Goal: Transaction & Acquisition: Download file/media

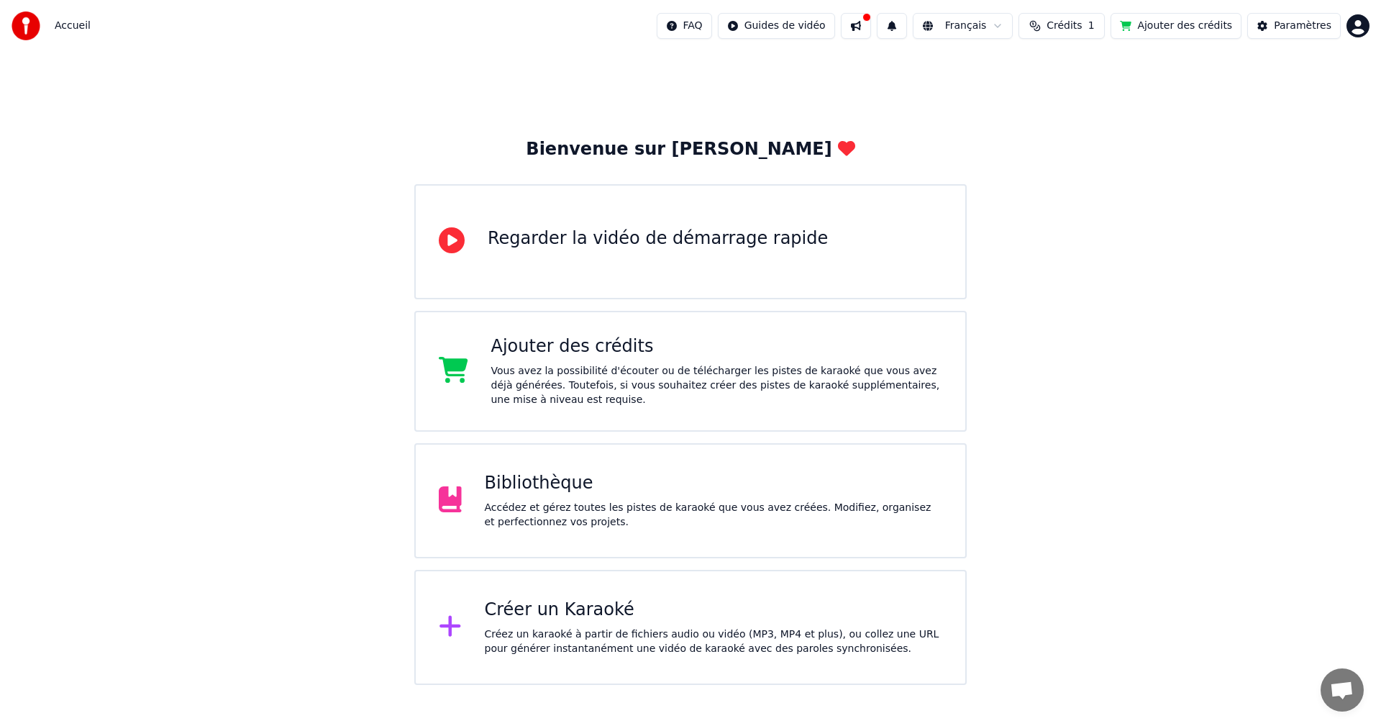
click at [599, 492] on div "Bibliothèque" at bounding box center [714, 483] width 458 height 23
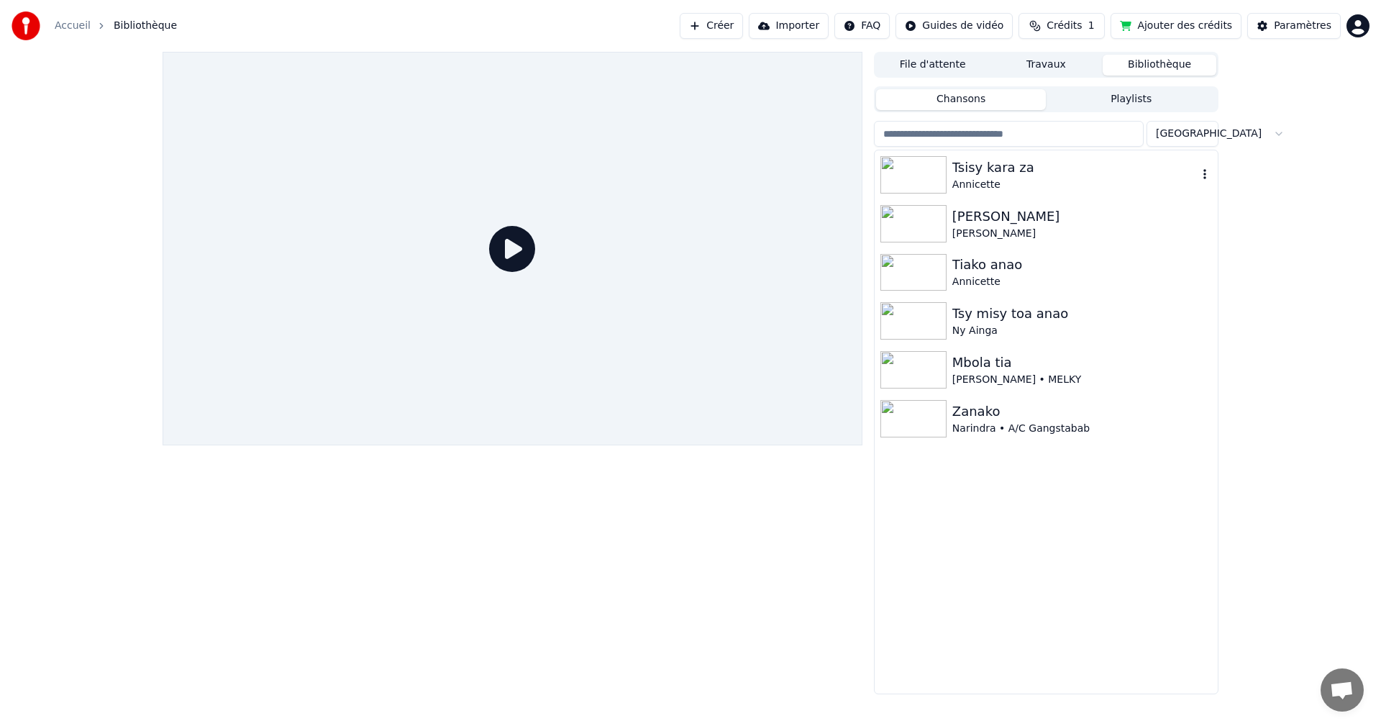
click at [1012, 183] on div "Annicette" at bounding box center [1074, 185] width 245 height 14
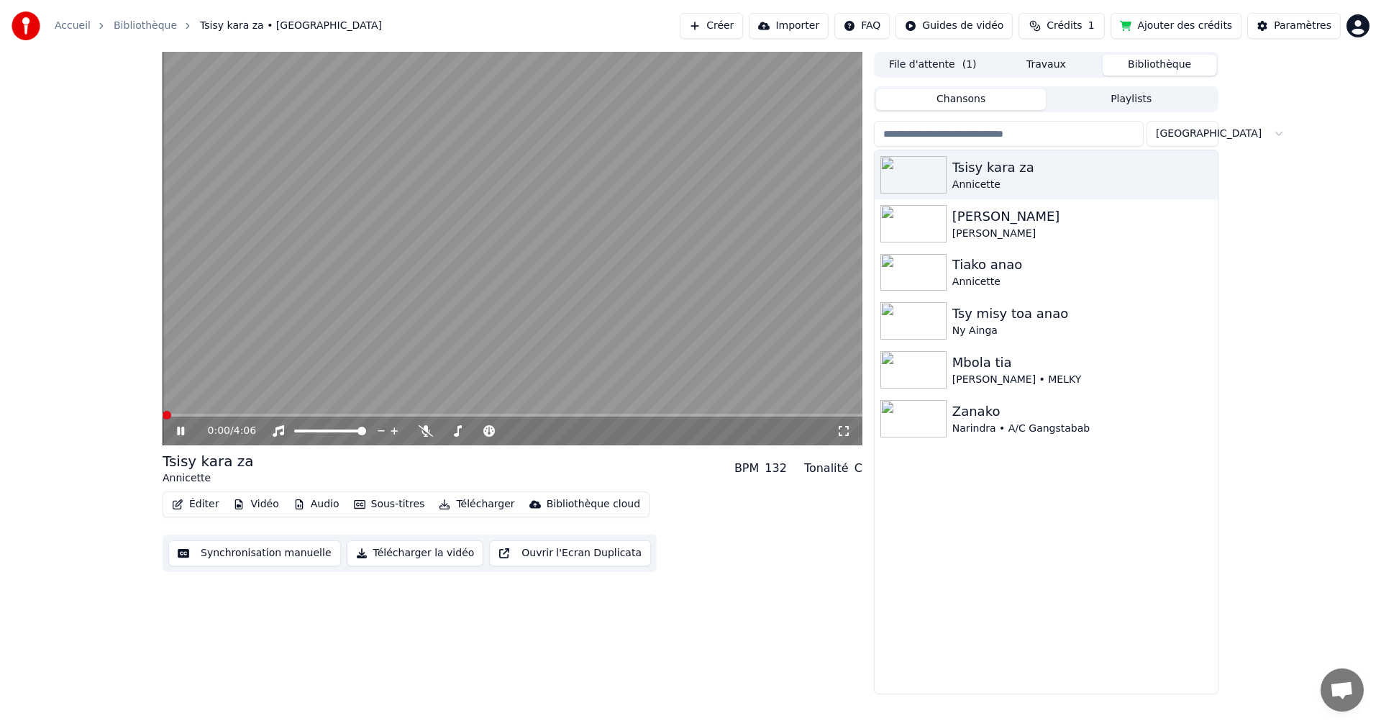
click at [226, 549] on button "Synchronisation manuelle" at bounding box center [254, 553] width 173 height 26
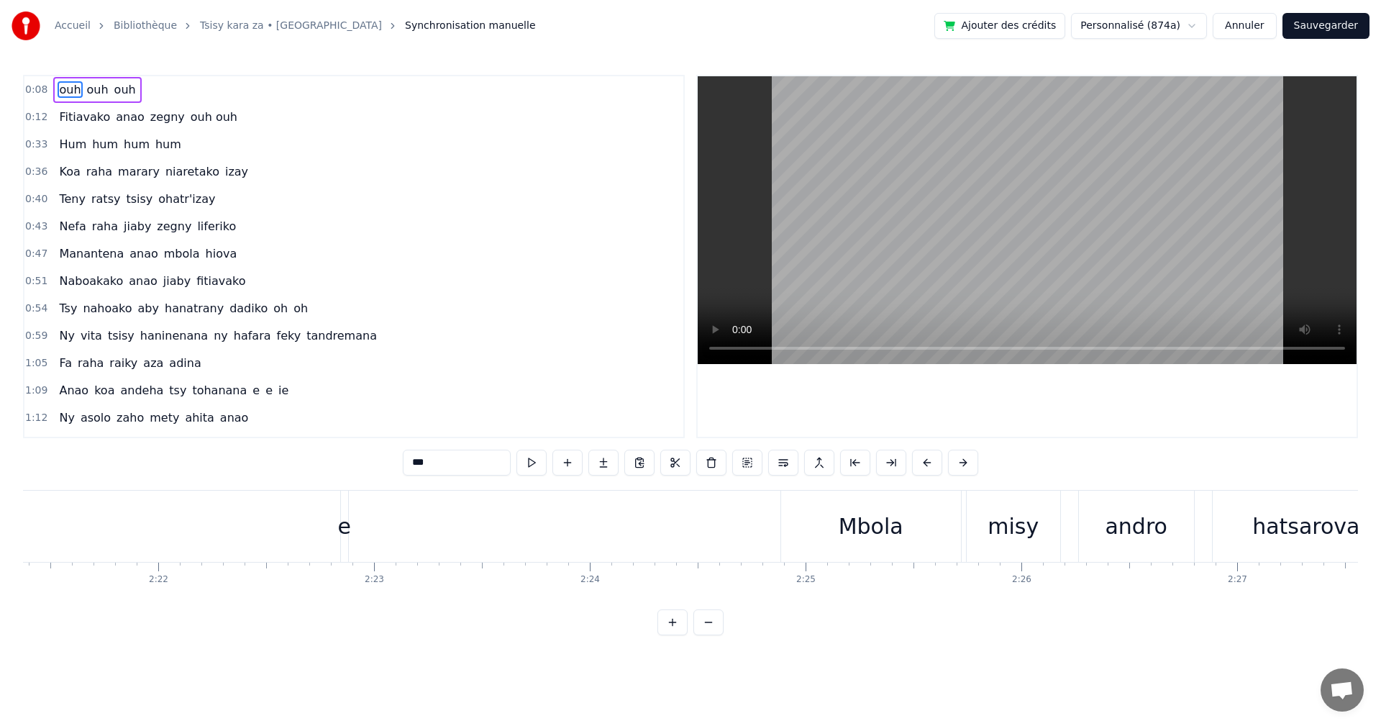
scroll to position [0, 30058]
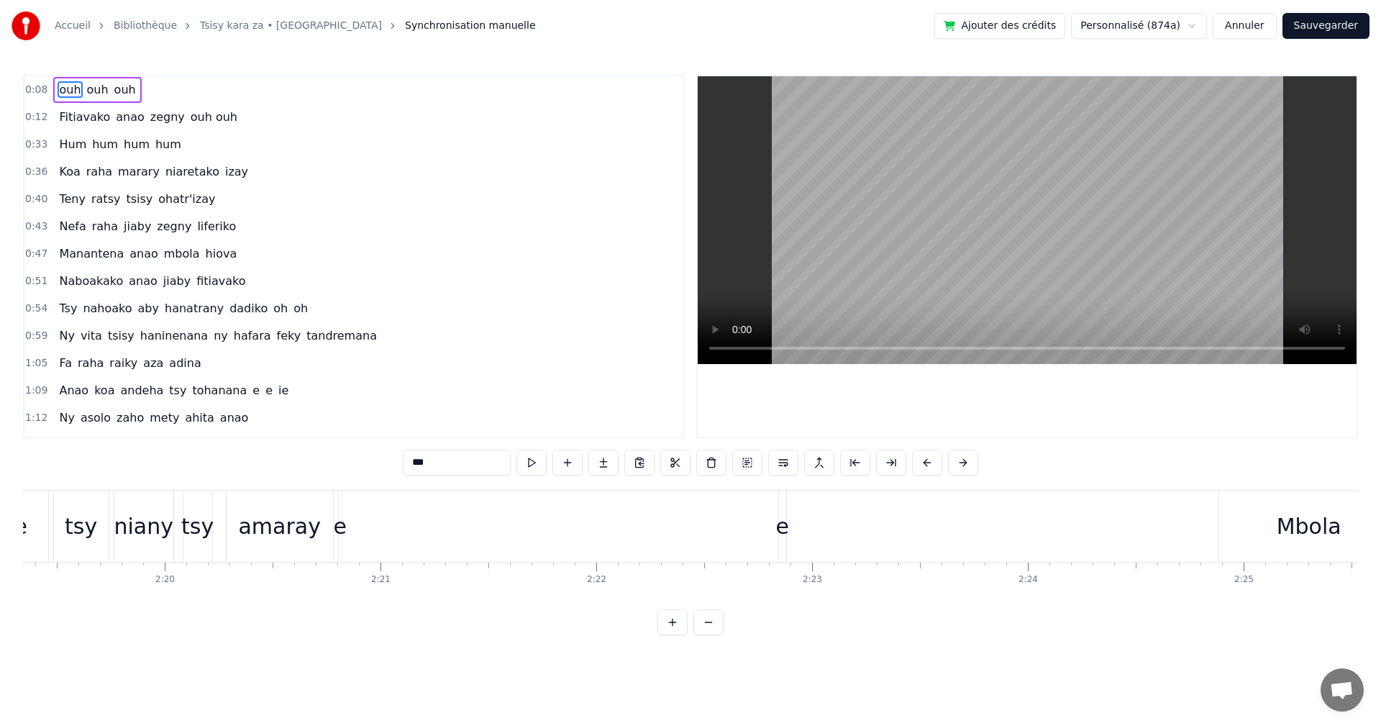
click at [355, 533] on div "Ke tsy niany tsy amaray e e" at bounding box center [385, 525] width 810 height 71
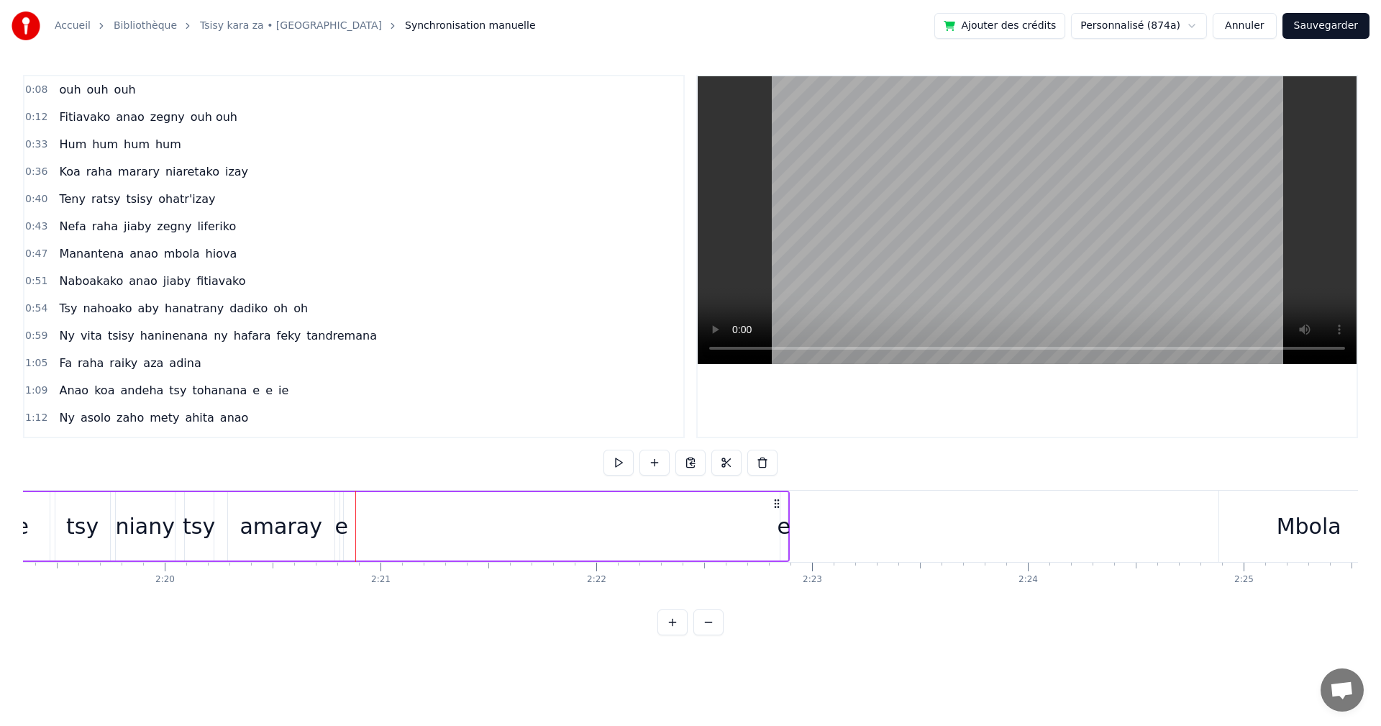
click at [348, 527] on div "Ke tsy niany tsy amaray e e" at bounding box center [385, 525] width 810 height 71
click at [342, 521] on div "e" at bounding box center [340, 526] width 13 height 32
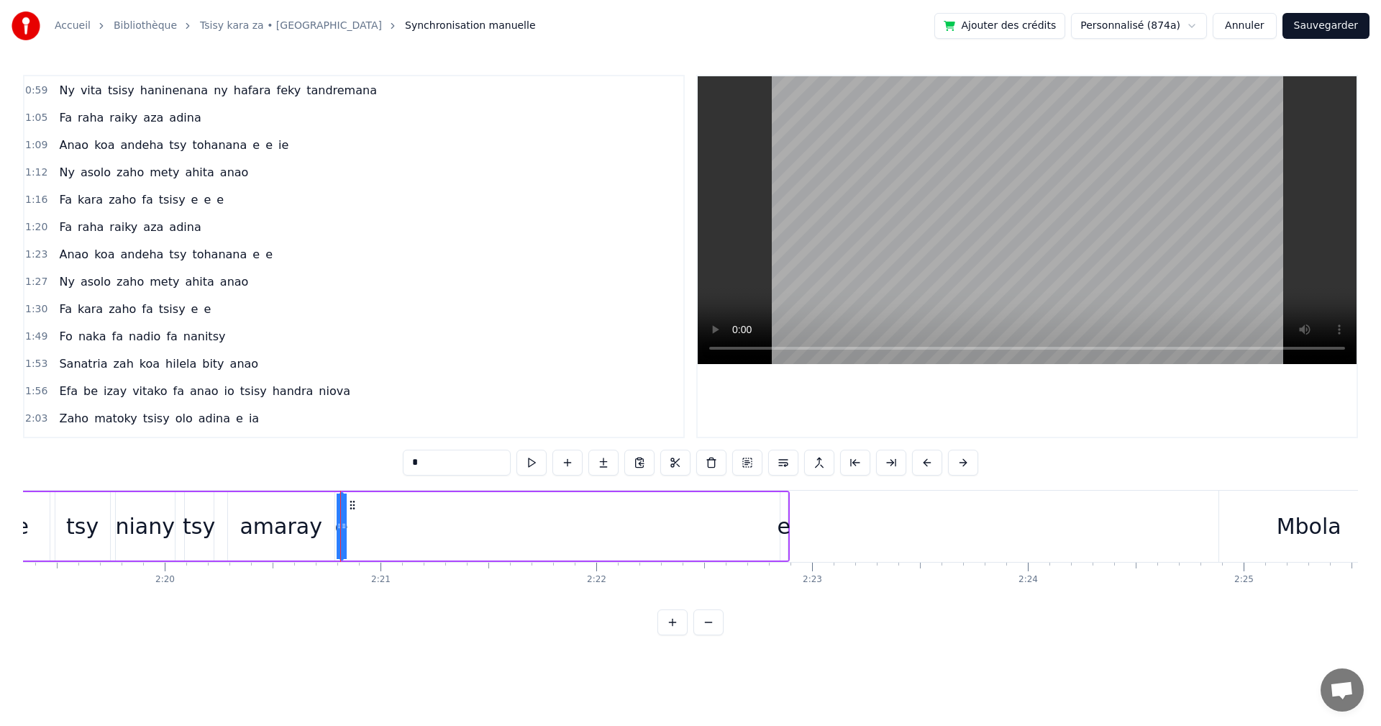
scroll to position [516, 0]
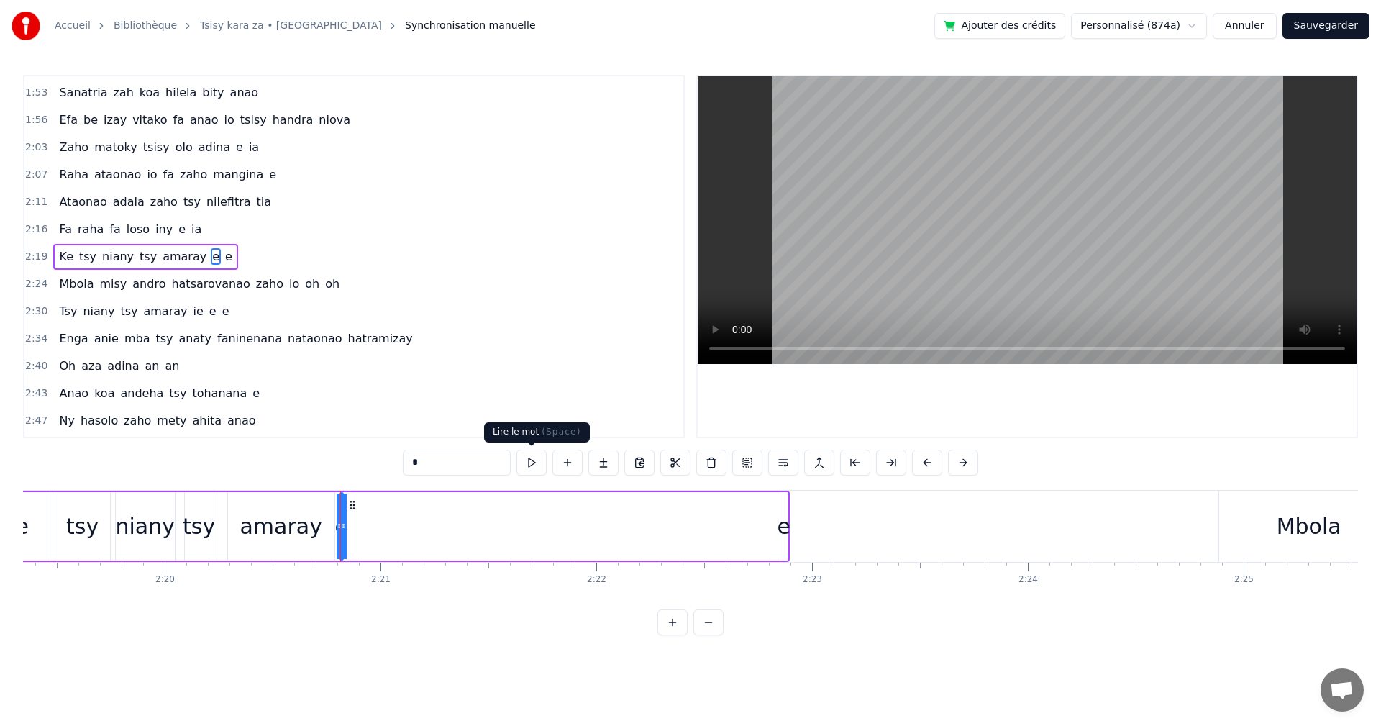
click at [539, 462] on button at bounding box center [531, 462] width 30 height 26
drag, startPoint x: 539, startPoint y: 462, endPoint x: 374, endPoint y: 504, distance: 169.9
click at [537, 462] on button at bounding box center [531, 462] width 30 height 26
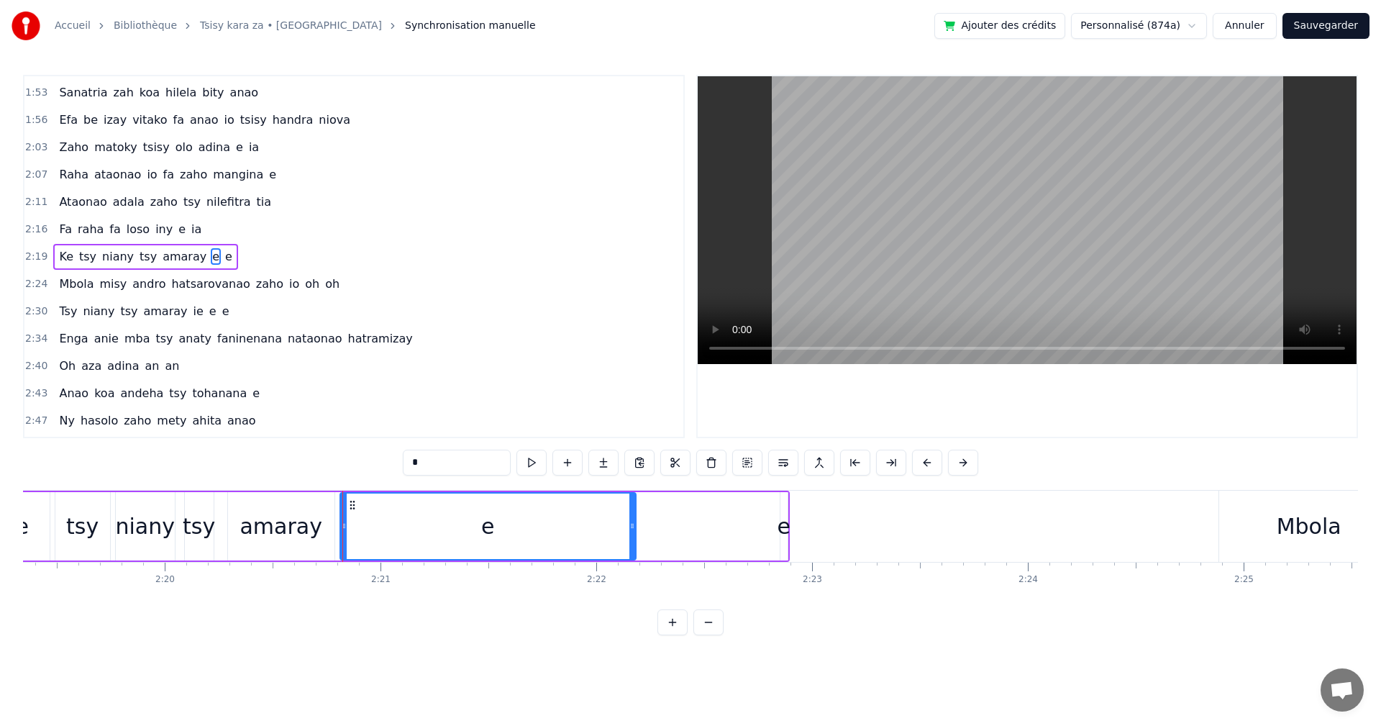
drag, startPoint x: 341, startPoint y: 528, endPoint x: 633, endPoint y: 556, distance: 294.0
click at [633, 556] on div at bounding box center [632, 525] width 6 height 65
click at [518, 463] on button at bounding box center [513, 462] width 30 height 26
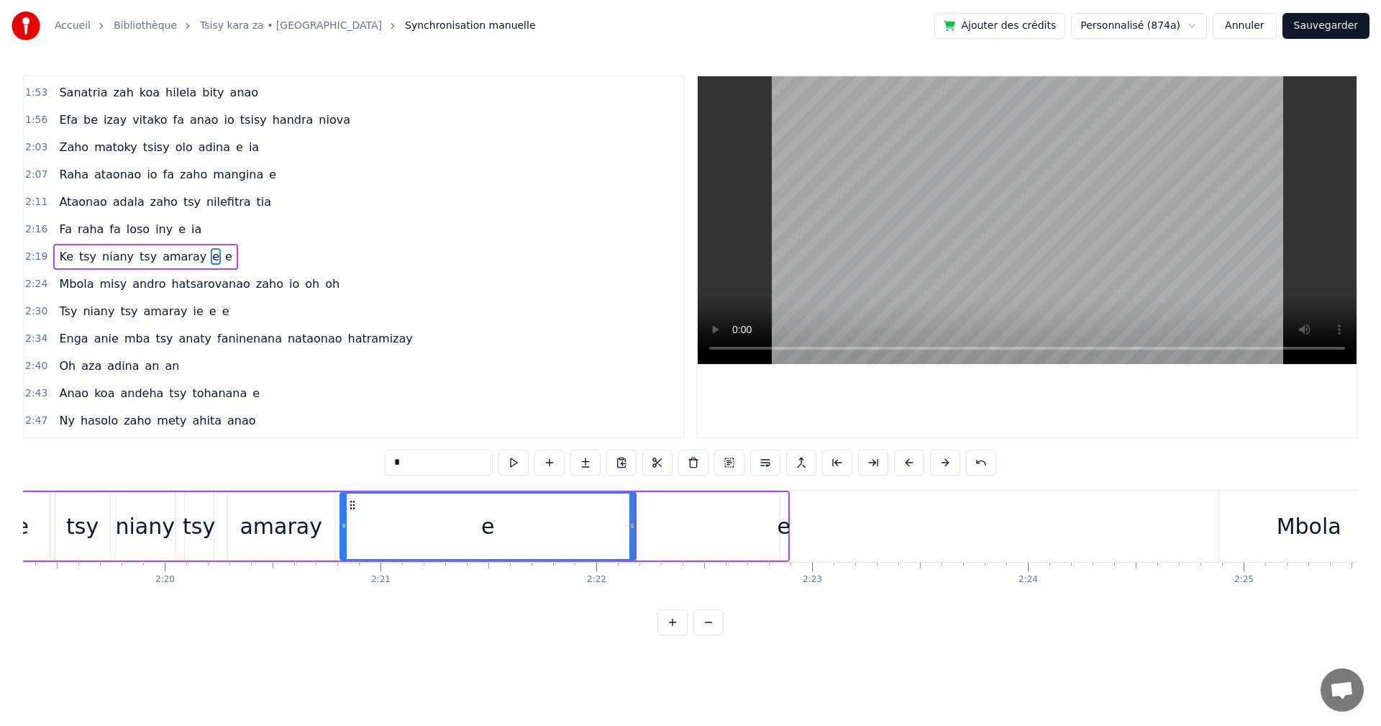
drag, startPoint x: 639, startPoint y: 534, endPoint x: 573, endPoint y: 521, distance: 66.6
click at [573, 521] on div "Ke tsy niany tsy amaray e e" at bounding box center [385, 525] width 810 height 71
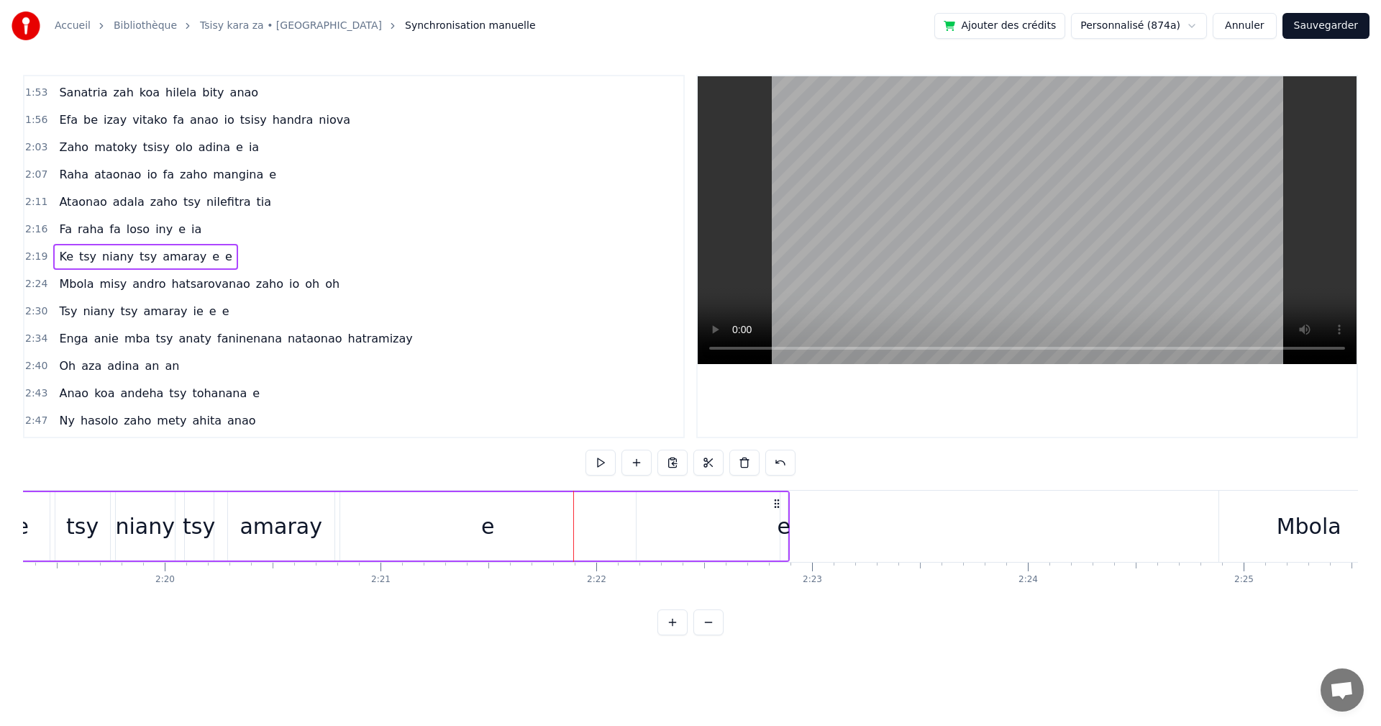
click at [623, 525] on div "e" at bounding box center [488, 526] width 296 height 68
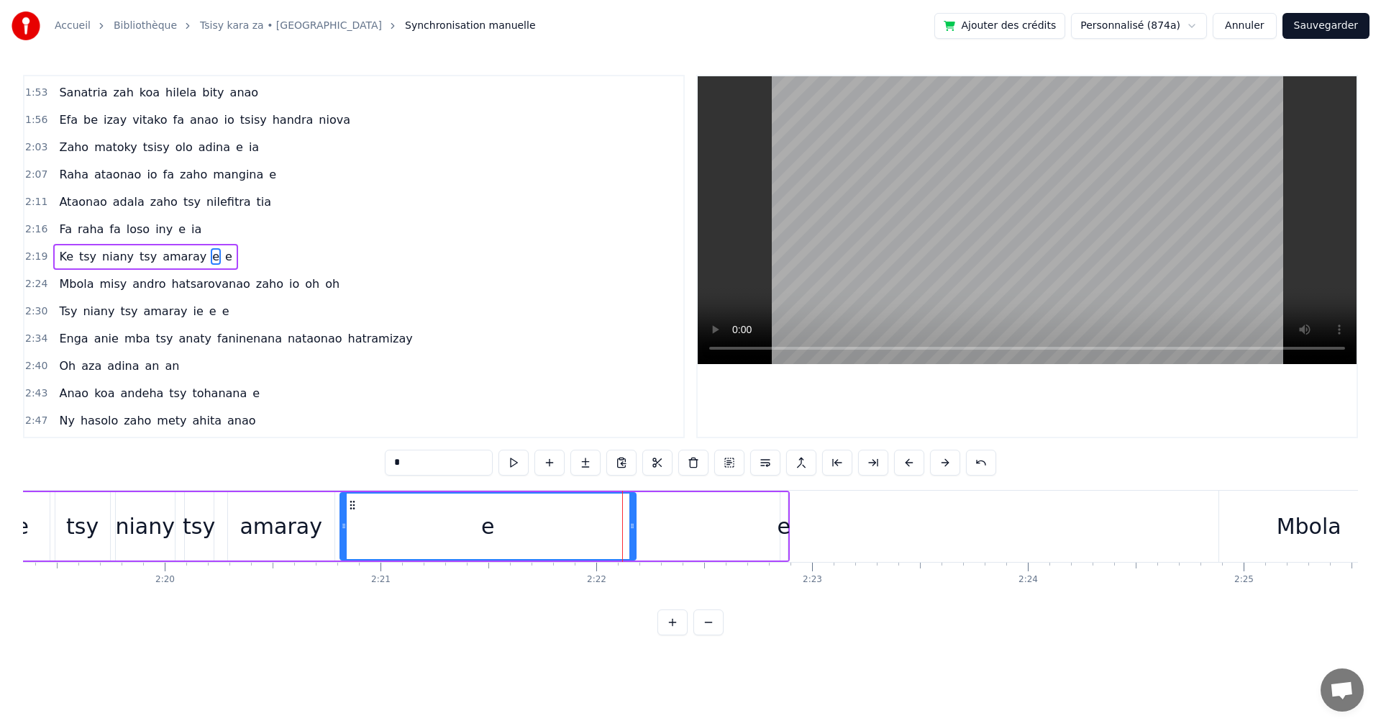
click at [626, 528] on div "e" at bounding box center [488, 525] width 294 height 65
drag, startPoint x: 630, startPoint y: 526, endPoint x: 490, endPoint y: 493, distance: 144.1
click at [490, 493] on div at bounding box center [492, 525] width 6 height 65
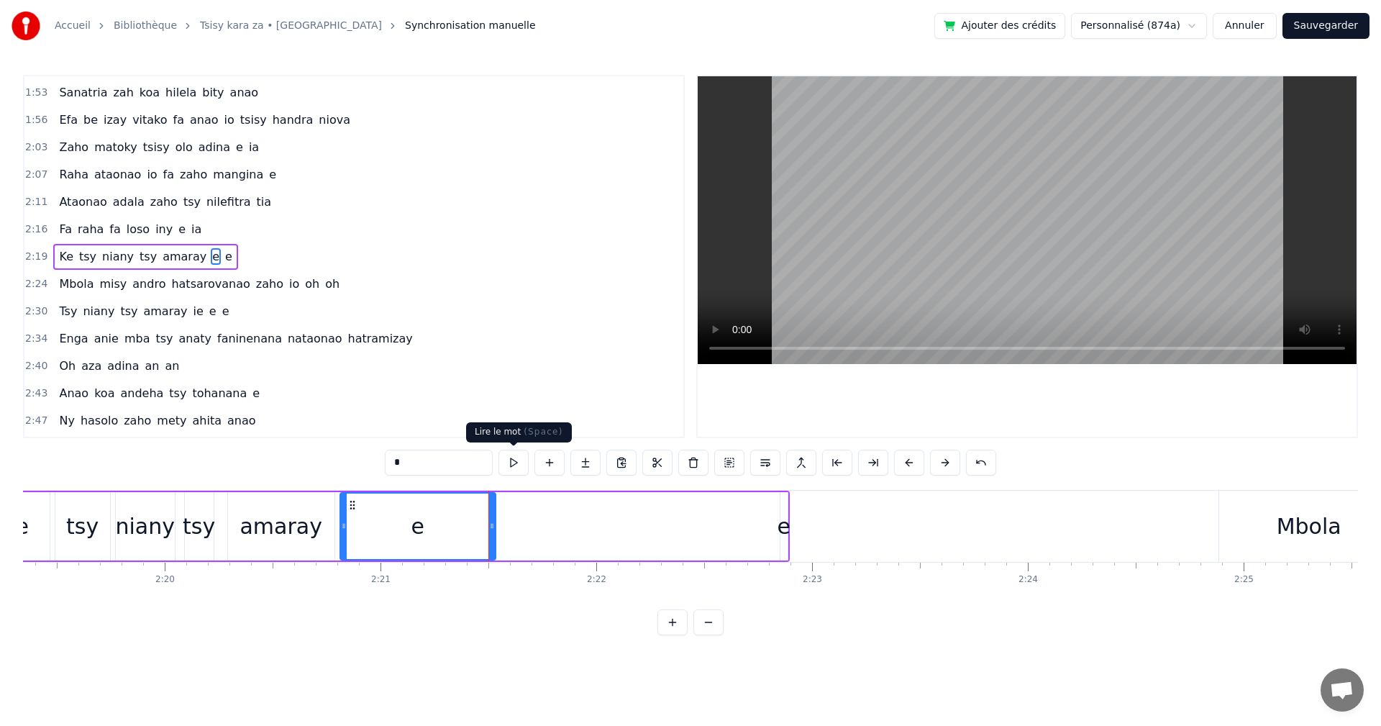
click at [519, 459] on button at bounding box center [513, 462] width 30 height 26
click at [786, 543] on div "e" at bounding box center [783, 526] width 7 height 68
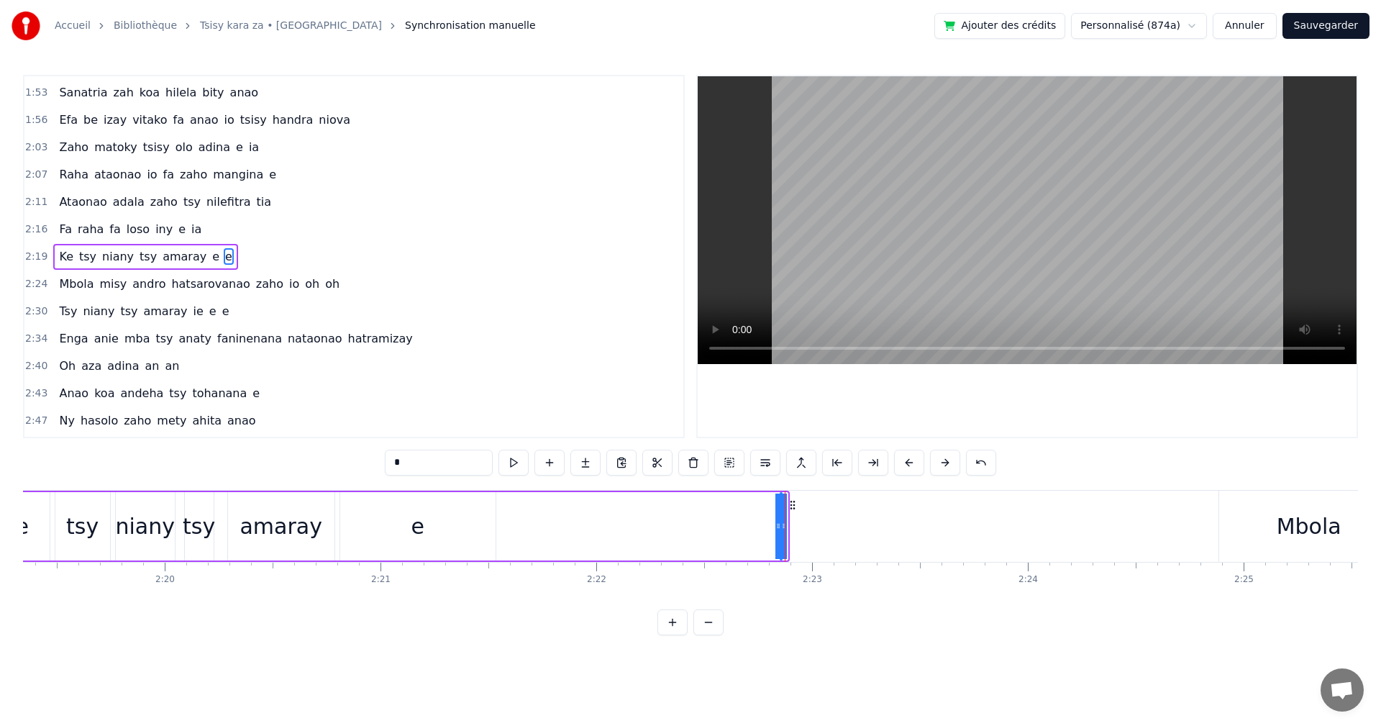
drag, startPoint x: 781, startPoint y: 533, endPoint x: 750, endPoint y: 529, distance: 31.1
click at [750, 529] on div "Ke tsy niany tsy amaray e e" at bounding box center [385, 525] width 810 height 71
click at [782, 532] on div "e" at bounding box center [779, 526] width 13 height 32
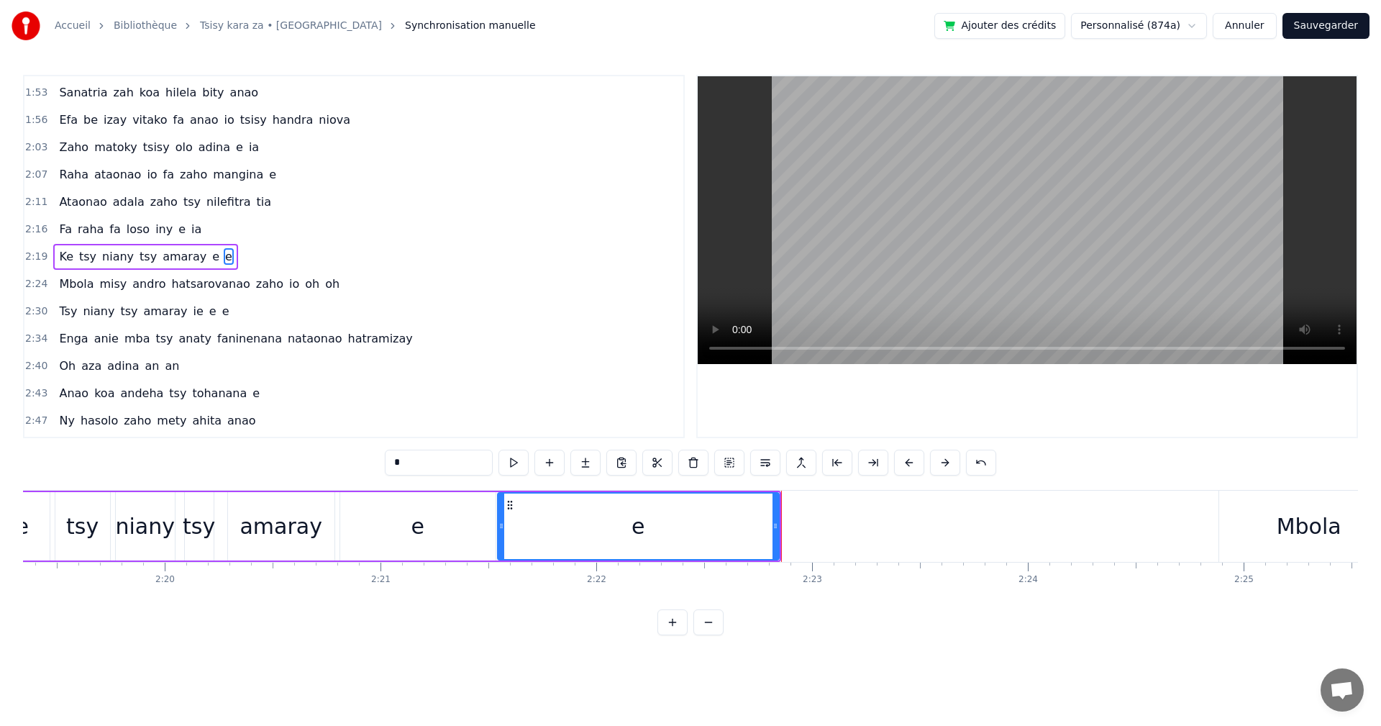
drag, startPoint x: 782, startPoint y: 532, endPoint x: 500, endPoint y: 503, distance: 284.0
click at [500, 503] on div at bounding box center [501, 525] width 6 height 65
click at [1313, 19] on button "Sauvegarder" at bounding box center [1325, 26] width 87 height 26
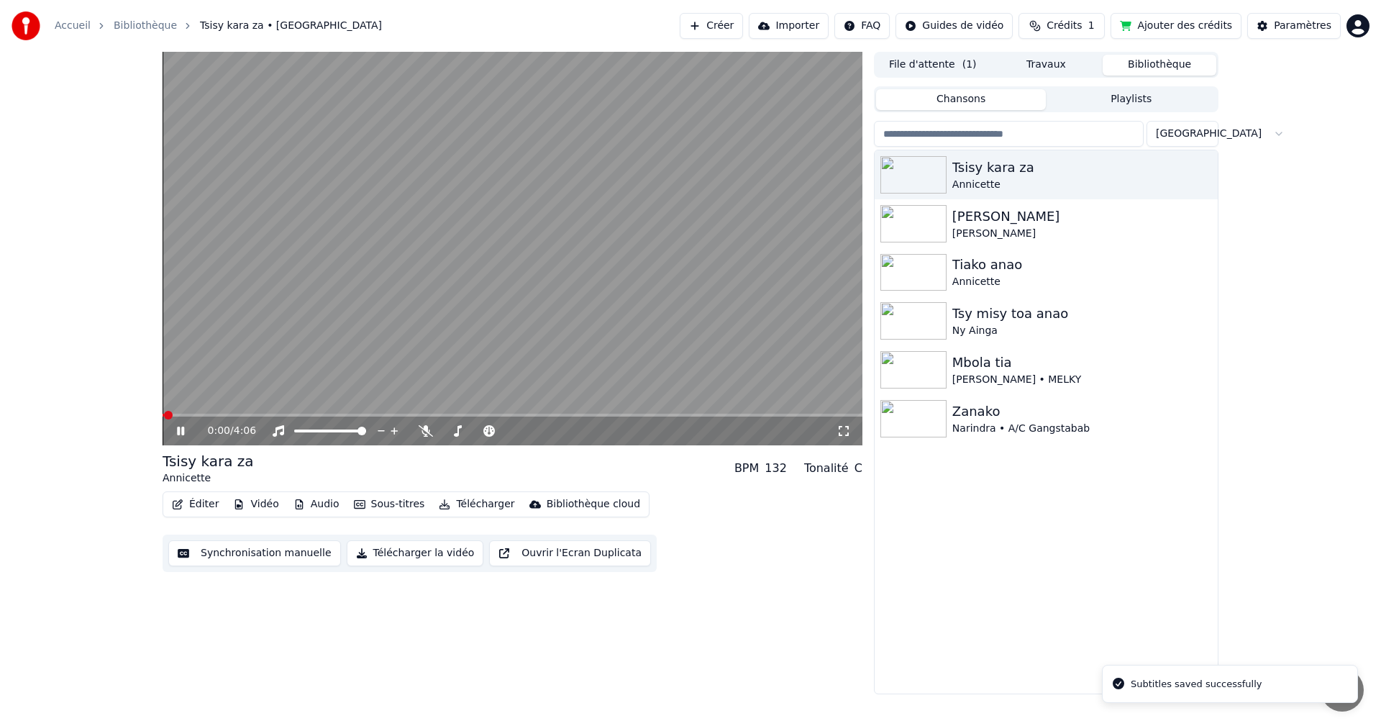
click at [269, 557] on button "Synchronisation manuelle" at bounding box center [254, 553] width 173 height 26
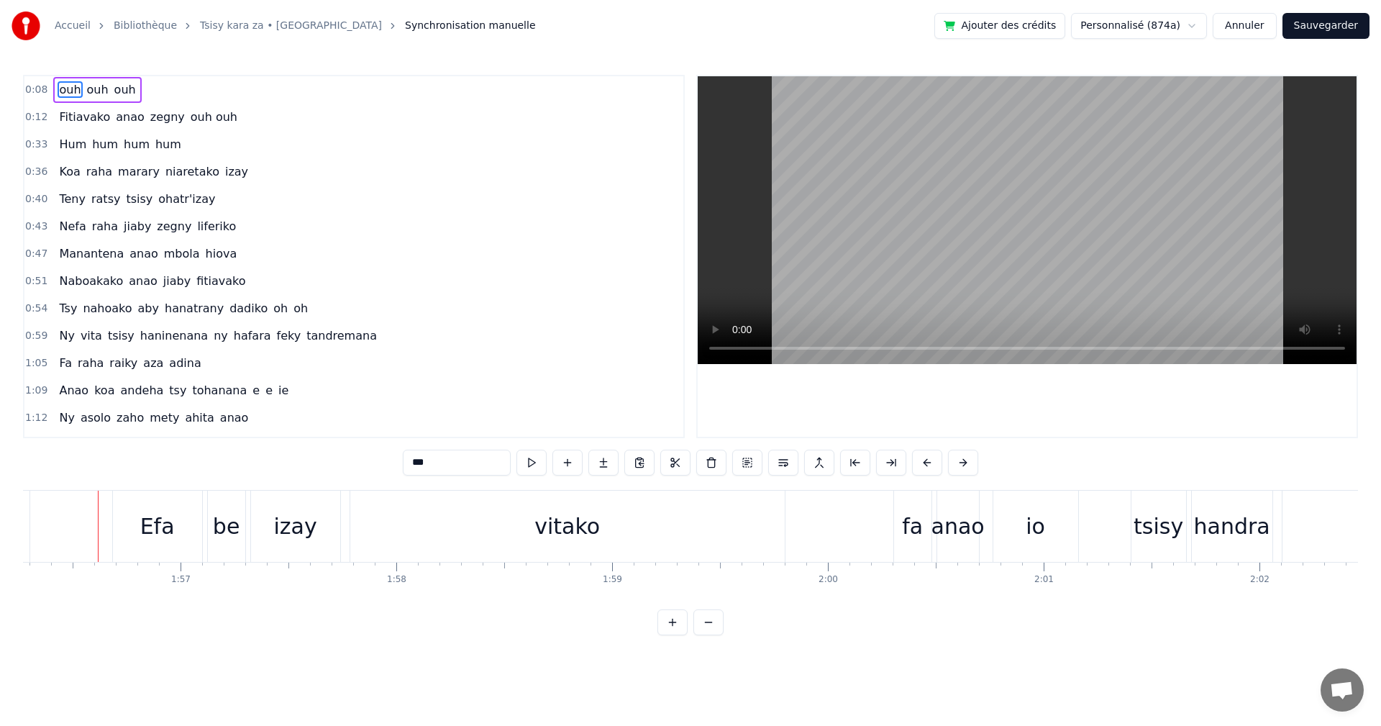
scroll to position [0, 25084]
click at [1040, 349] on video at bounding box center [1026, 220] width 659 height 288
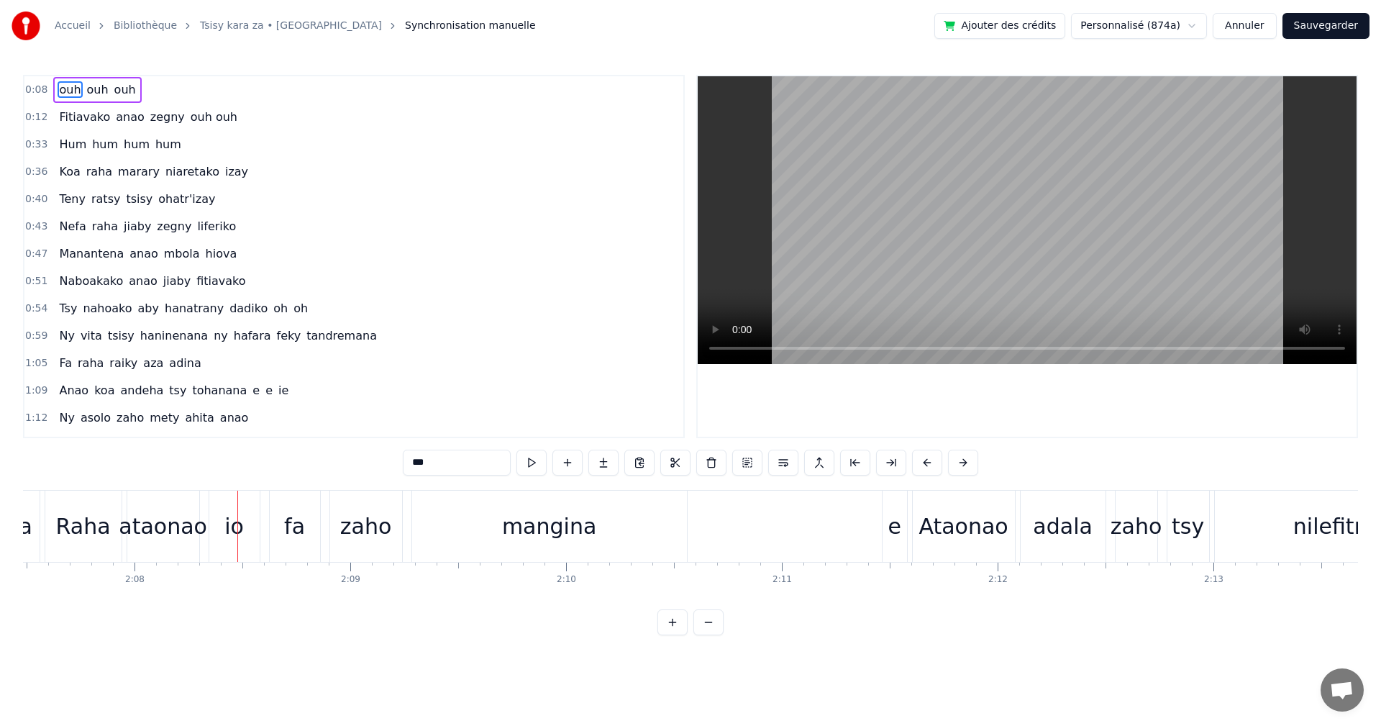
scroll to position [0, 27642]
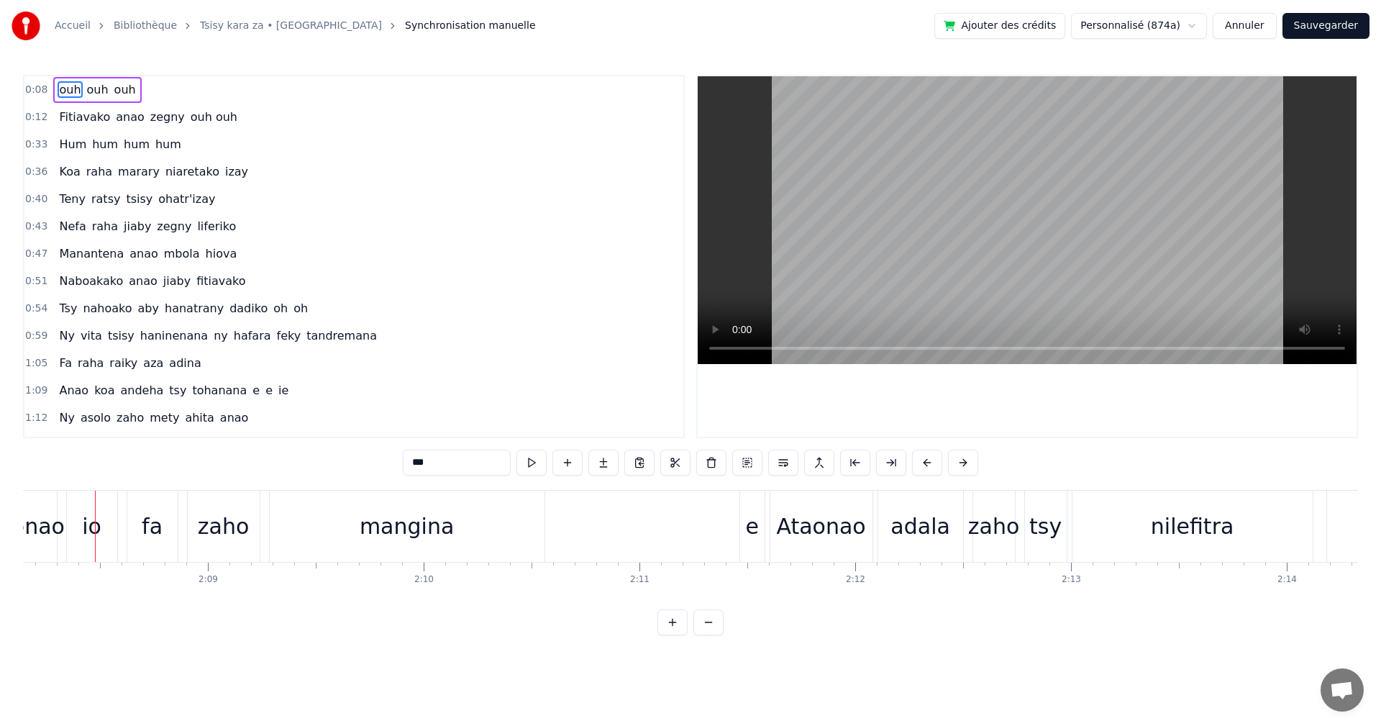
click at [1070, 347] on video at bounding box center [1026, 220] width 659 height 288
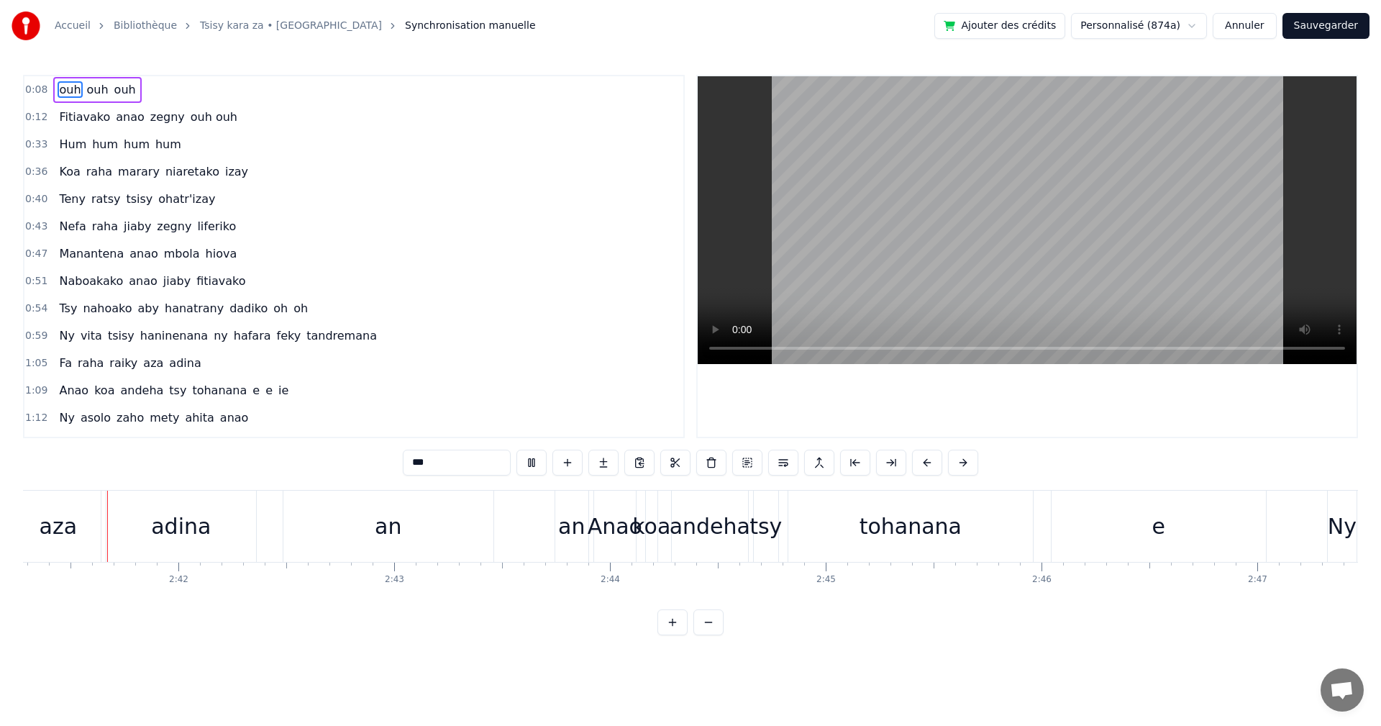
scroll to position [0, 34769]
click at [419, 524] on div "an" at bounding box center [409, 526] width 27 height 32
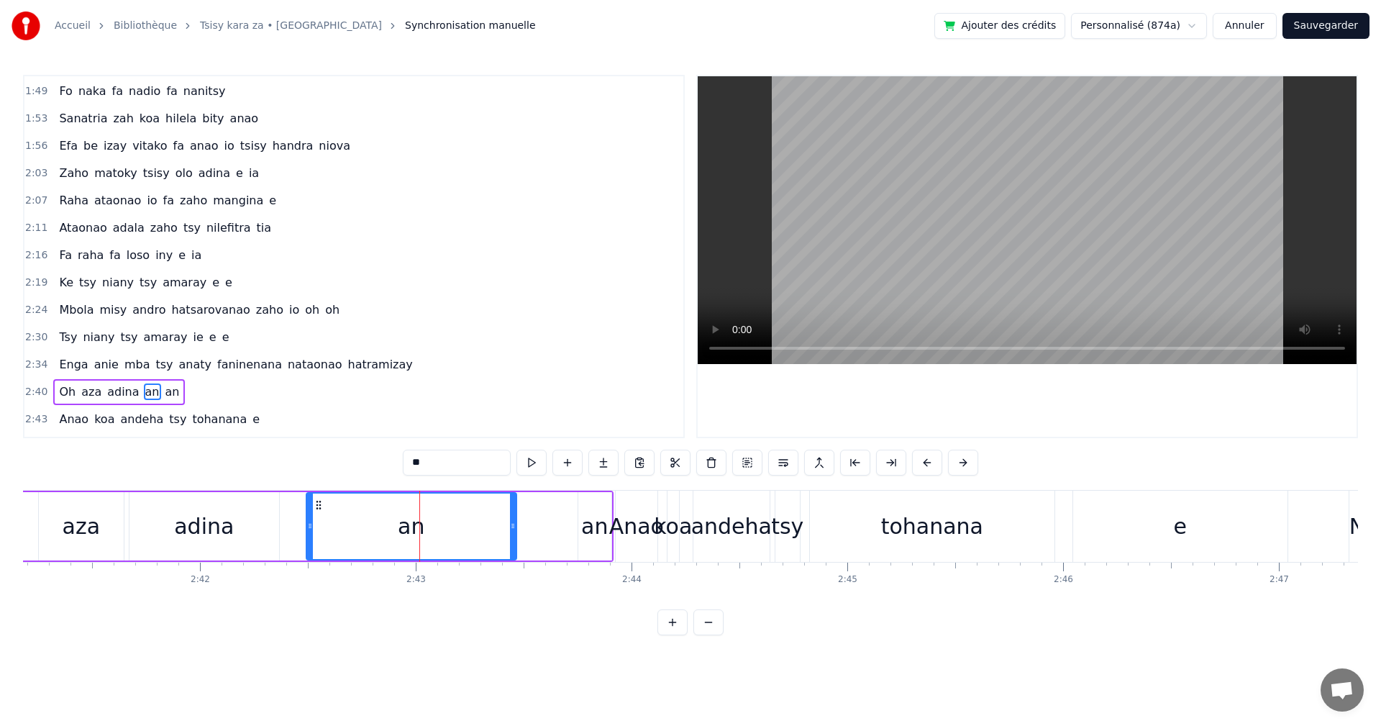
scroll to position [626, 0]
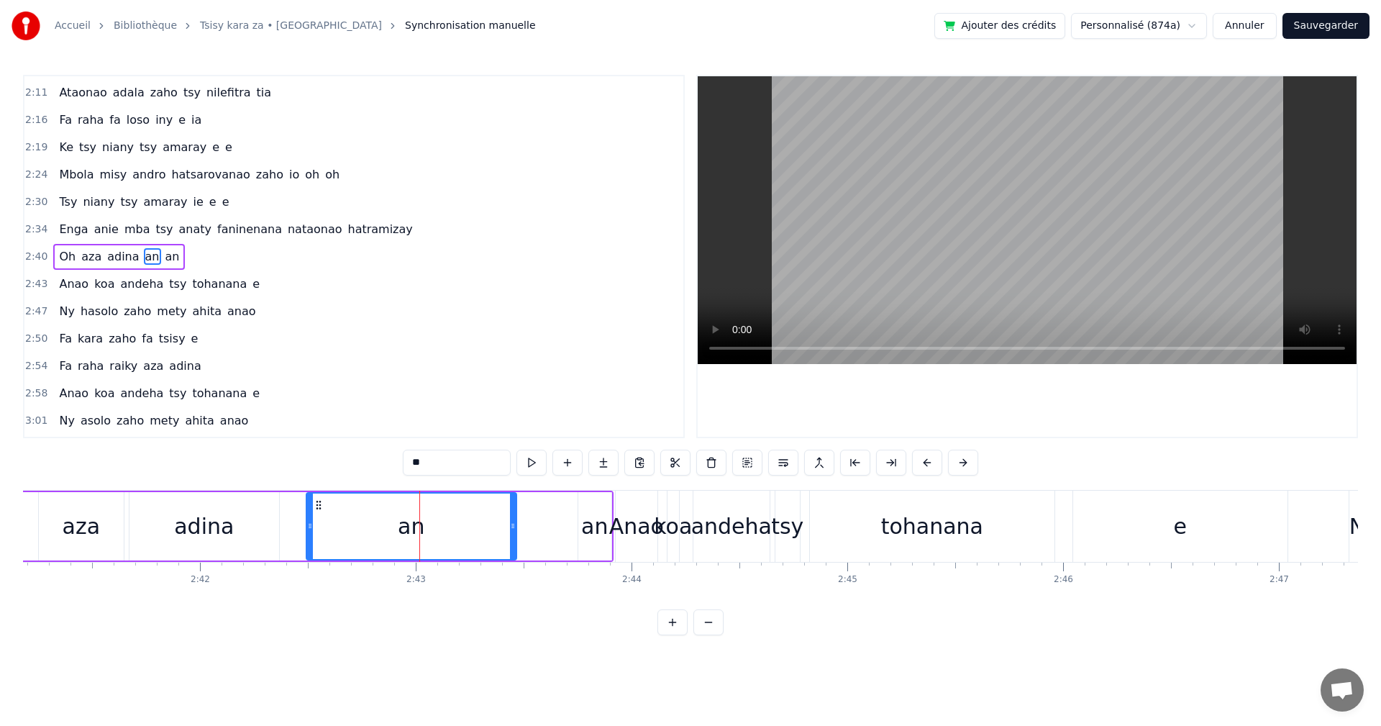
click at [590, 546] on div "an" at bounding box center [594, 526] width 33 height 68
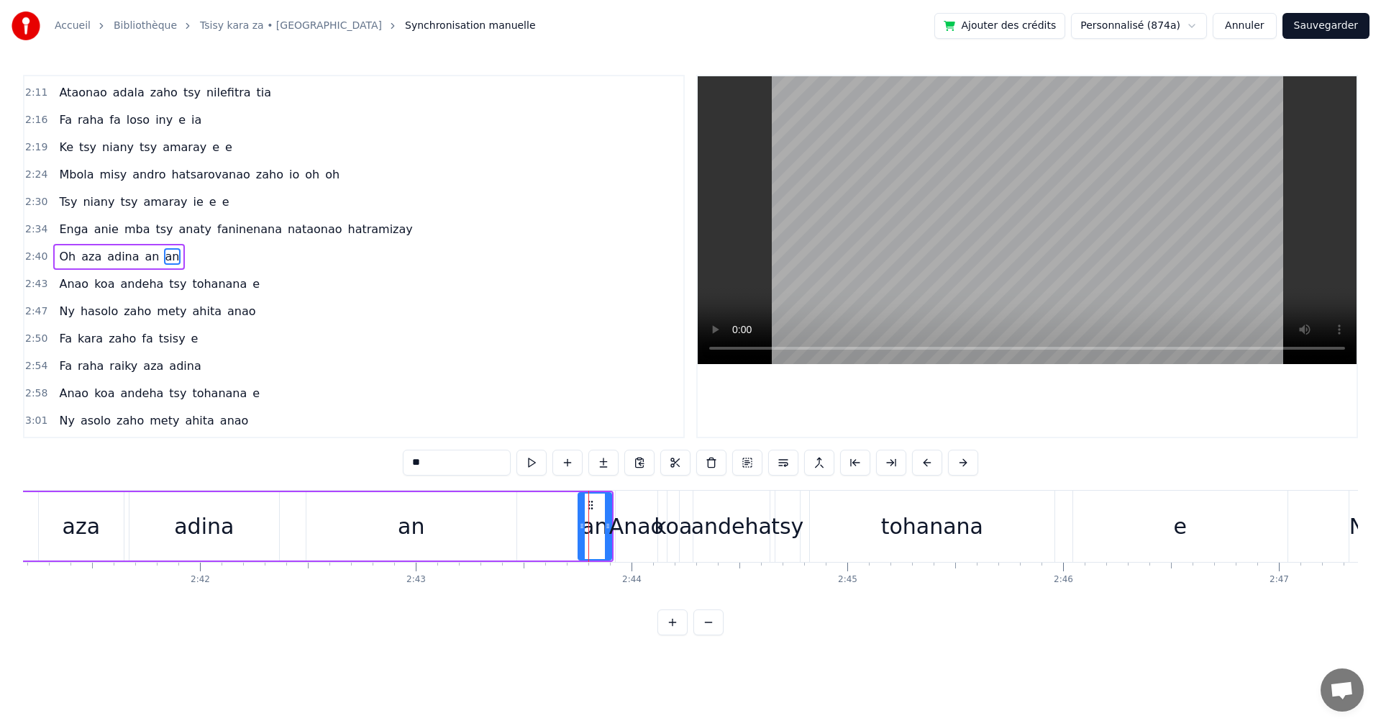
click at [471, 519] on div "an" at bounding box center [411, 526] width 210 height 68
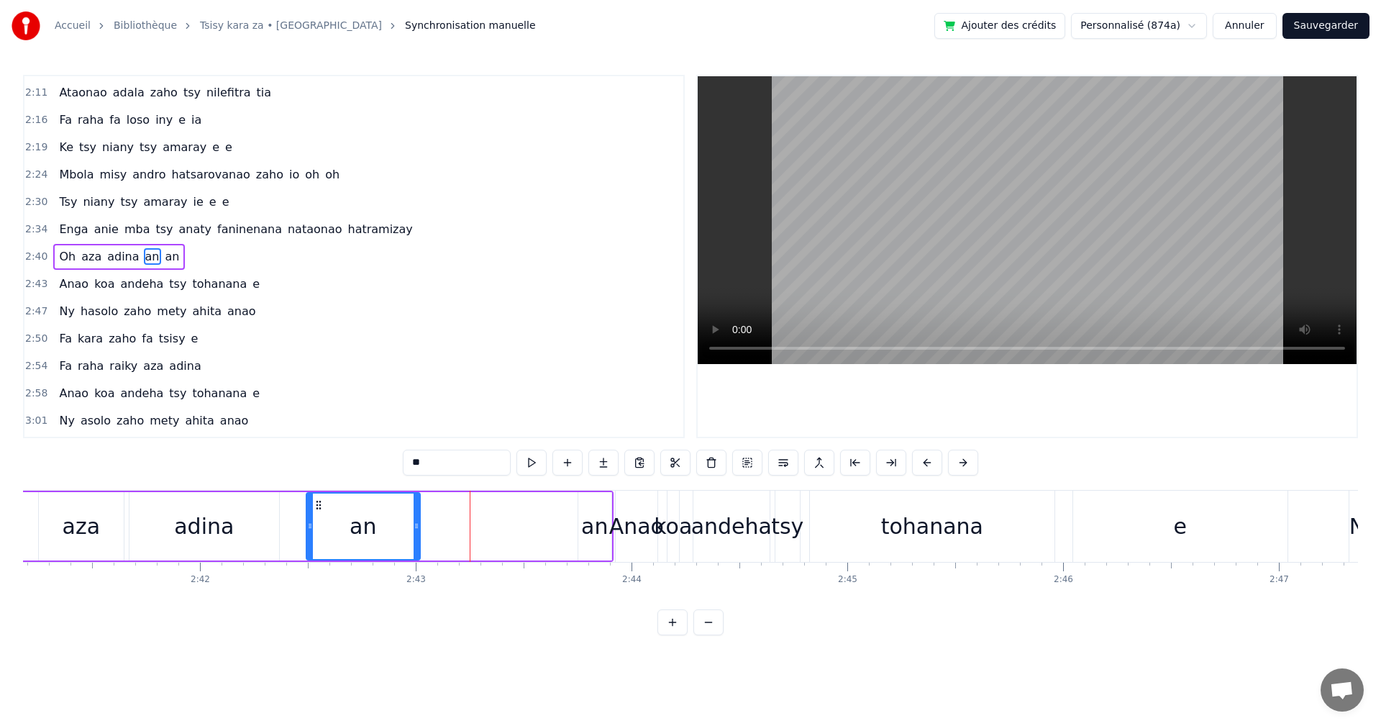
drag, startPoint x: 512, startPoint y: 536, endPoint x: 416, endPoint y: 520, distance: 97.8
click at [416, 520] on div at bounding box center [416, 525] width 6 height 65
click at [587, 534] on div "an" at bounding box center [594, 526] width 27 height 32
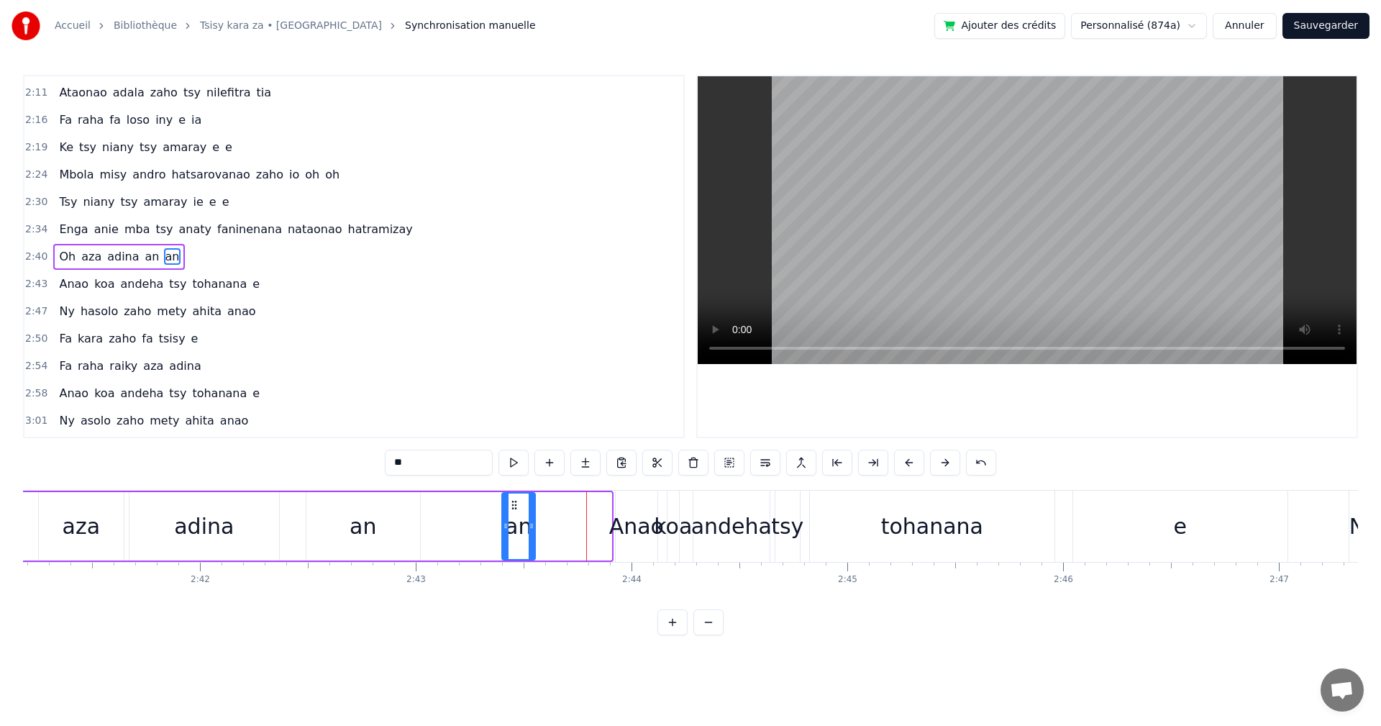
drag, startPoint x: 587, startPoint y: 503, endPoint x: 511, endPoint y: 491, distance: 77.2
click at [511, 492] on div "an" at bounding box center [518, 526] width 35 height 68
drag, startPoint x: 503, startPoint y: 541, endPoint x: 426, endPoint y: 518, distance: 80.3
click at [426, 518] on div at bounding box center [429, 525] width 6 height 65
click at [629, 531] on div "Anao" at bounding box center [636, 526] width 55 height 32
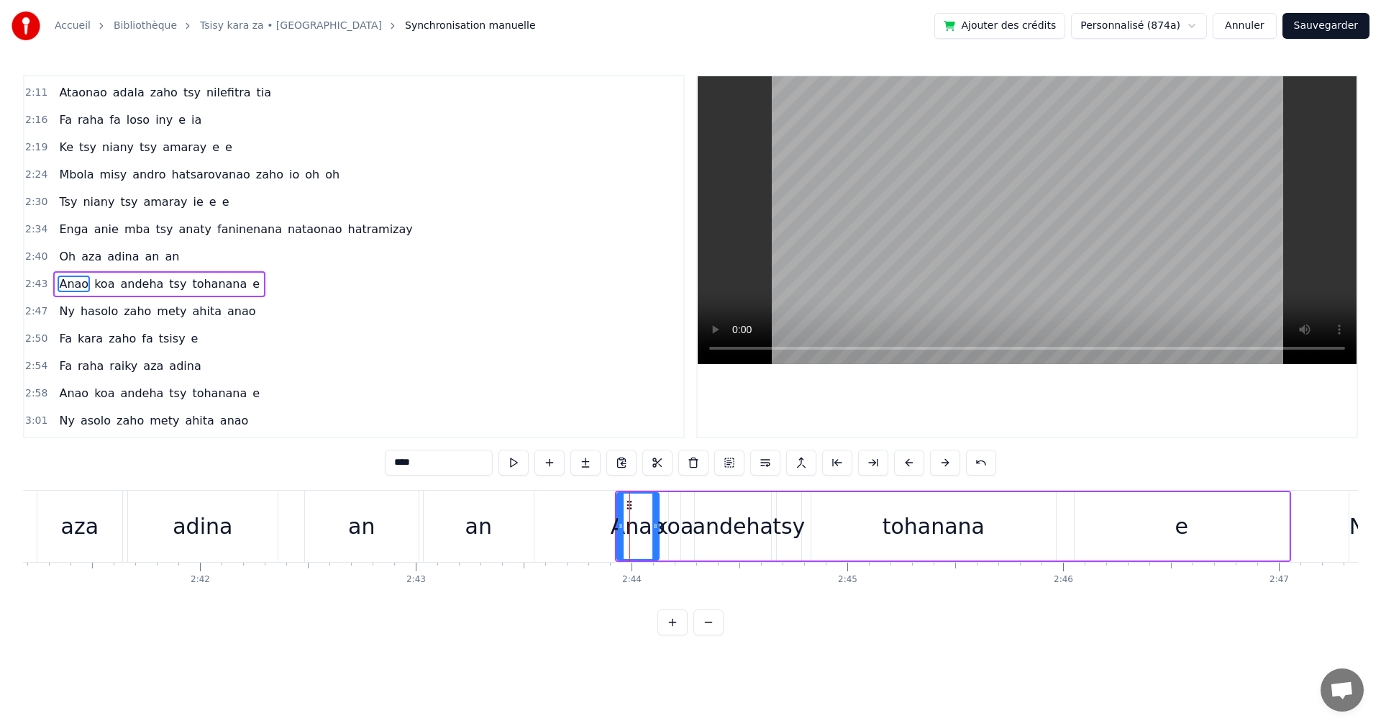
scroll to position [653, 0]
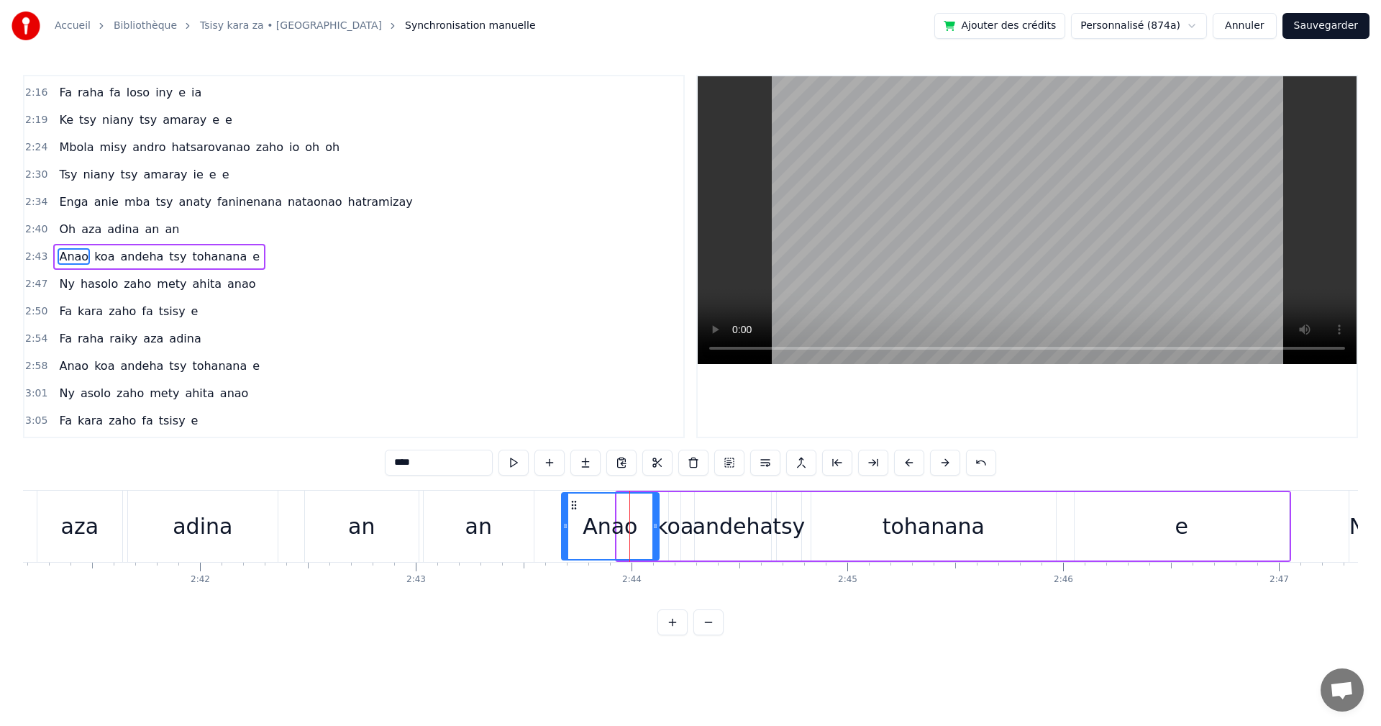
drag, startPoint x: 619, startPoint y: 545, endPoint x: 564, endPoint y: 533, distance: 56.7
click at [564, 533] on div at bounding box center [565, 525] width 6 height 65
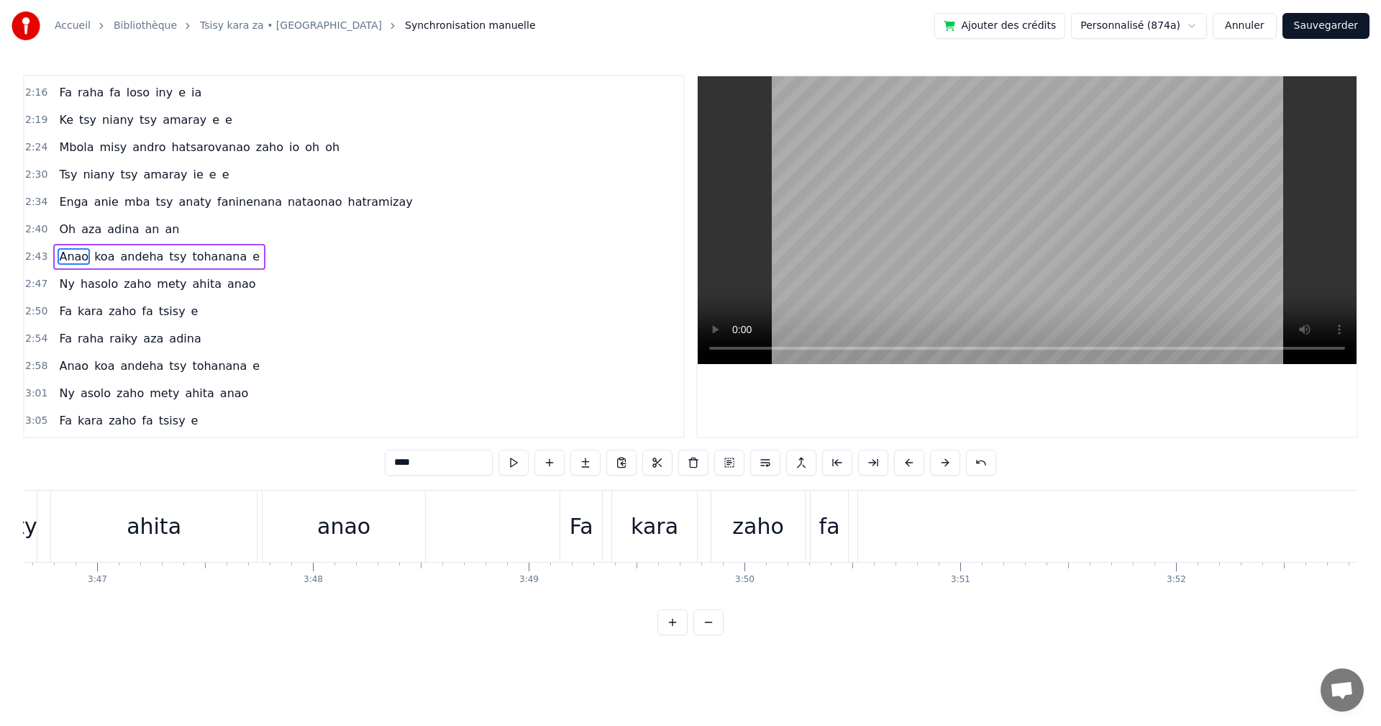
scroll to position [0, 49651]
click at [976, 526] on div "tsisy" at bounding box center [978, 526] width 50 height 32
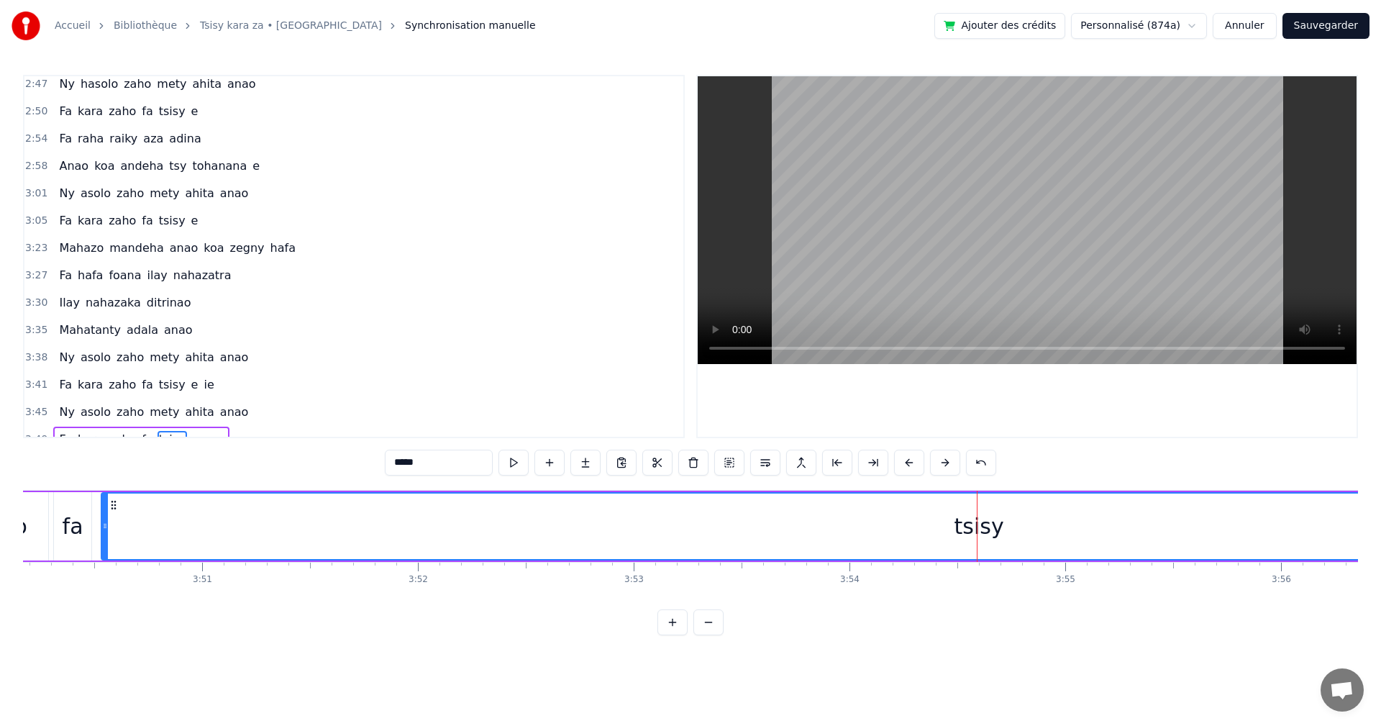
scroll to position [869, 0]
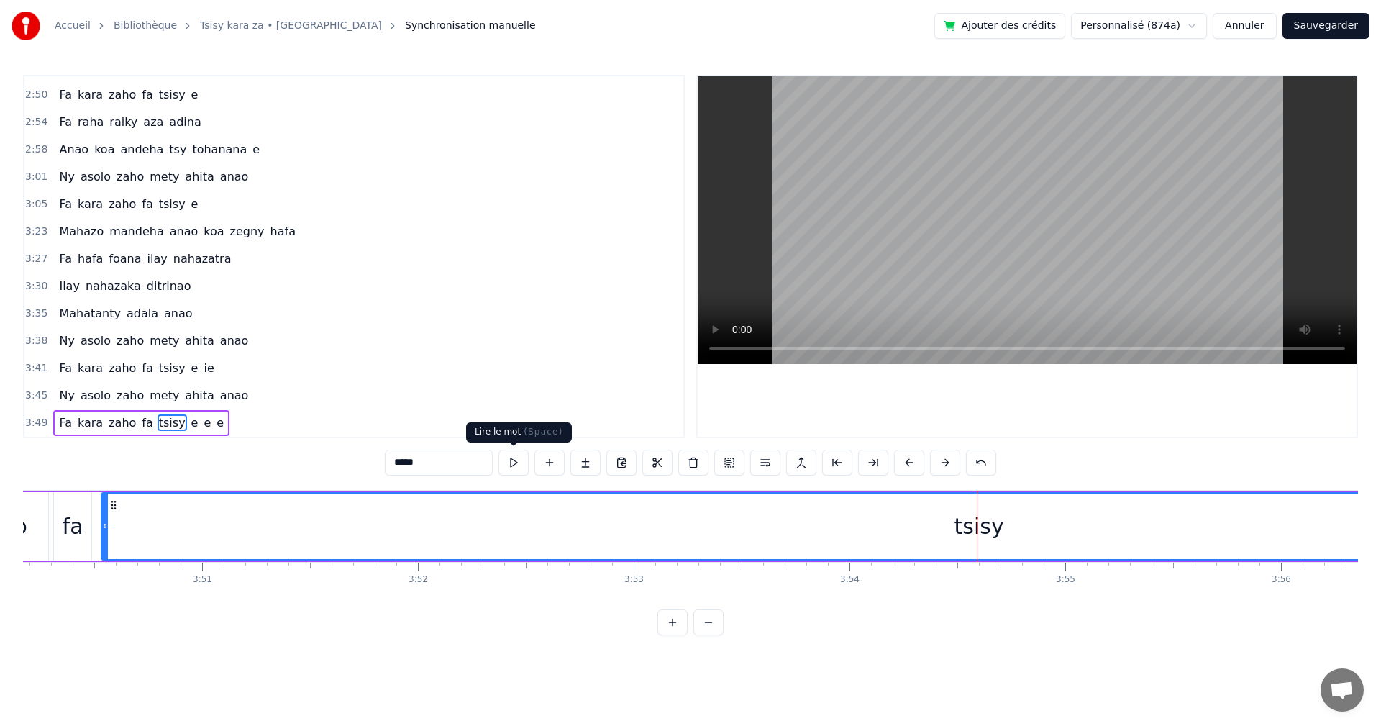
click at [511, 466] on button at bounding box center [513, 462] width 30 height 26
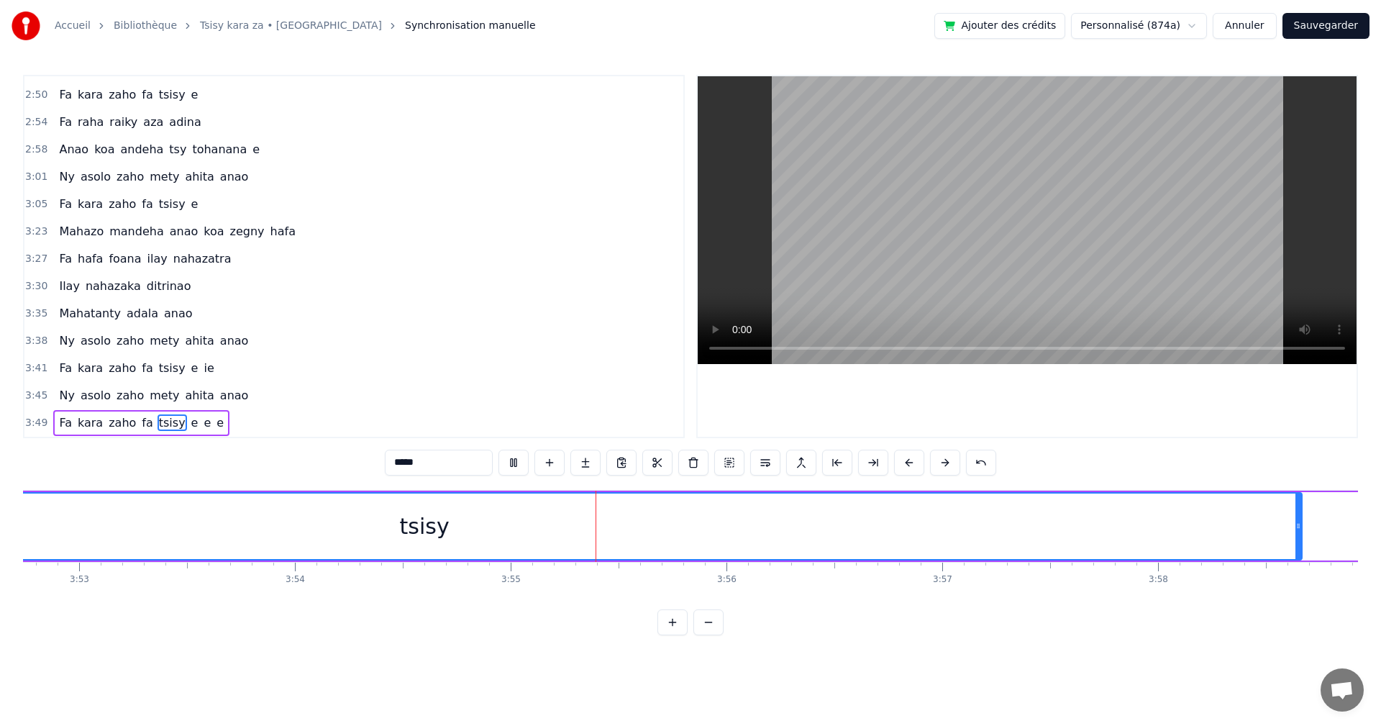
scroll to position [0, 50380]
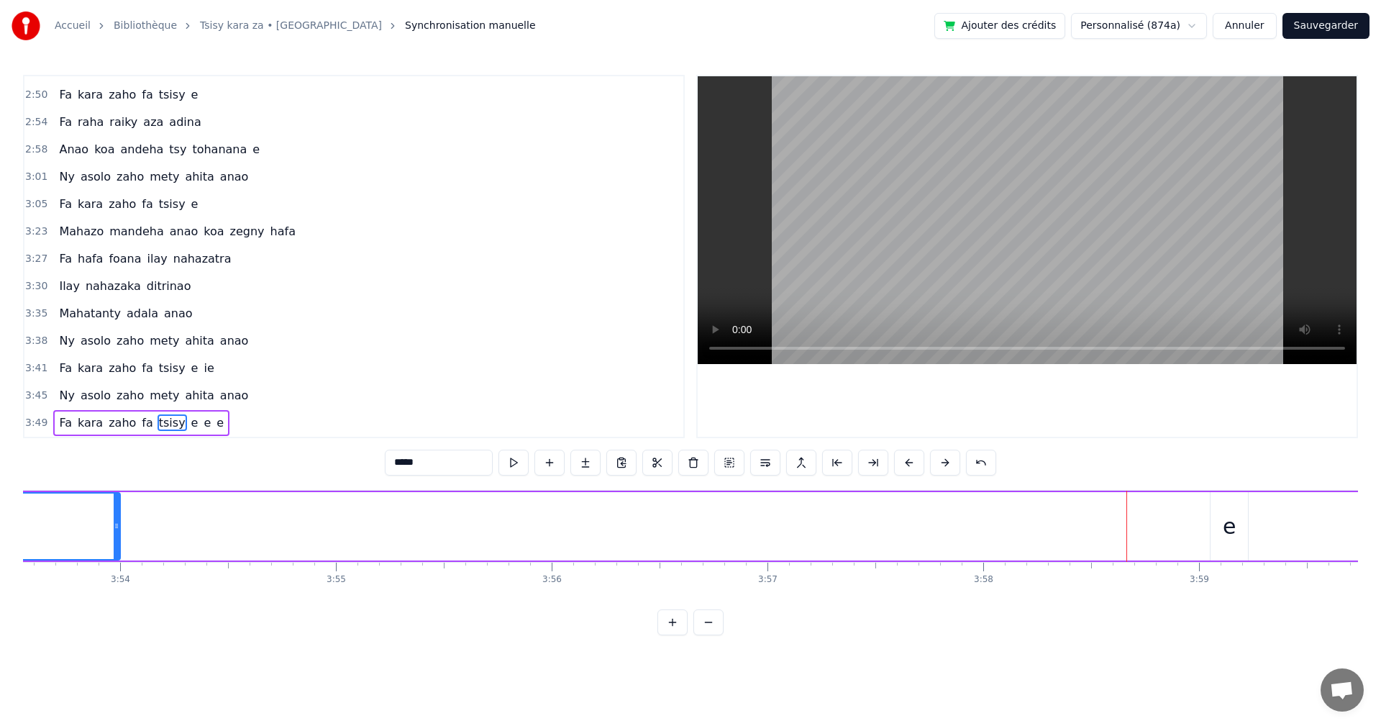
drag, startPoint x: 1125, startPoint y: 522, endPoint x: 119, endPoint y: 552, distance: 1007.1
click at [119, 552] on div at bounding box center [117, 525] width 6 height 65
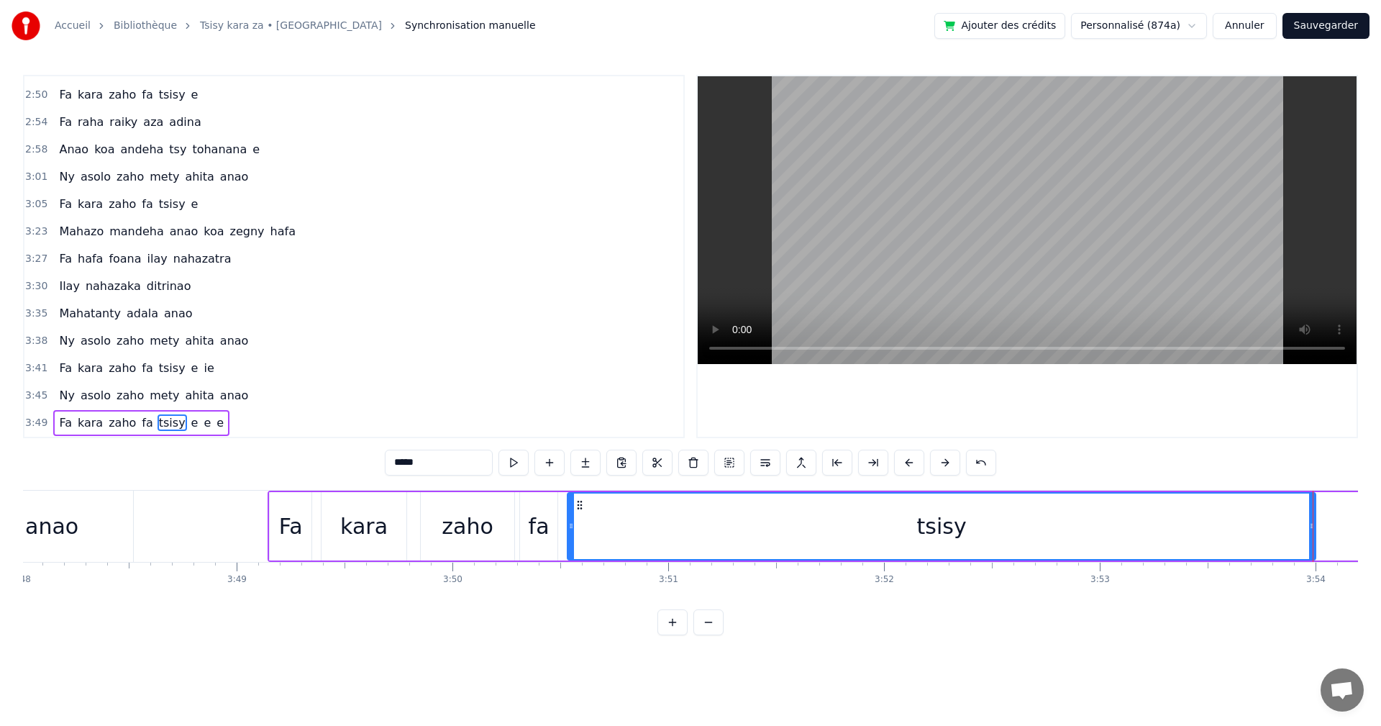
scroll to position [0, 49039]
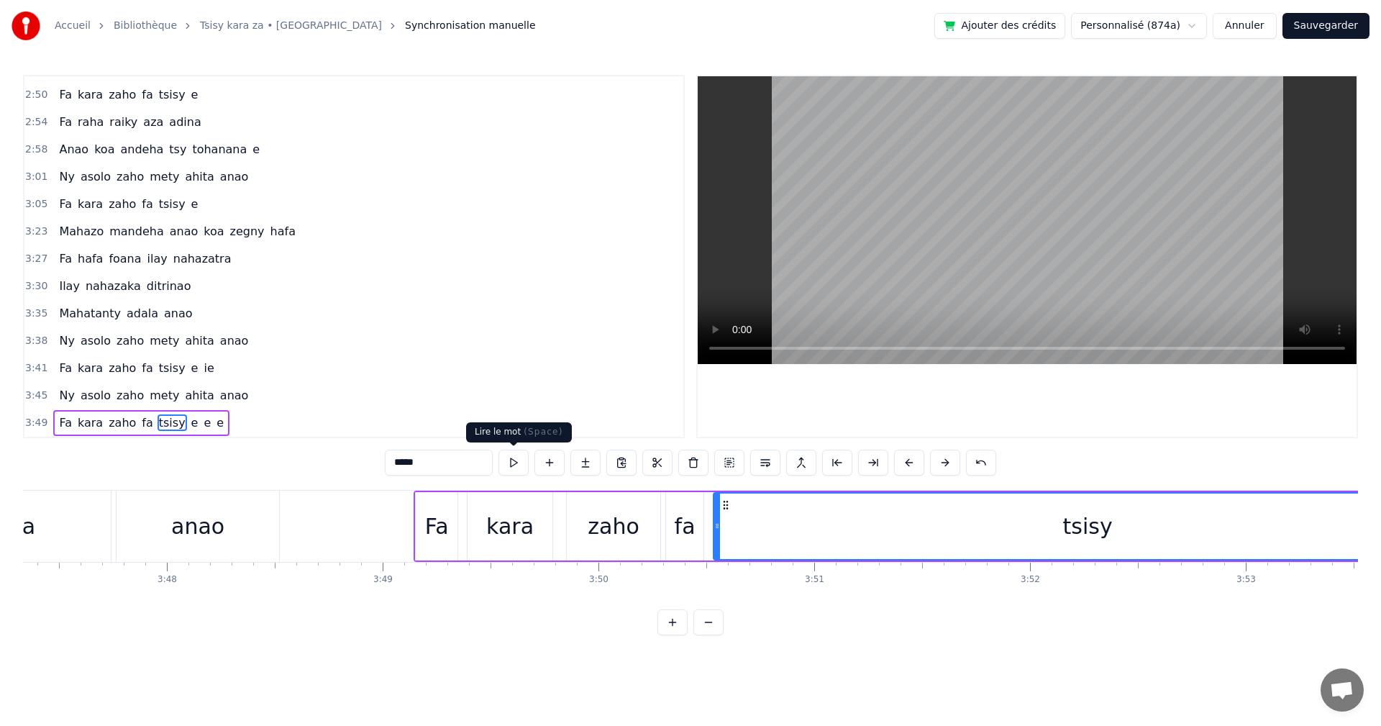
click at [513, 460] on button at bounding box center [513, 462] width 30 height 26
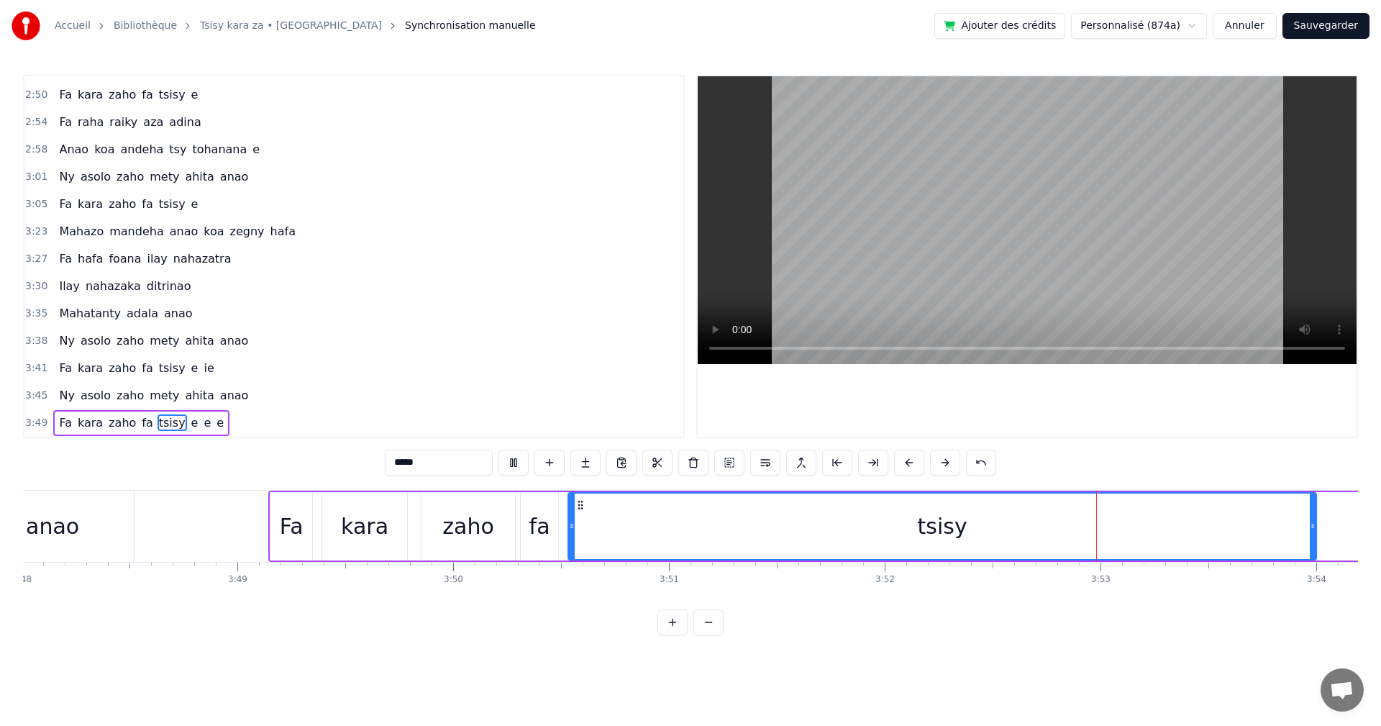
scroll to position [0, 49564]
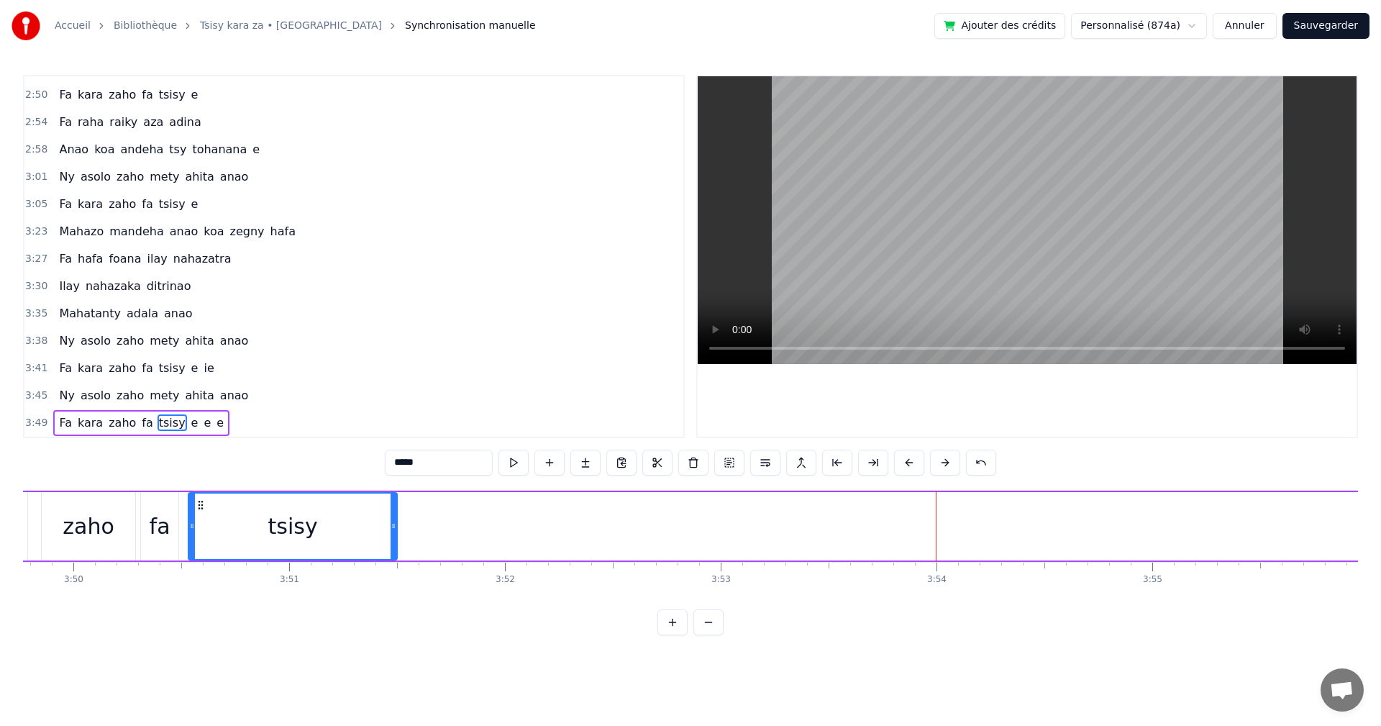
drag, startPoint x: 933, startPoint y: 524, endPoint x: 393, endPoint y: 513, distance: 539.4
click at [393, 513] on div at bounding box center [393, 525] width 6 height 65
click at [518, 455] on button at bounding box center [513, 462] width 30 height 26
drag, startPoint x: 391, startPoint y: 536, endPoint x: 354, endPoint y: 529, distance: 37.2
click at [354, 529] on div at bounding box center [357, 525] width 6 height 65
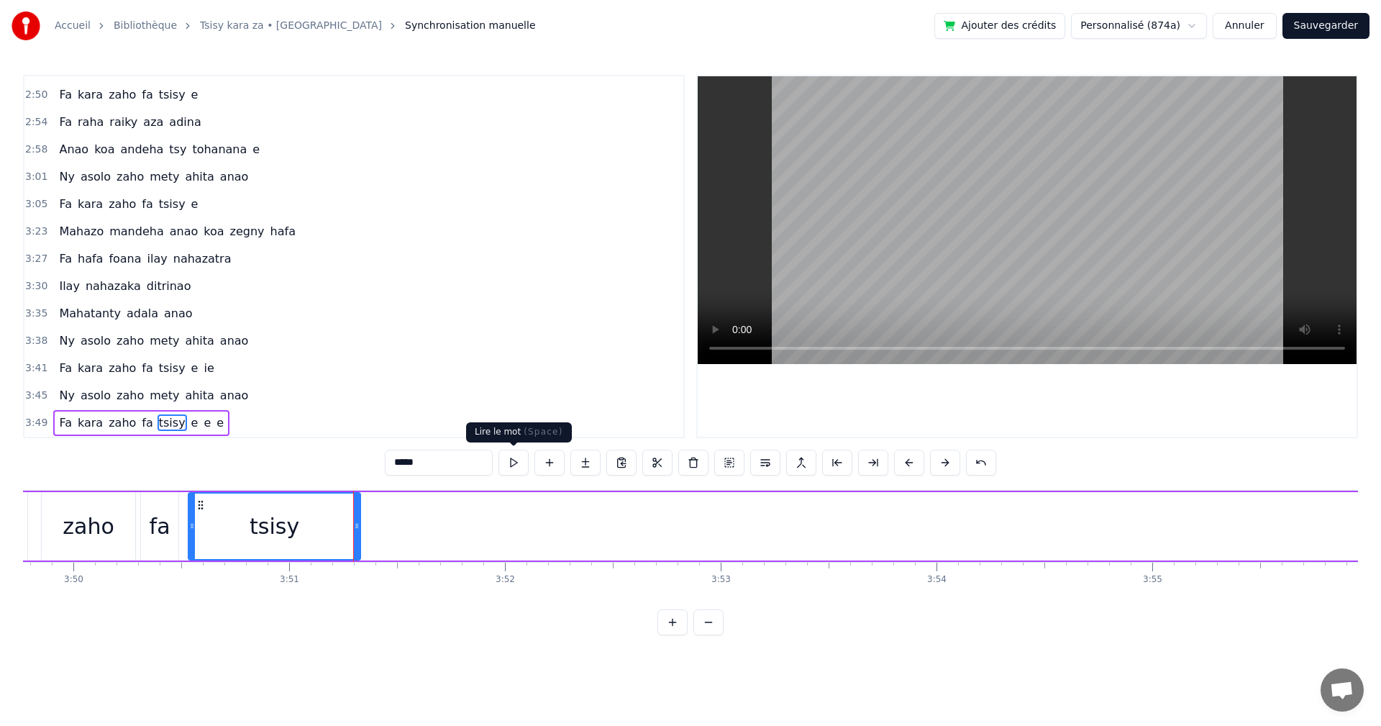
click at [501, 459] on button at bounding box center [513, 462] width 30 height 26
click at [519, 468] on button at bounding box center [513, 462] width 30 height 26
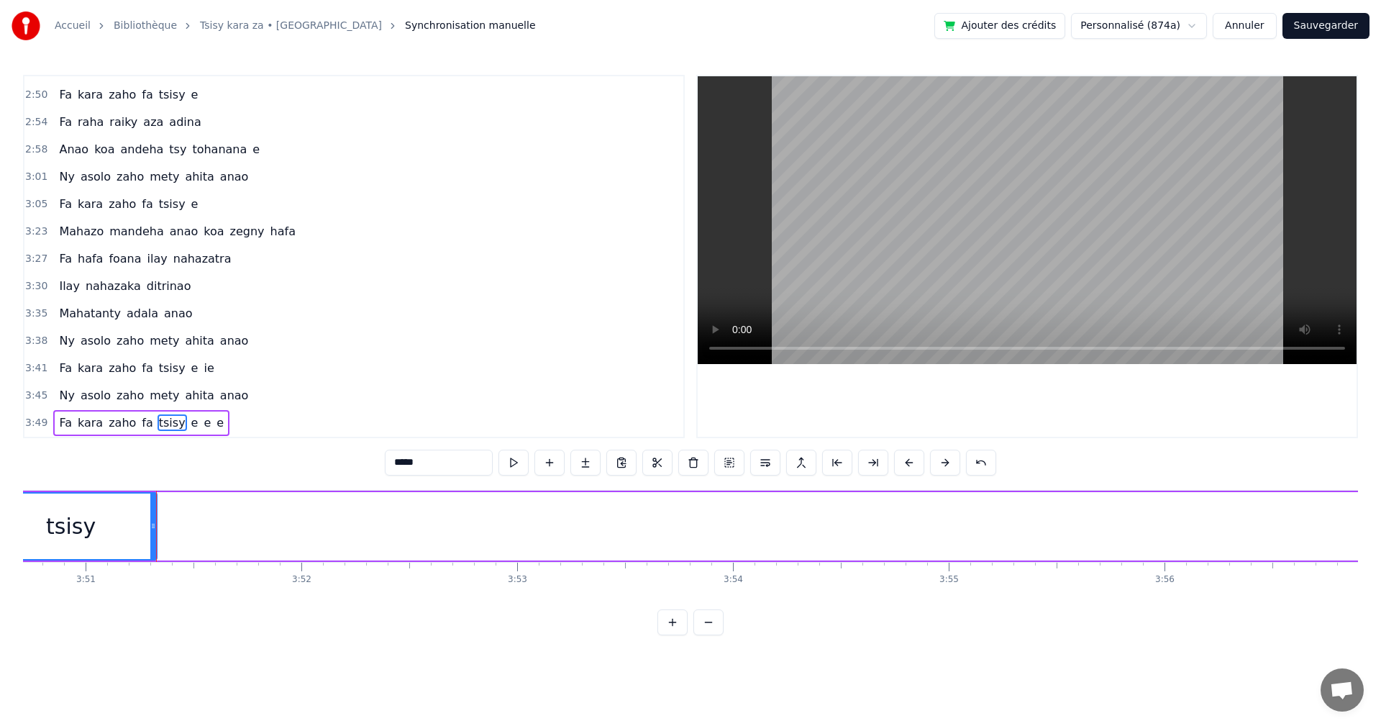
scroll to position [0, 50350]
click at [1277, 533] on div "e" at bounding box center [1258, 526] width 39 height 68
type input "*"
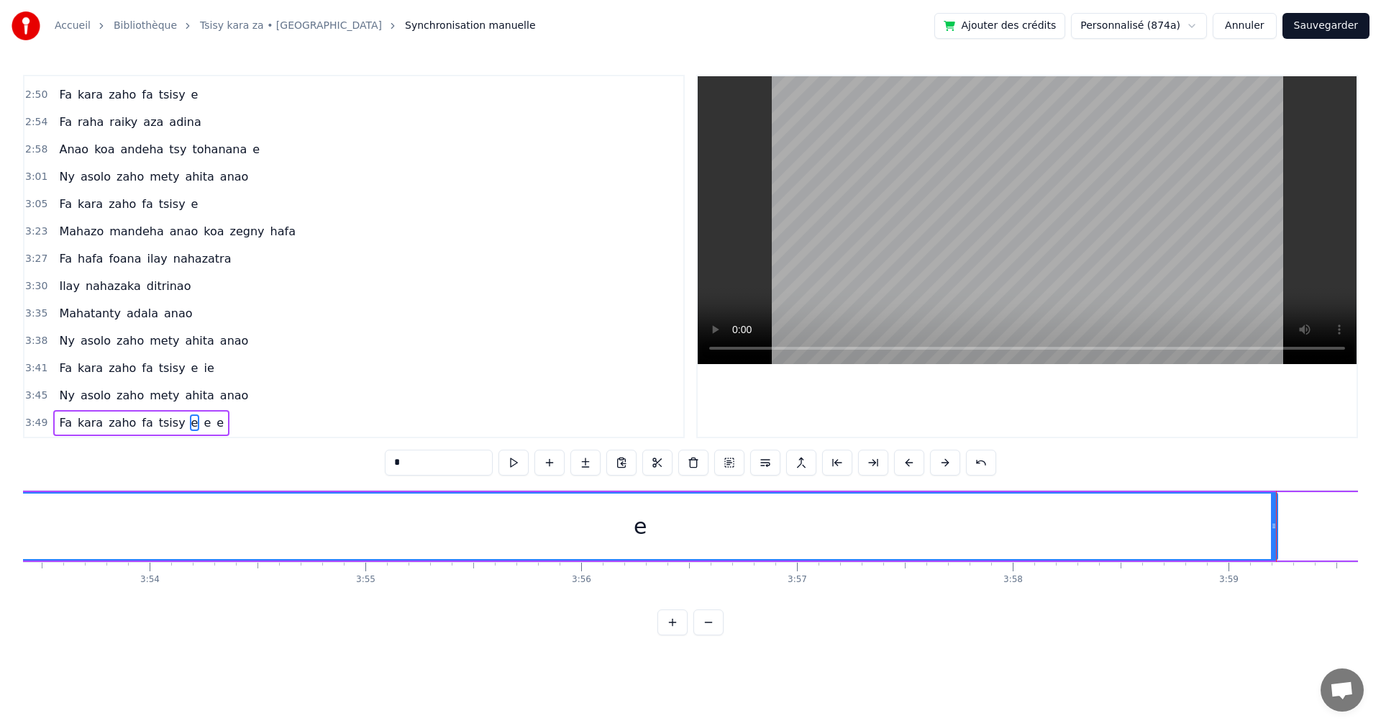
drag, startPoint x: 1242, startPoint y: 532, endPoint x: 188, endPoint y: 521, distance: 1053.5
click at [86, 526] on div "e" at bounding box center [640, 525] width 1273 height 65
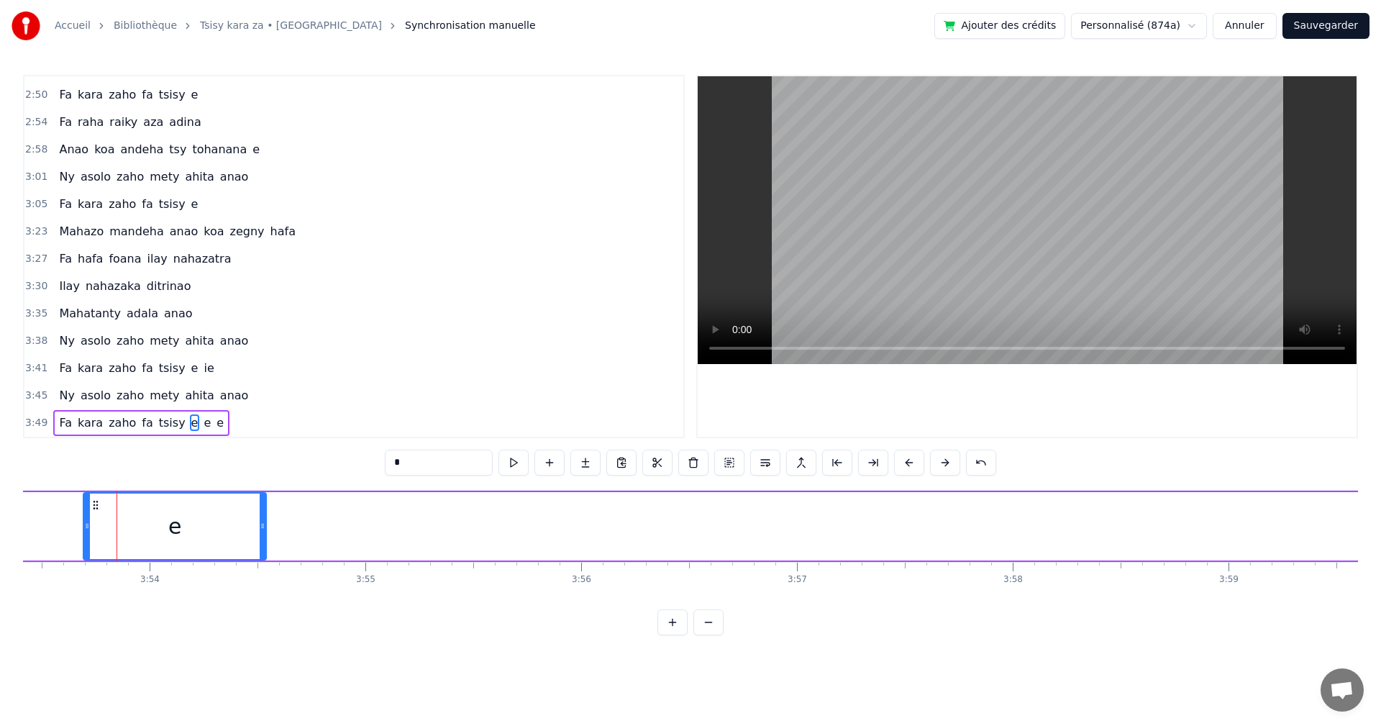
drag, startPoint x: 1276, startPoint y: 534, endPoint x: 335, endPoint y: 538, distance: 940.5
click at [266, 528] on div "e" at bounding box center [175, 526] width 184 height 68
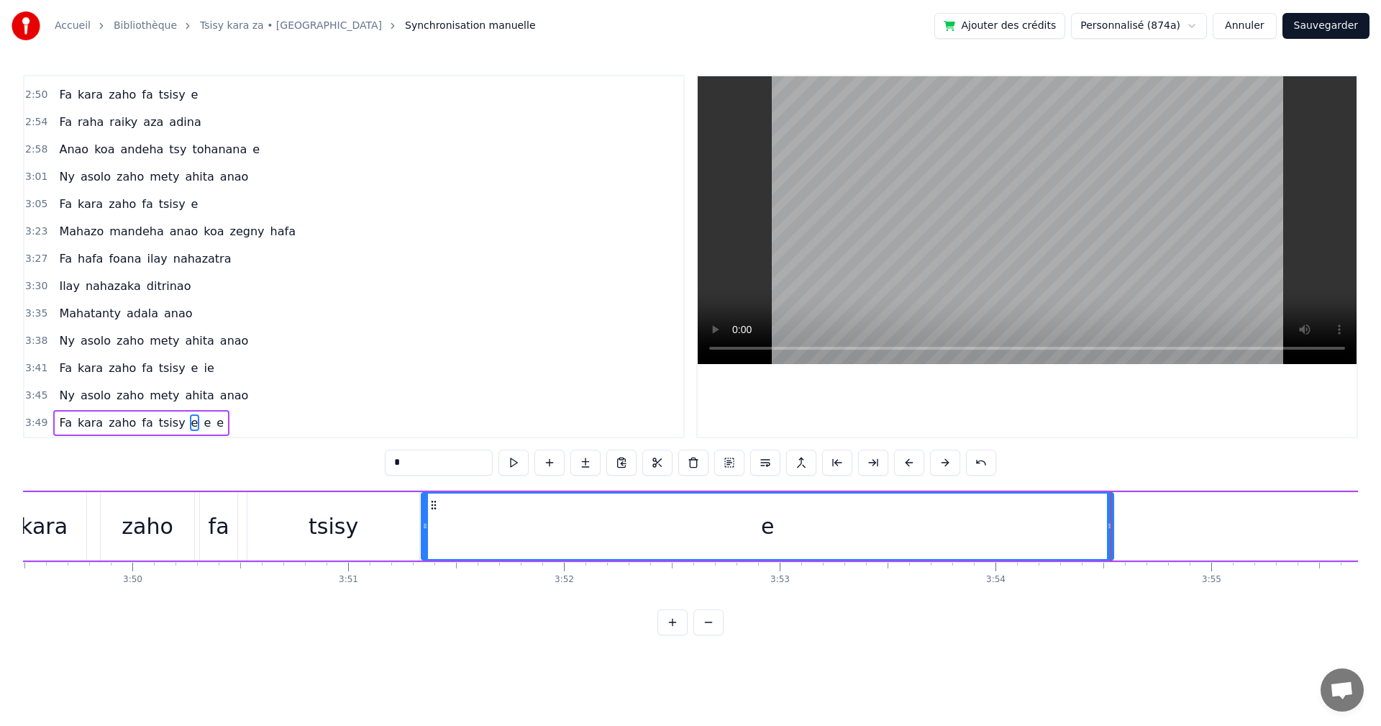
drag, startPoint x: 933, startPoint y: 528, endPoint x: 425, endPoint y: 490, distance: 509.1
click at [425, 490] on div "Fa [PERSON_NAME] fa tsisy e e e" at bounding box center [1366, 525] width 2837 height 71
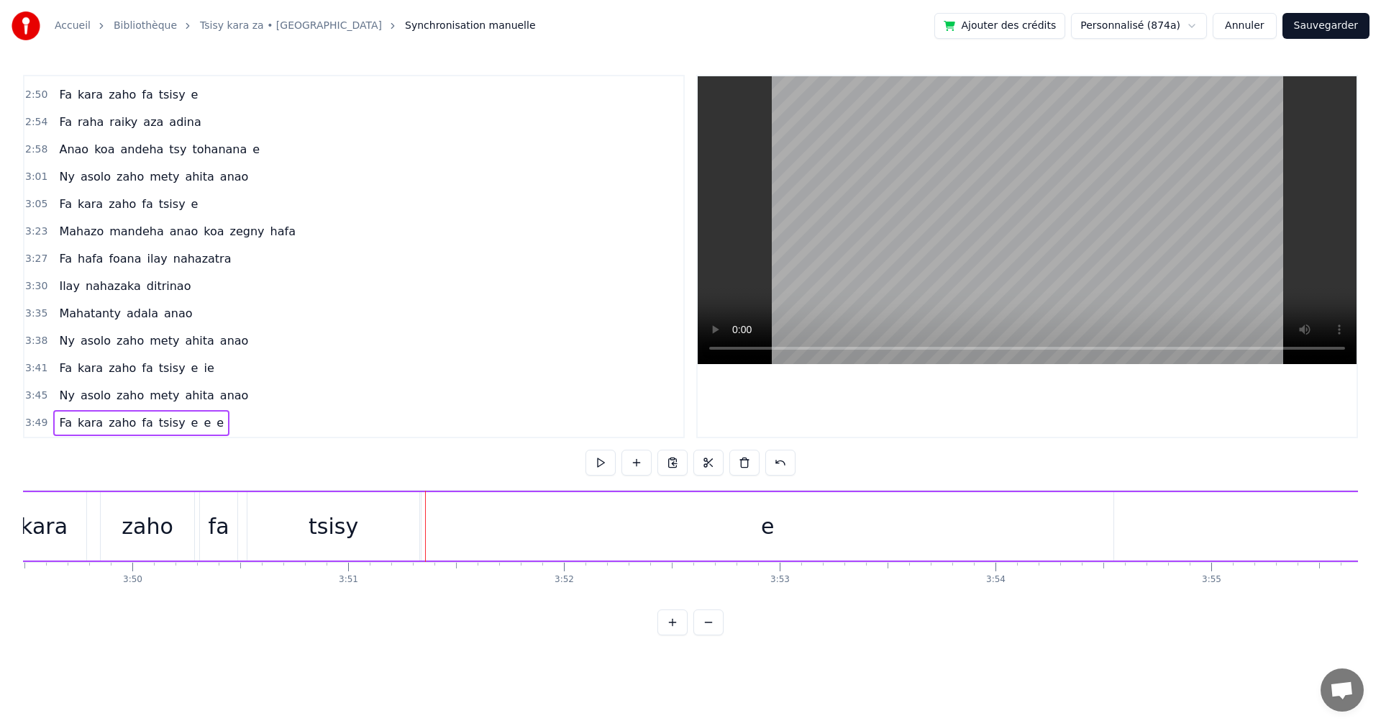
click at [585, 468] on div "0:08 ouh ouh ouh 0:12 Fitiavako anao zegny ouh ouh 0:33 Hum hum hum hum 0:36 Ko…" at bounding box center [690, 355] width 1335 height 560
click at [586, 468] on button at bounding box center [600, 462] width 30 height 26
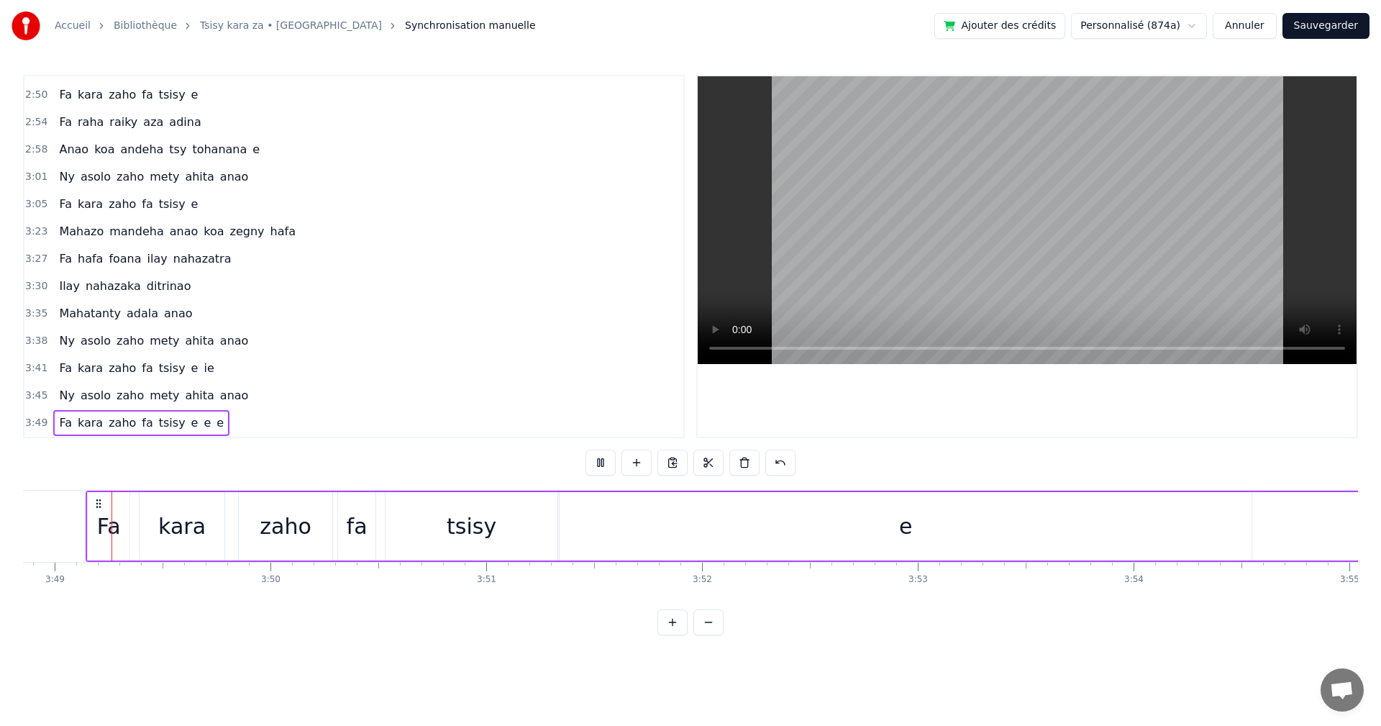
scroll to position [0, 49359]
click at [1253, 531] on div "e" at bounding box center [913, 526] width 692 height 68
drag, startPoint x: 1253, startPoint y: 531, endPoint x: 640, endPoint y: 508, distance: 613.8
click at [640, 508] on div at bounding box center [642, 525] width 6 height 65
click at [481, 453] on input "*" at bounding box center [439, 462] width 108 height 26
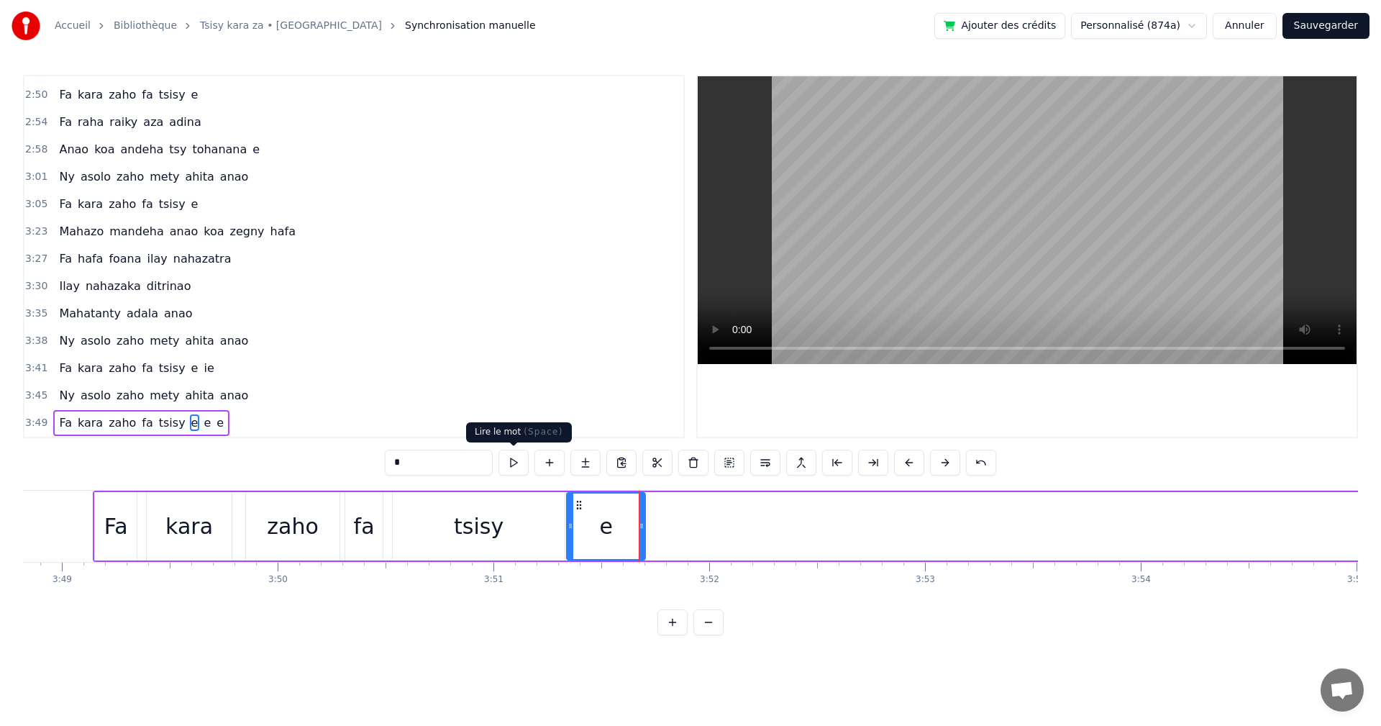
click at [520, 474] on button at bounding box center [513, 462] width 30 height 26
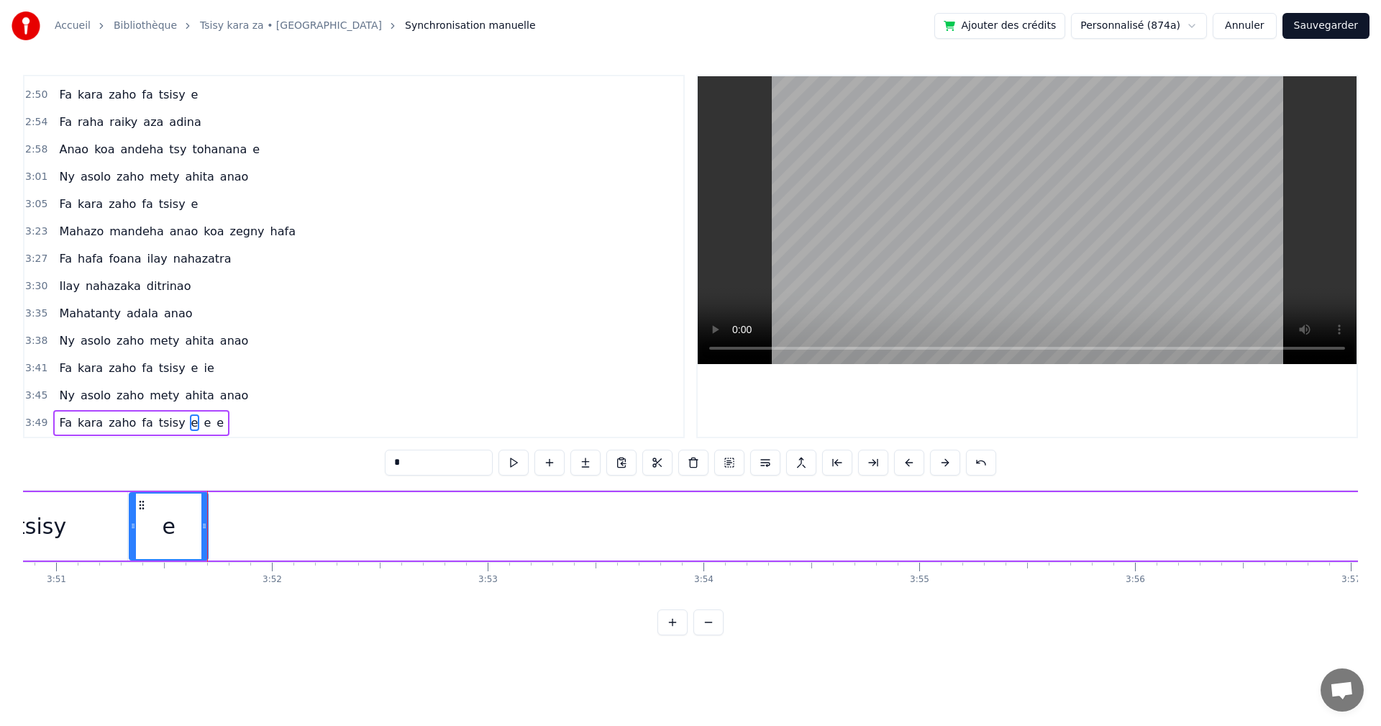
scroll to position [0, 50583]
click at [1285, 544] on div "e" at bounding box center [1264, 526] width 59 height 68
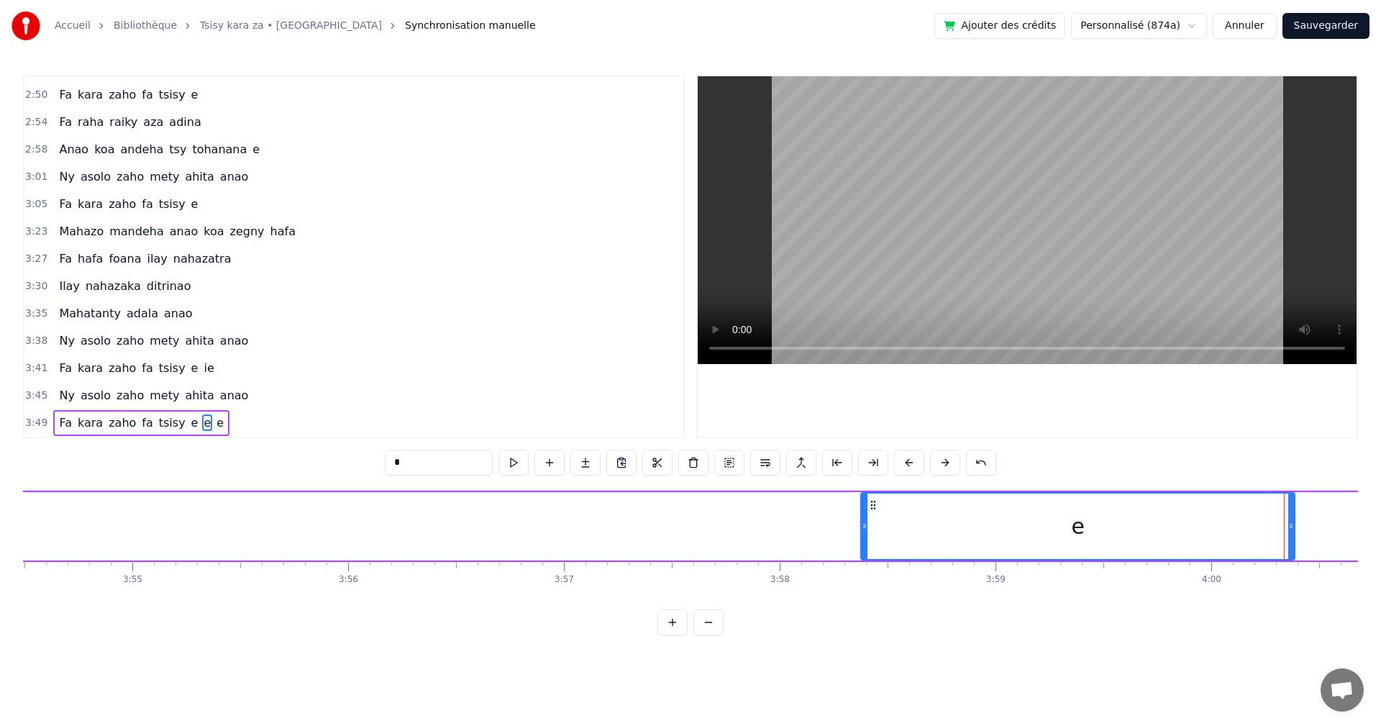
drag, startPoint x: 1241, startPoint y: 534, endPoint x: 866, endPoint y: 608, distance: 381.9
click at [866, 598] on div "ouh ouh ouh Fitiavako anao zegny ouh ouh Hum hum hum hum Koa raha marary niaret…" at bounding box center [690, 544] width 1335 height 108
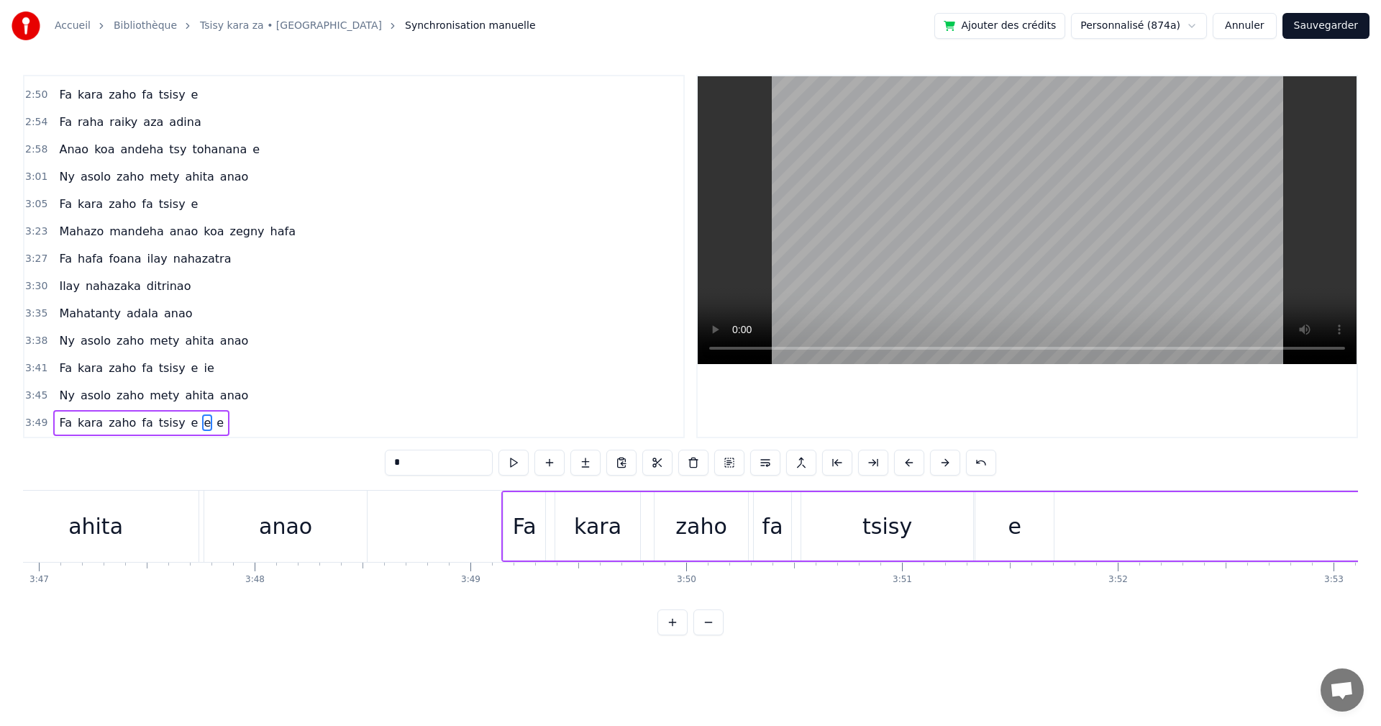
scroll to position [0, 49009]
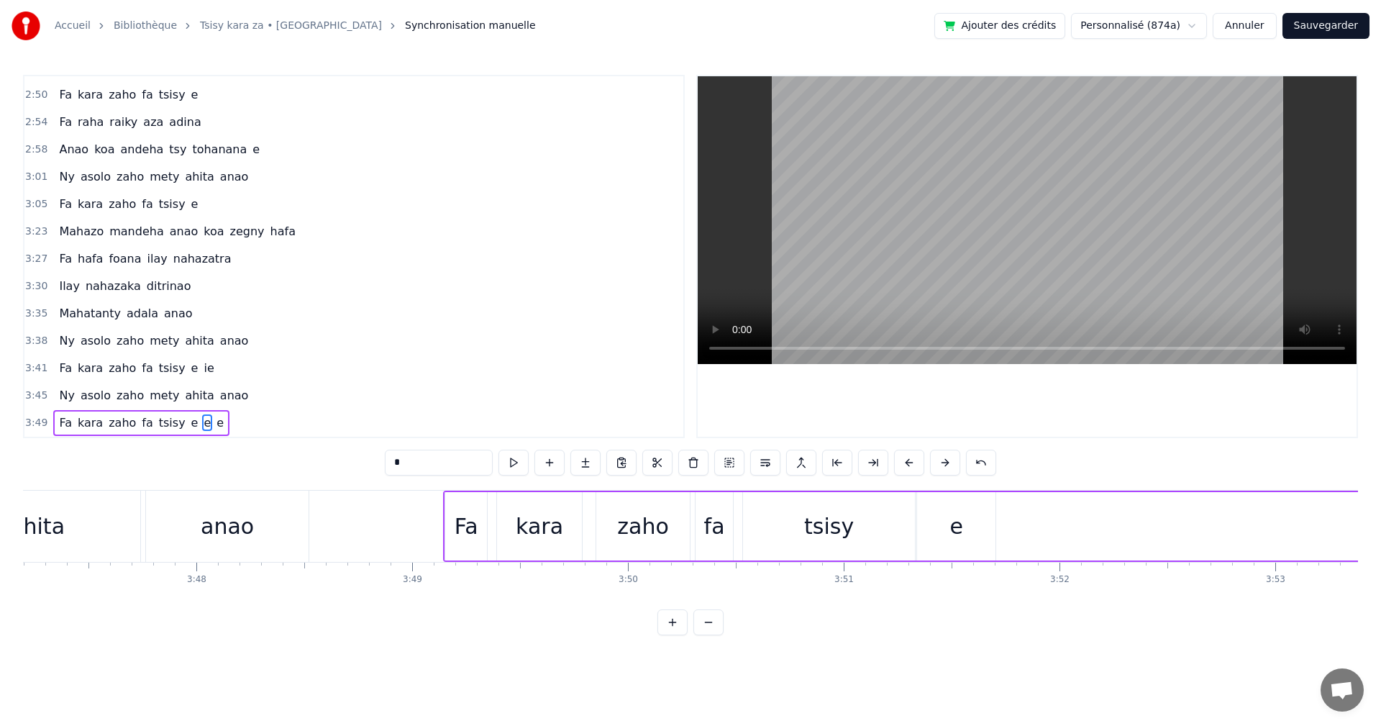
click at [965, 519] on div "e" at bounding box center [956, 526] width 78 height 68
drag, startPoint x: 924, startPoint y: 503, endPoint x: 1066, endPoint y: 508, distance: 141.7
click at [1066, 508] on icon at bounding box center [1071, 505] width 12 height 12
click at [836, 515] on div "tsisy" at bounding box center [829, 526] width 50 height 32
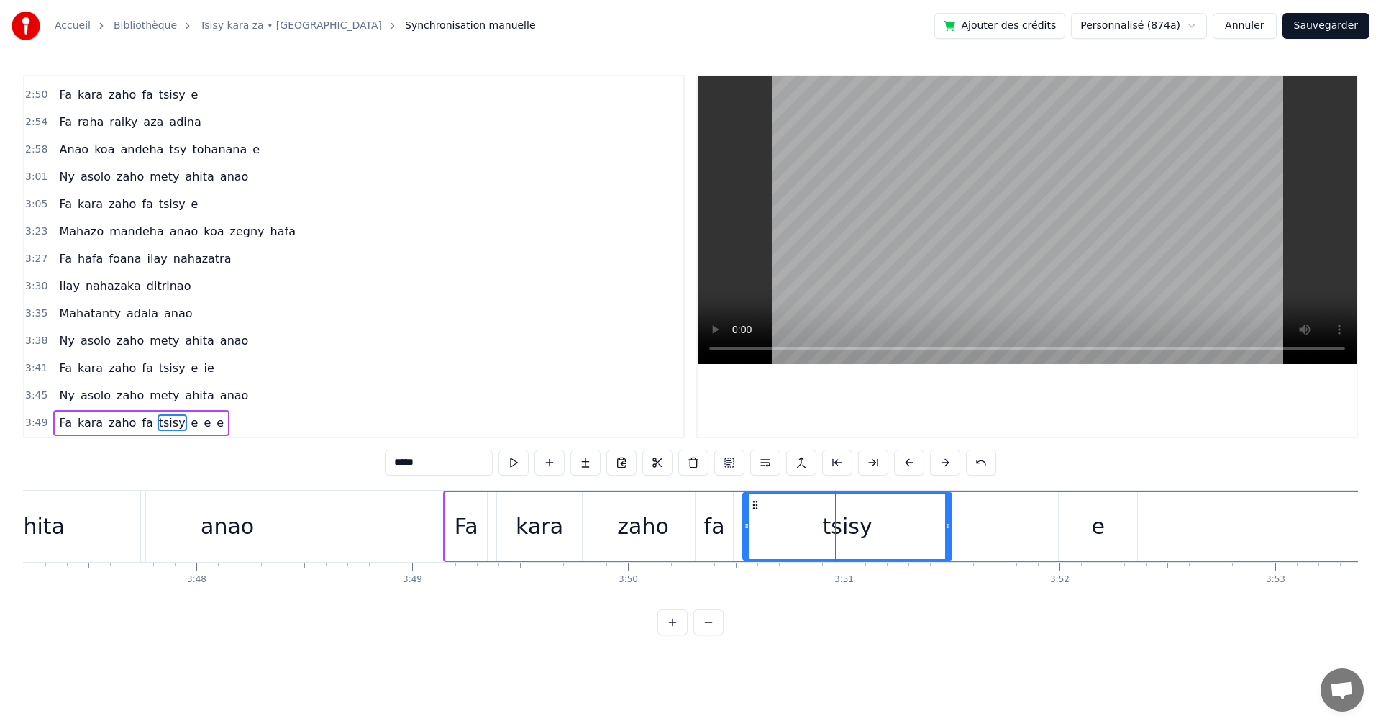
drag, startPoint x: 911, startPoint y: 532, endPoint x: 948, endPoint y: 534, distance: 36.7
click at [948, 534] on div at bounding box center [948, 525] width 6 height 65
click at [520, 450] on button at bounding box center [513, 462] width 30 height 26
click at [1080, 511] on div "e" at bounding box center [1097, 526] width 78 height 68
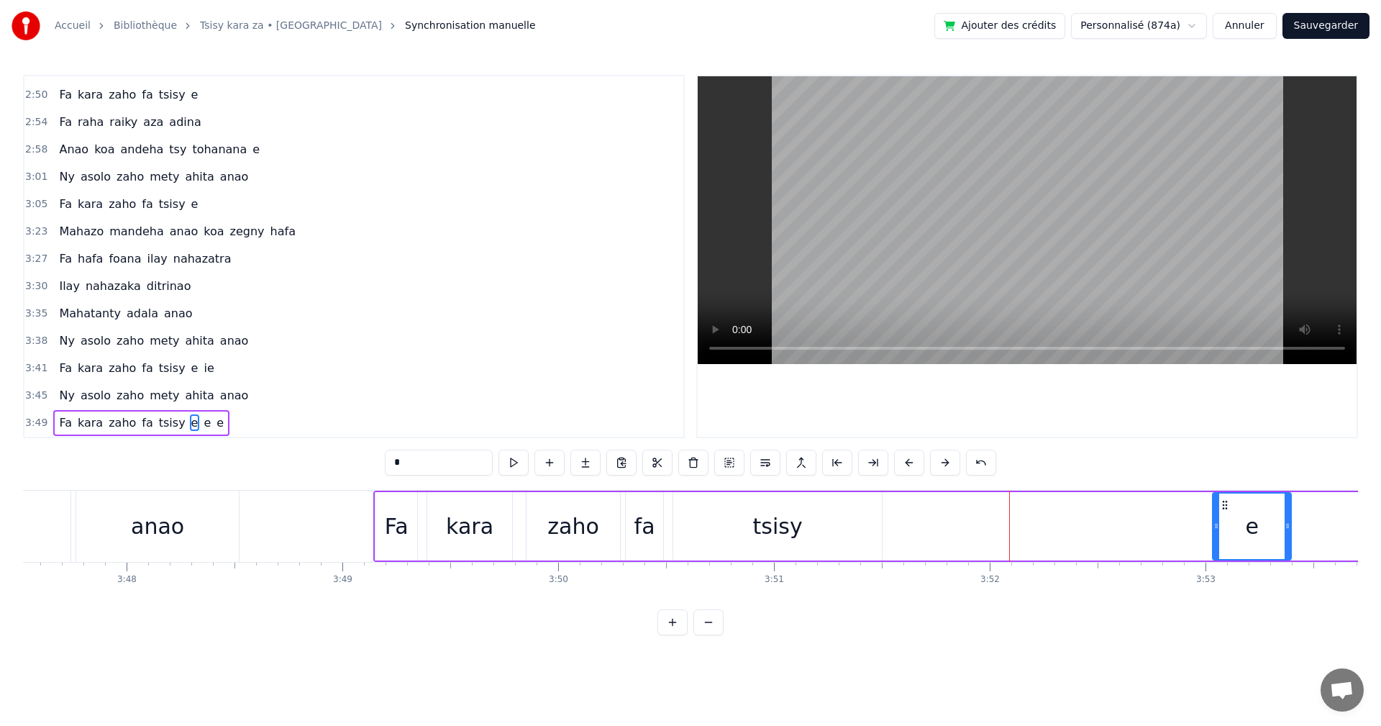
drag, startPoint x: 1071, startPoint y: 501, endPoint x: 1217, endPoint y: 508, distance: 145.4
click at [1219, 508] on icon at bounding box center [1225, 505] width 12 height 12
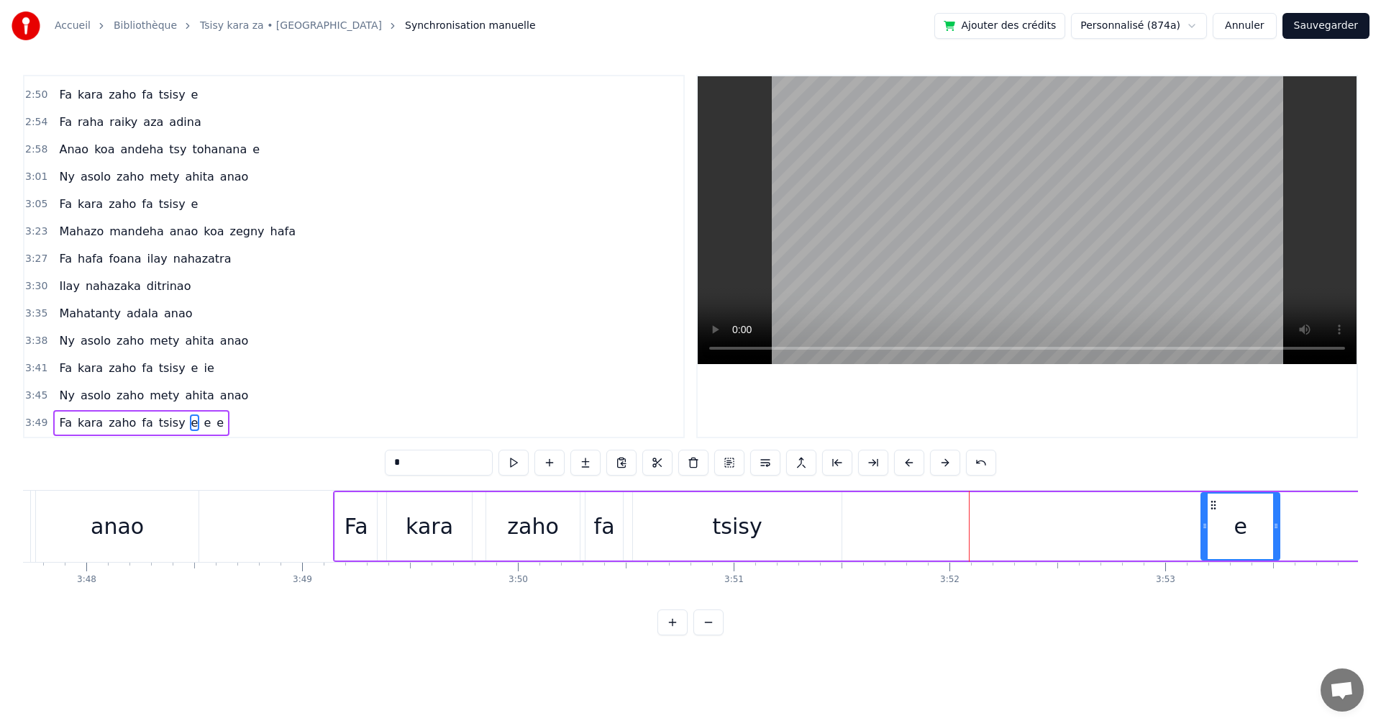
click at [796, 511] on div "tsisy" at bounding box center [737, 526] width 209 height 68
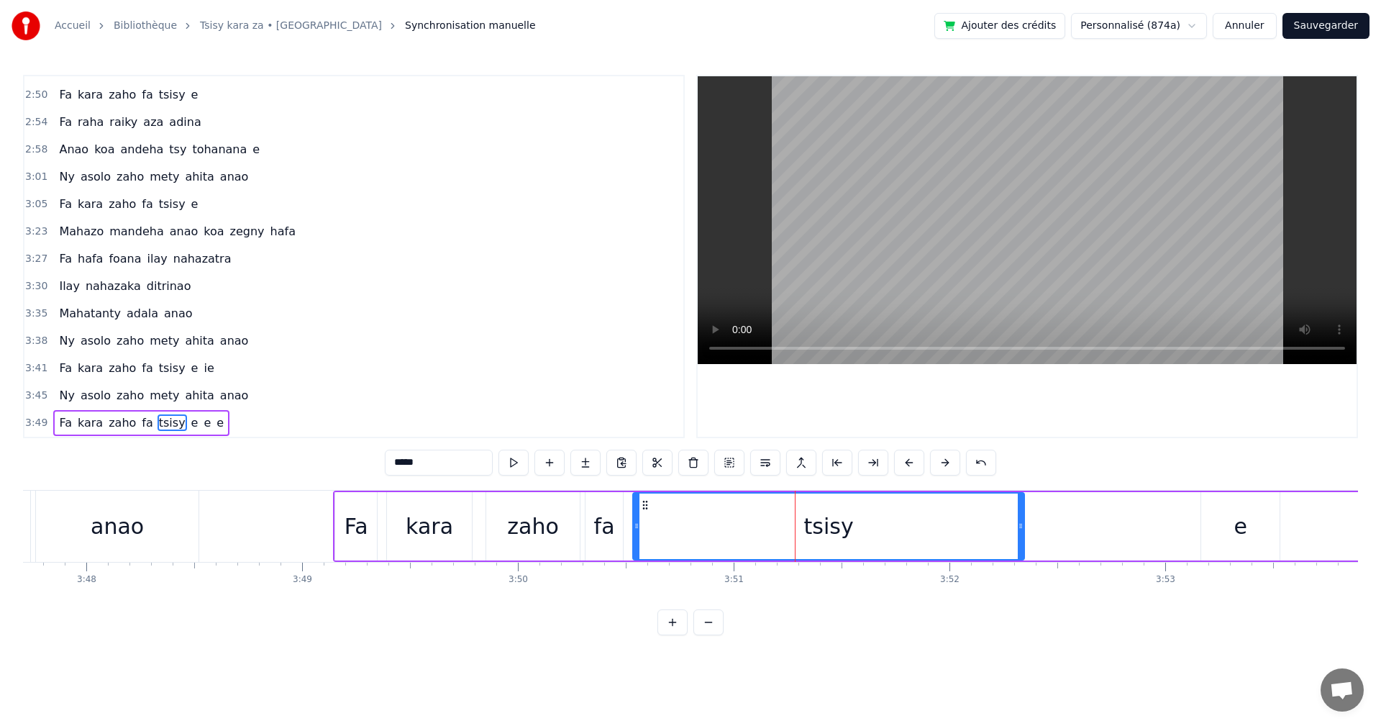
drag, startPoint x: 838, startPoint y: 529, endPoint x: 1021, endPoint y: 534, distance: 182.7
click at [1021, 534] on div at bounding box center [1020, 525] width 6 height 65
click at [505, 462] on button at bounding box center [513, 462] width 30 height 26
click at [498, 470] on button at bounding box center [513, 462] width 30 height 26
click at [1237, 530] on div "e" at bounding box center [1239, 526] width 13 height 32
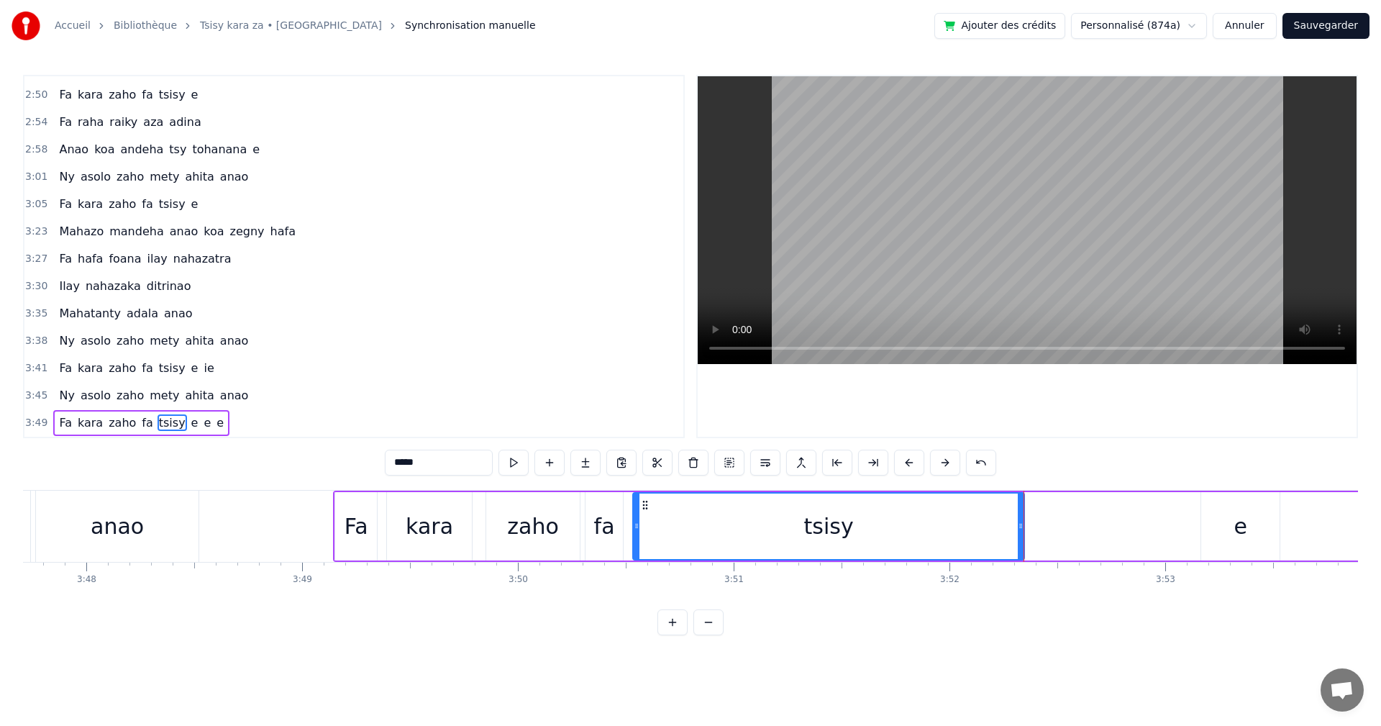
type input "*"
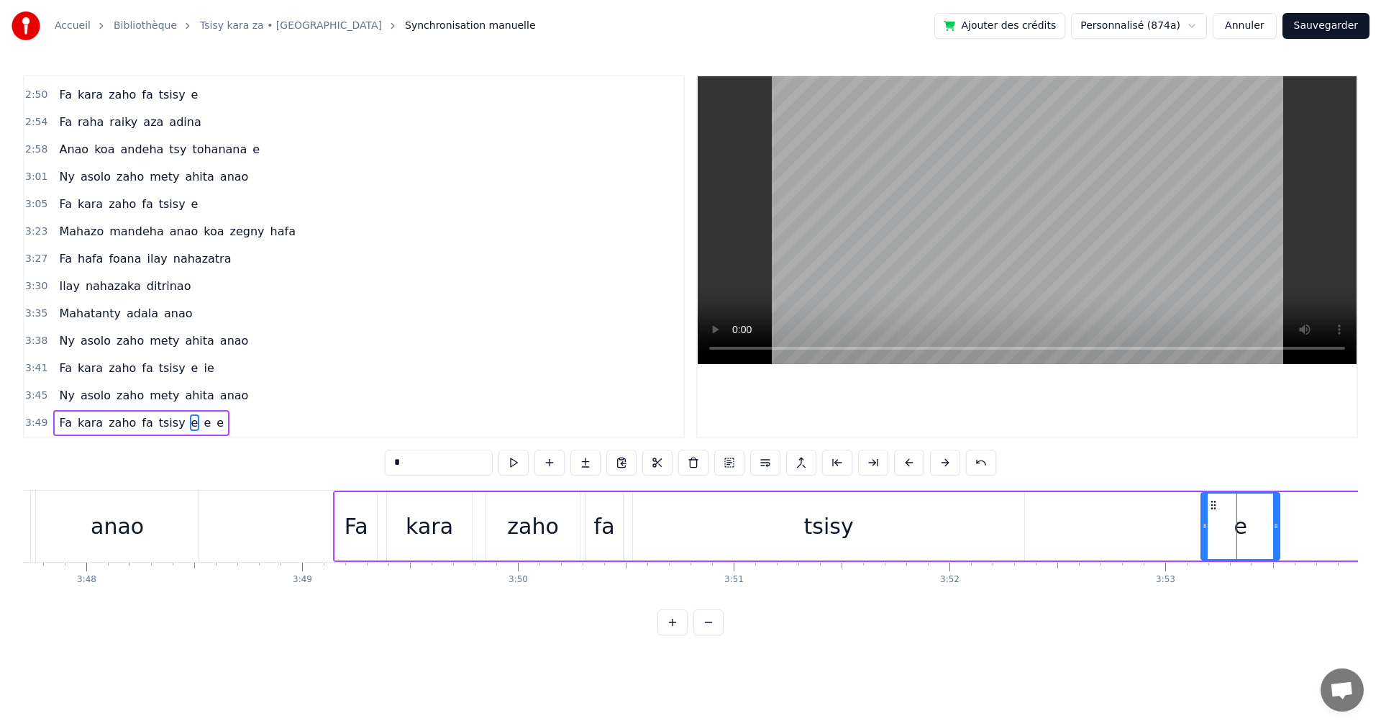
drag, startPoint x: 1212, startPoint y: 530, endPoint x: 1161, endPoint y: 529, distance: 51.1
click at [1212, 524] on div "e" at bounding box center [1240, 526] width 78 height 68
drag, startPoint x: 1204, startPoint y: 536, endPoint x: 1029, endPoint y: 528, distance: 175.6
click at [1029, 528] on div at bounding box center [1029, 525] width 6 height 65
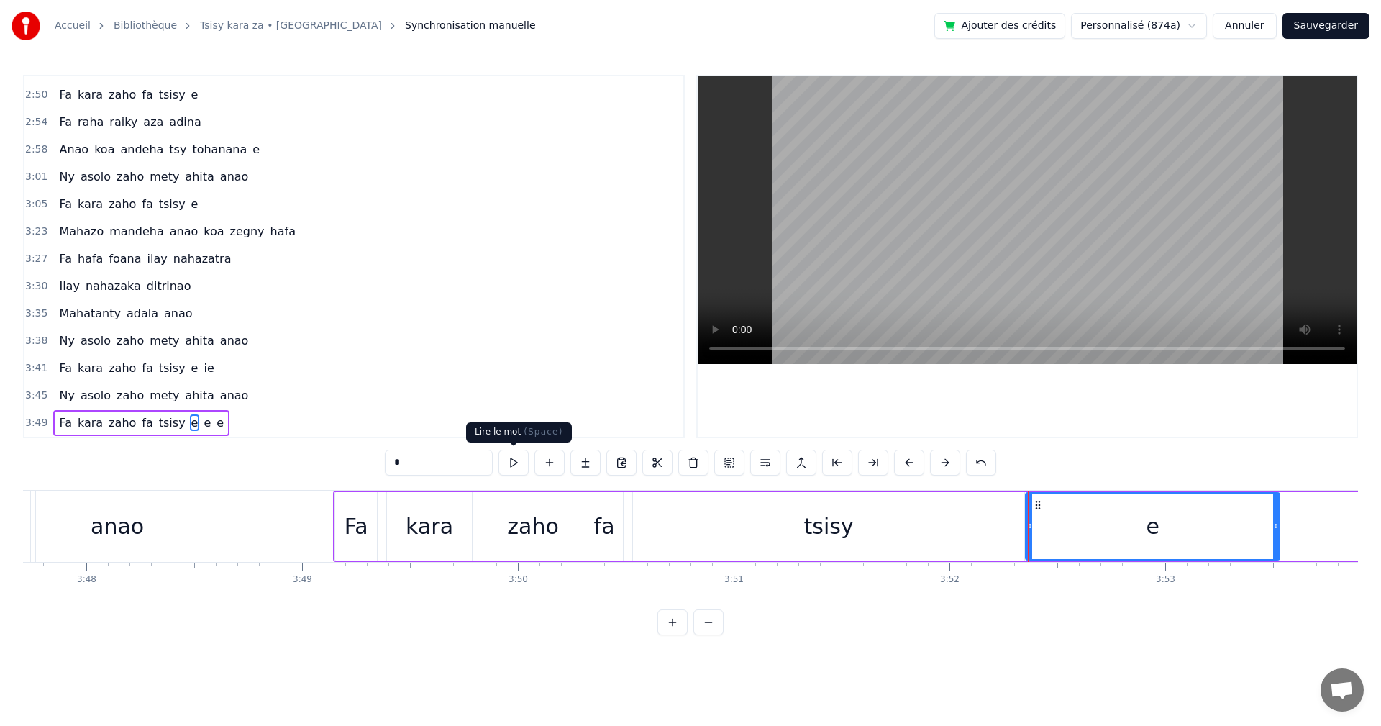
click at [515, 464] on button at bounding box center [513, 462] width 30 height 26
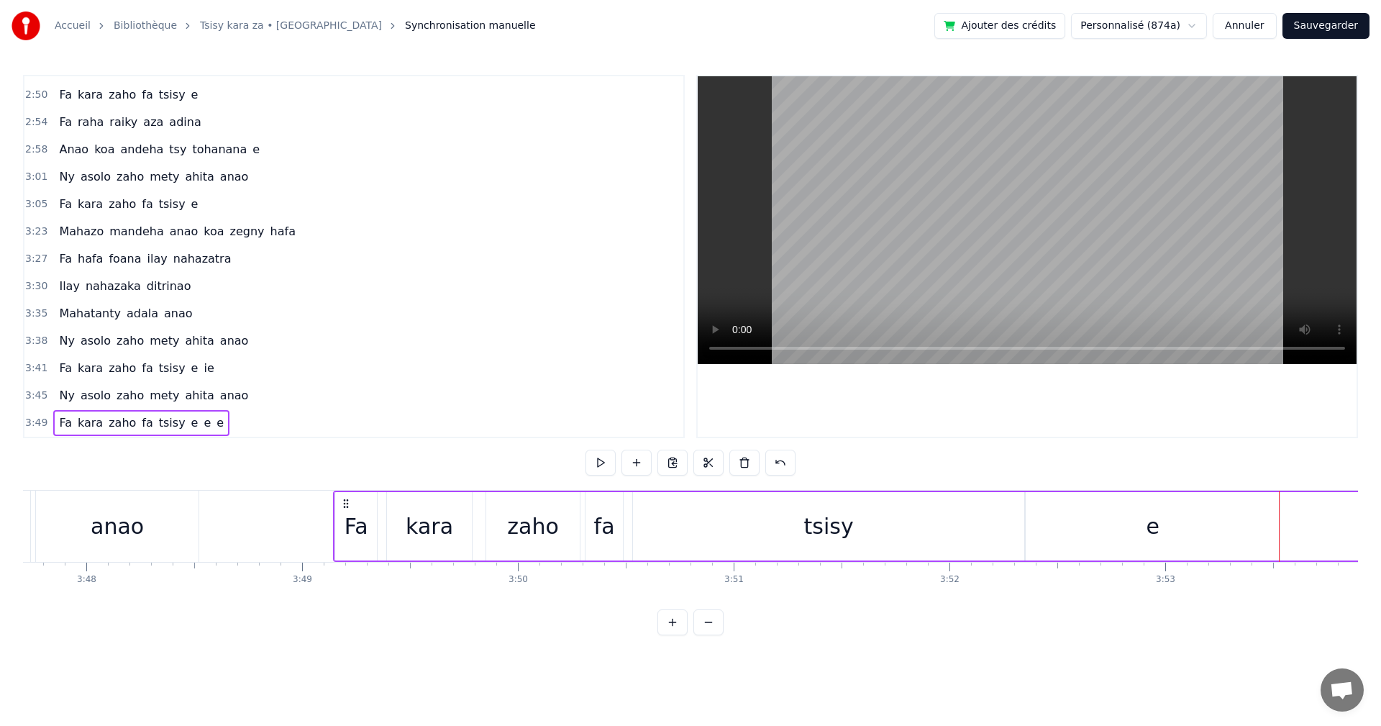
click at [1279, 530] on div at bounding box center [1278, 525] width 1 height 71
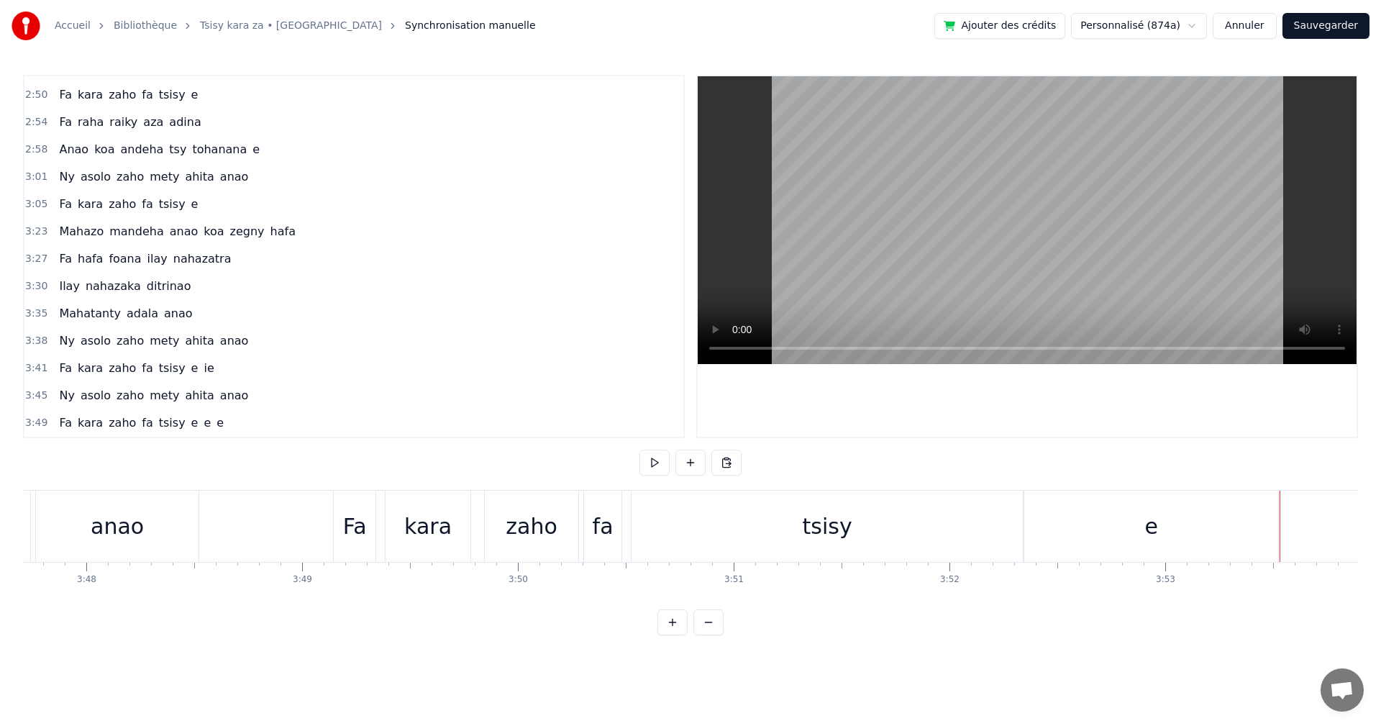
click at [1276, 534] on div "e" at bounding box center [1151, 525] width 254 height 71
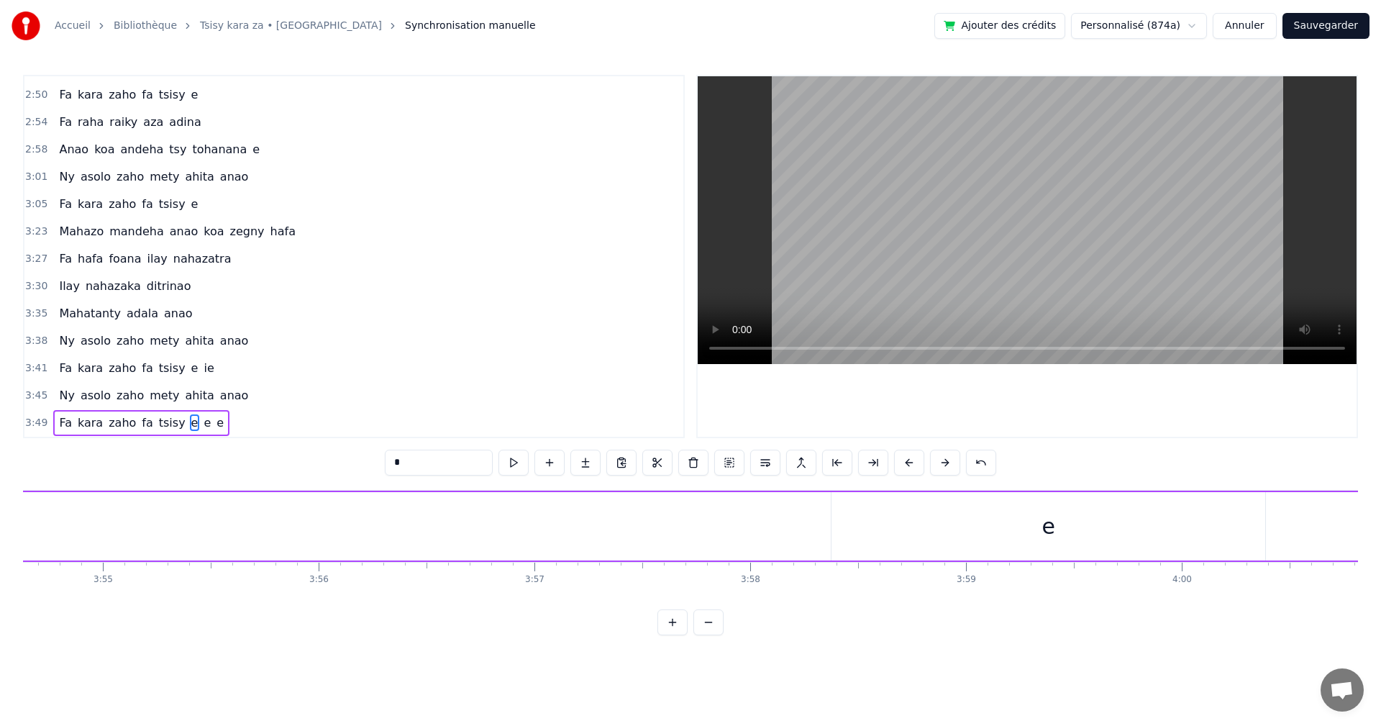
scroll to position [0, 50700]
click at [930, 506] on div "e" at bounding box center [961, 526] width 434 height 68
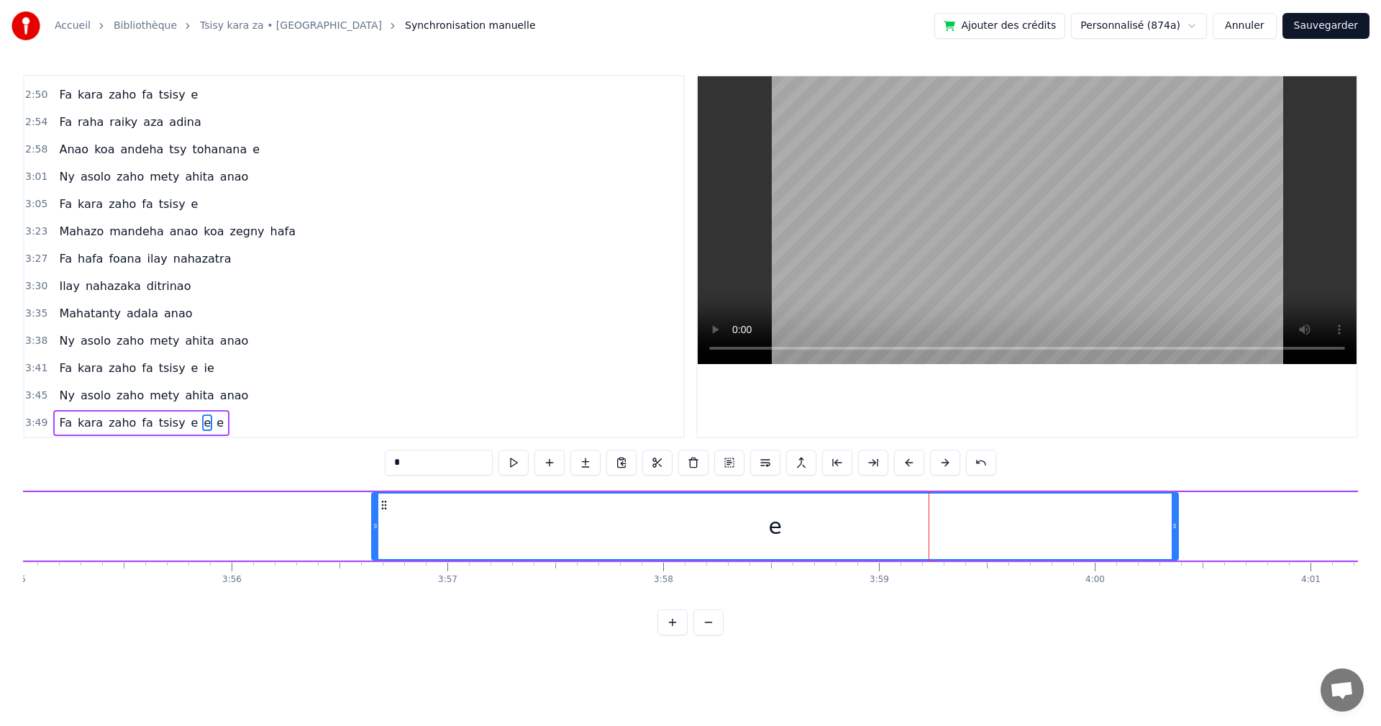
drag, startPoint x: 748, startPoint y: 525, endPoint x: 375, endPoint y: 584, distance: 377.1
click at [375, 584] on div "ouh ouh ouh Fitiavako anao zegny ouh ouh Hum hum hum hum Koa raha marary niaret…" at bounding box center [690, 544] width 1335 height 108
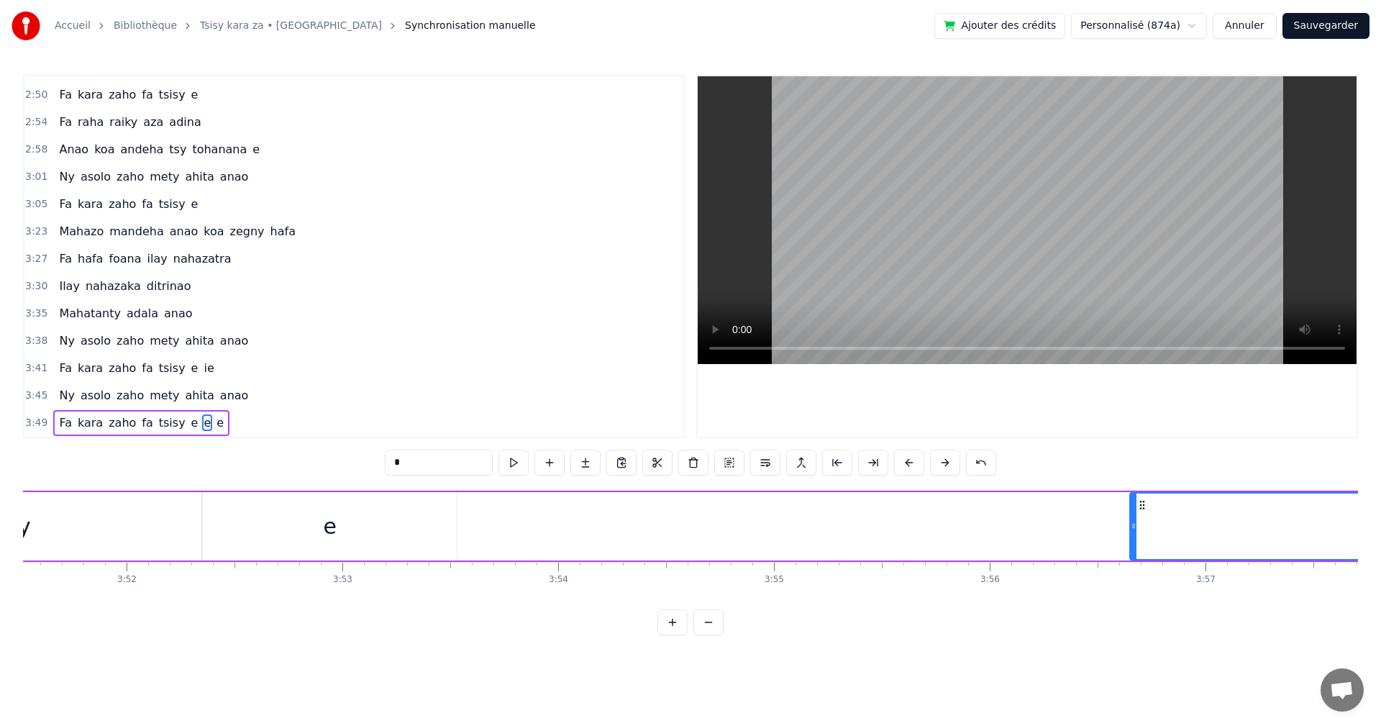
scroll to position [0, 49971]
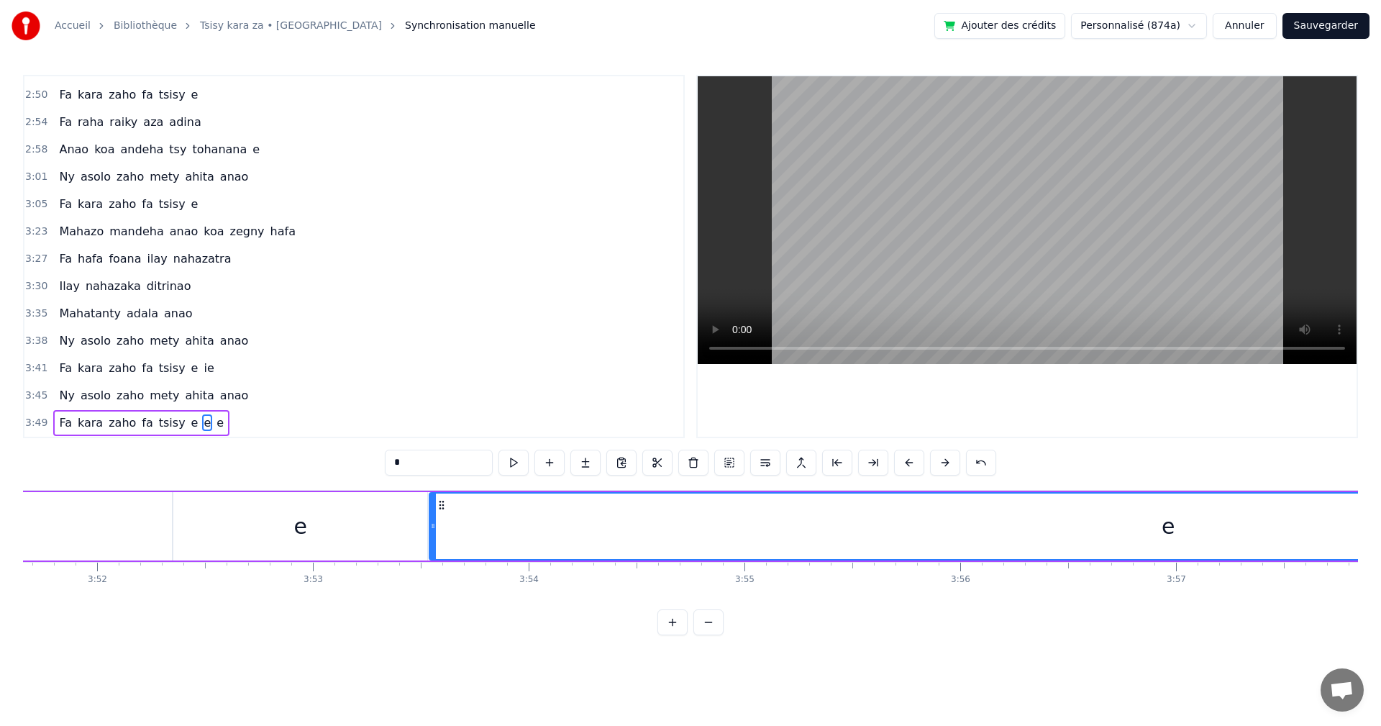
drag, startPoint x: 1104, startPoint y: 530, endPoint x: 467, endPoint y: 504, distance: 637.6
click at [434, 508] on div at bounding box center [433, 525] width 6 height 65
click at [513, 468] on button at bounding box center [513, 462] width 30 height 26
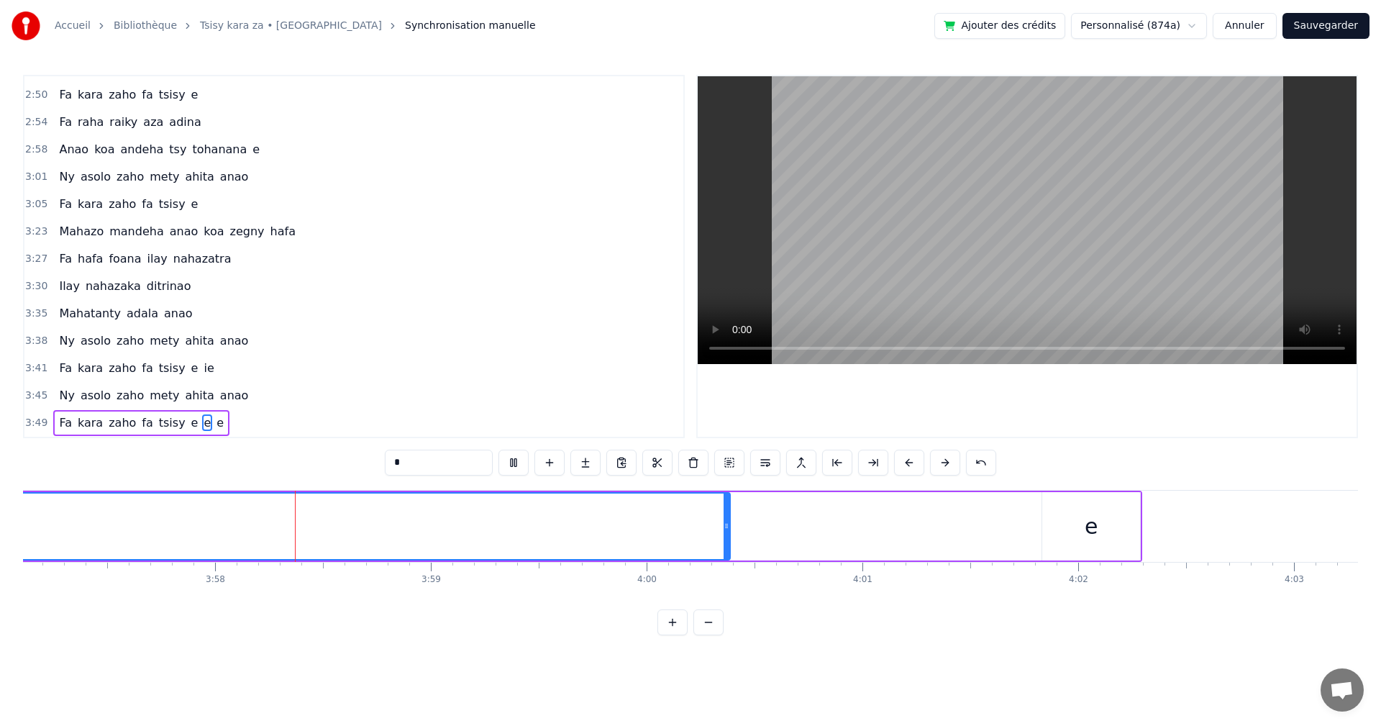
scroll to position [0, 51207]
drag, startPoint x: 669, startPoint y: 526, endPoint x: 616, endPoint y: 530, distance: 54.1
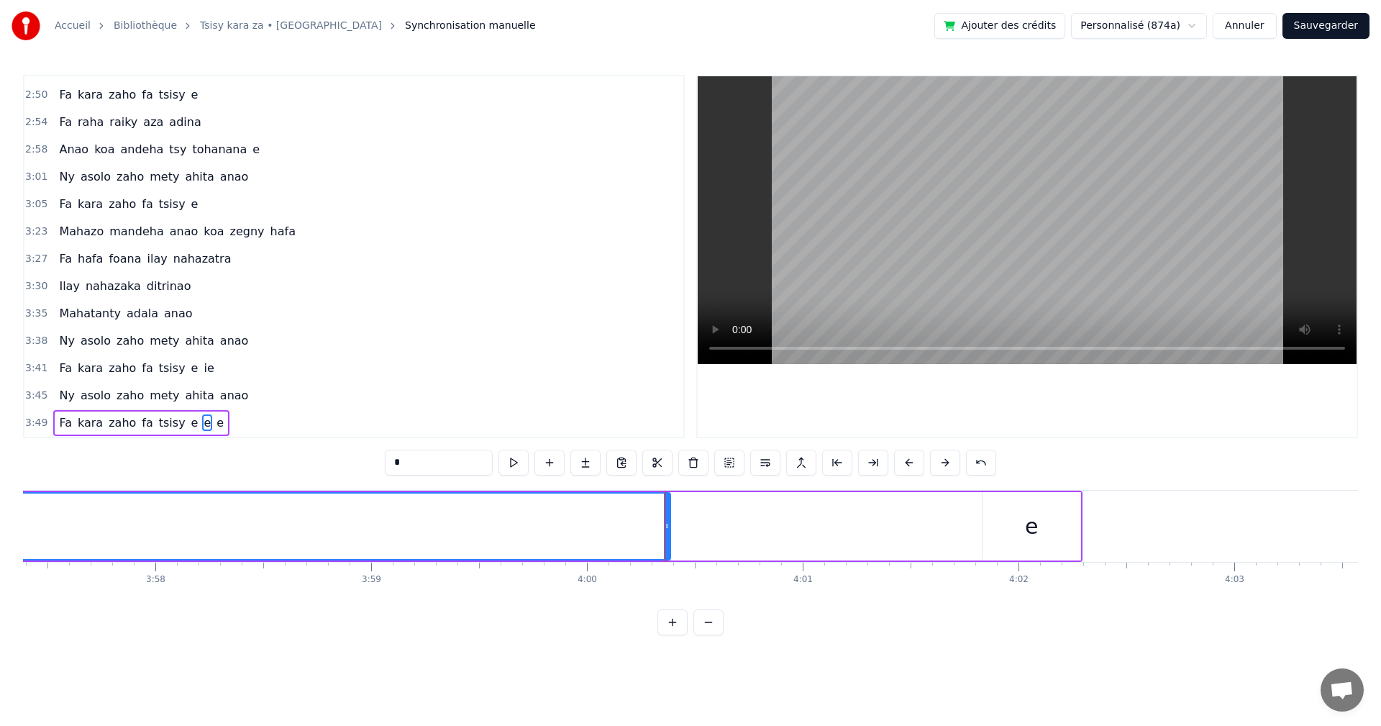
drag, startPoint x: 665, startPoint y: 527, endPoint x: 585, endPoint y: 510, distance: 82.4
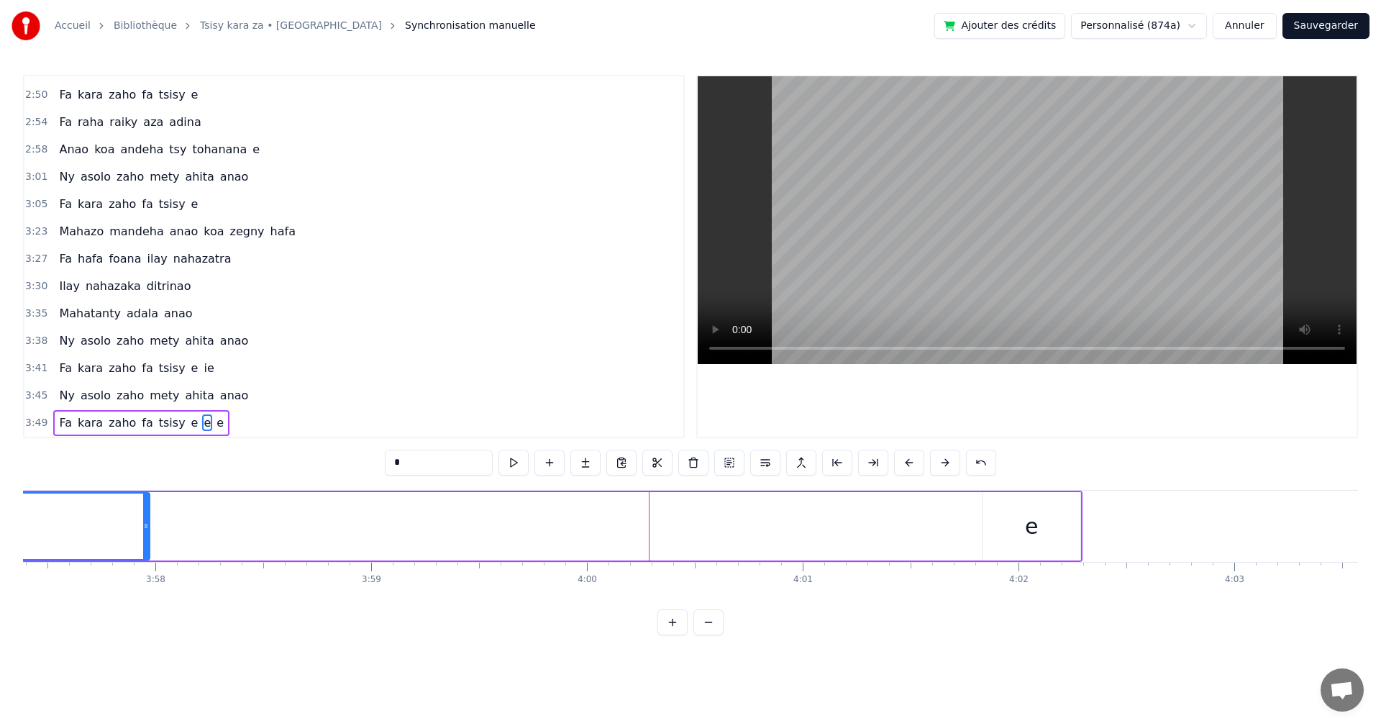
drag, startPoint x: 669, startPoint y: 526, endPoint x: 683, endPoint y: 679, distance: 154.5
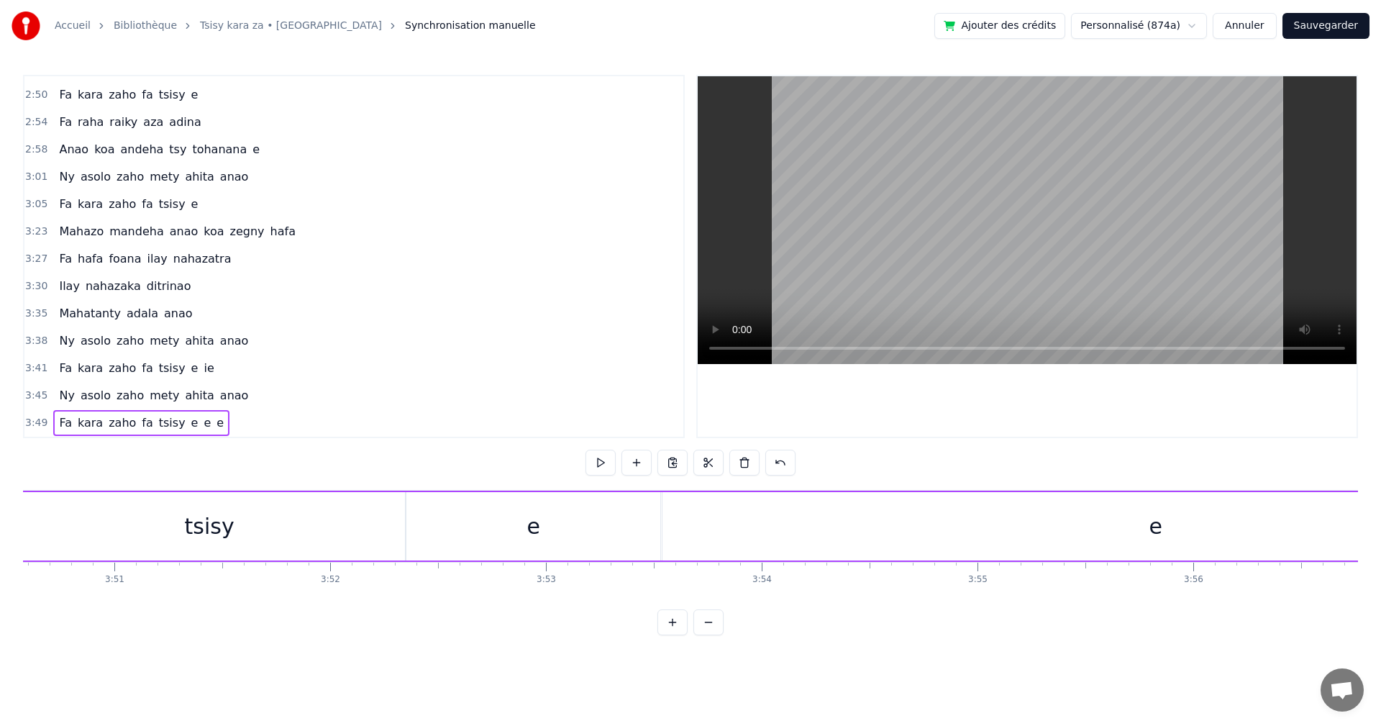
scroll to position [0, 49826]
click at [521, 520] on div "e" at bounding box center [446, 526] width 254 height 68
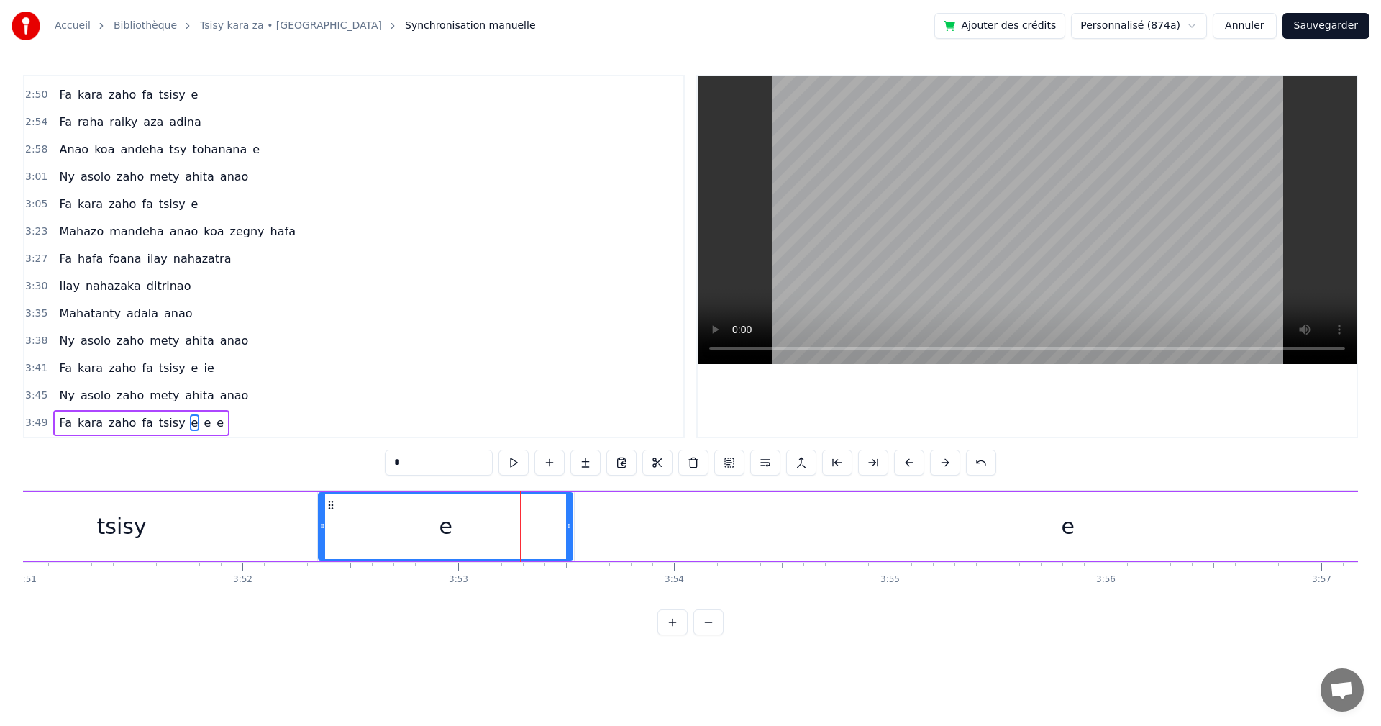
drag, startPoint x: 894, startPoint y: 536, endPoint x: 905, endPoint y: 536, distance: 10.8
click at [895, 536] on div "e" at bounding box center [1068, 526] width 986 height 68
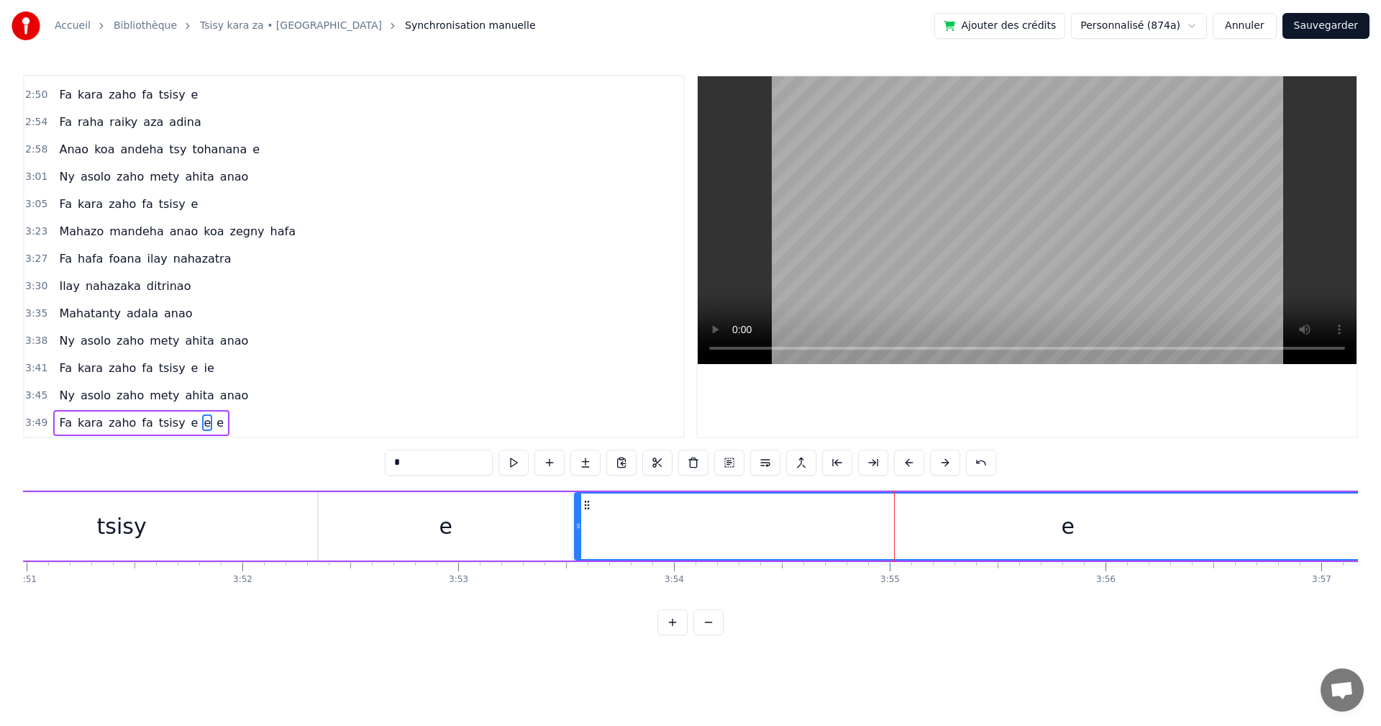
scroll to position [0, 50322]
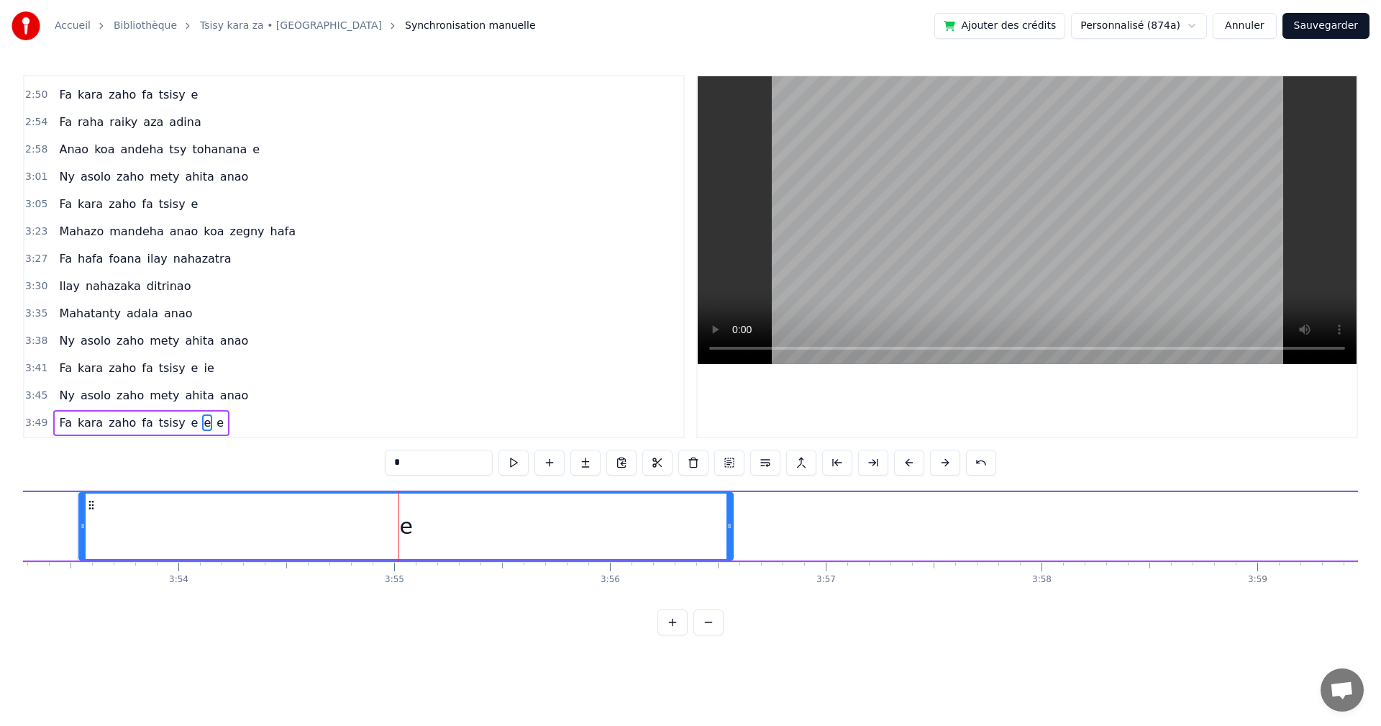
drag, startPoint x: 1060, startPoint y: 527, endPoint x: 708, endPoint y: 523, distance: 352.3
click at [728, 525] on icon at bounding box center [729, 526] width 6 height 12
click at [490, 464] on input "*" at bounding box center [439, 462] width 108 height 26
click at [502, 463] on button at bounding box center [513, 462] width 30 height 26
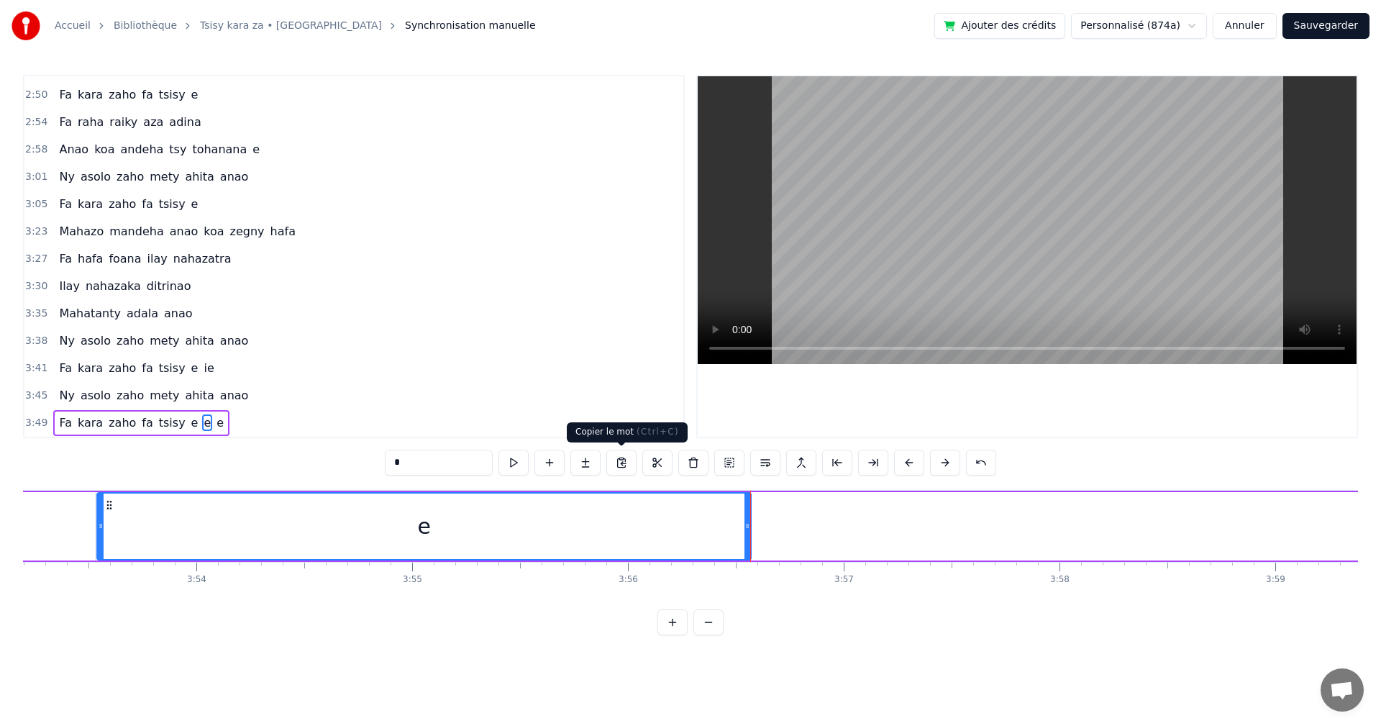
click at [620, 462] on button at bounding box center [621, 462] width 30 height 26
click at [490, 460] on button at bounding box center [495, 462] width 30 height 26
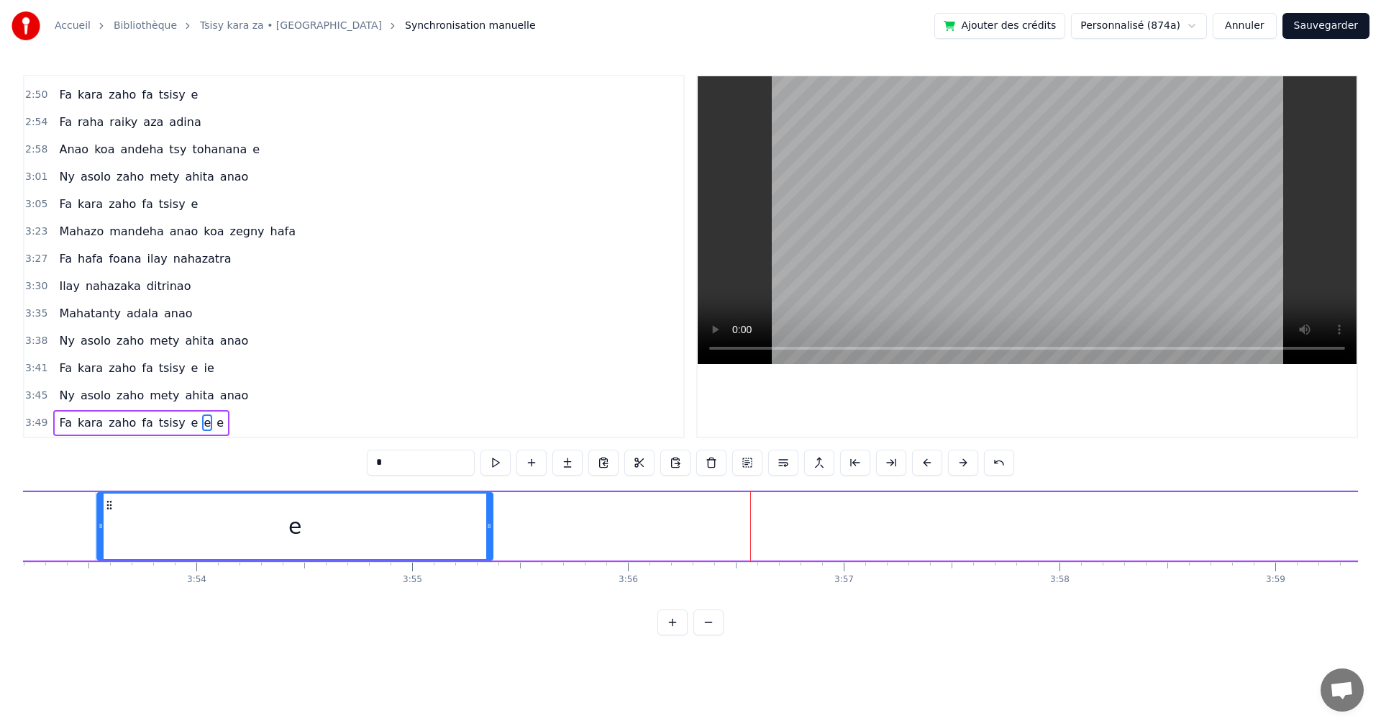
drag, startPoint x: 749, startPoint y: 526, endPoint x: 490, endPoint y: 502, distance: 259.3
click at [490, 502] on div at bounding box center [489, 525] width 6 height 65
click at [497, 452] on button at bounding box center [495, 462] width 30 height 26
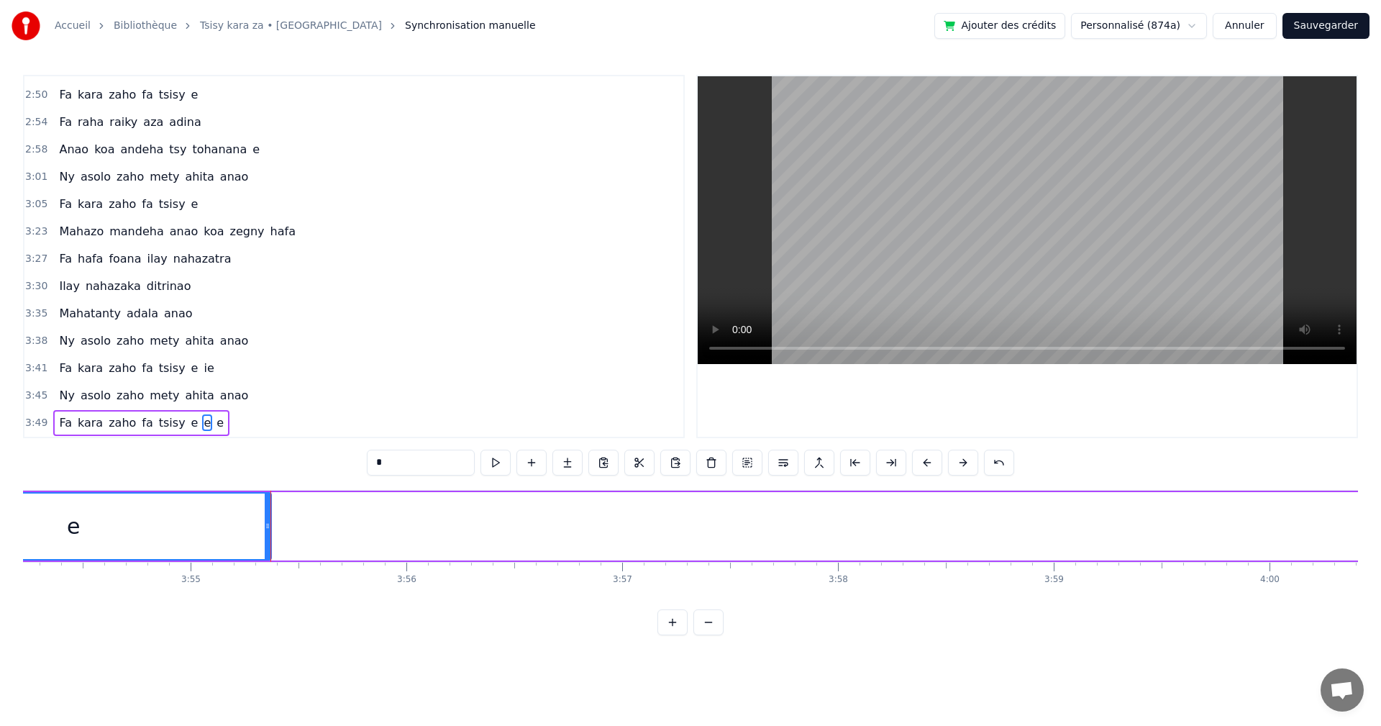
scroll to position [0, 51779]
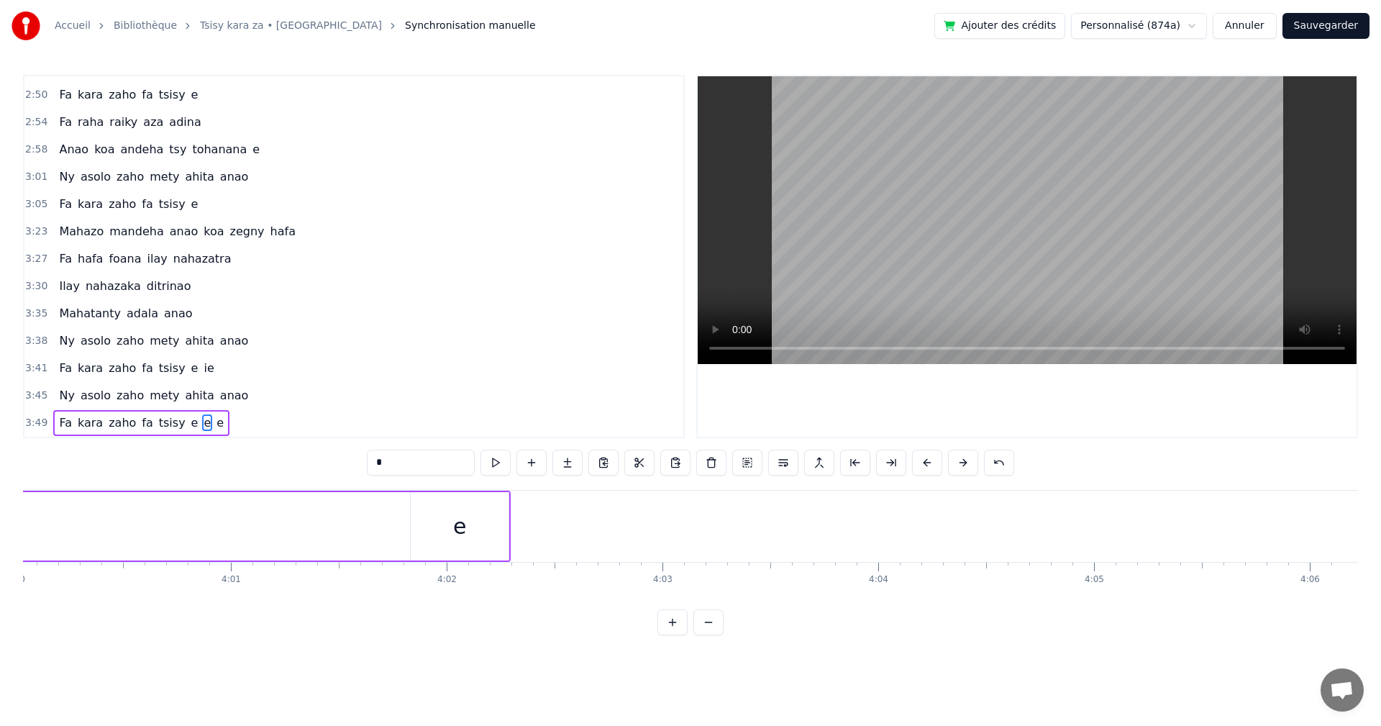
click at [462, 503] on div "e" at bounding box center [460, 526] width 98 height 68
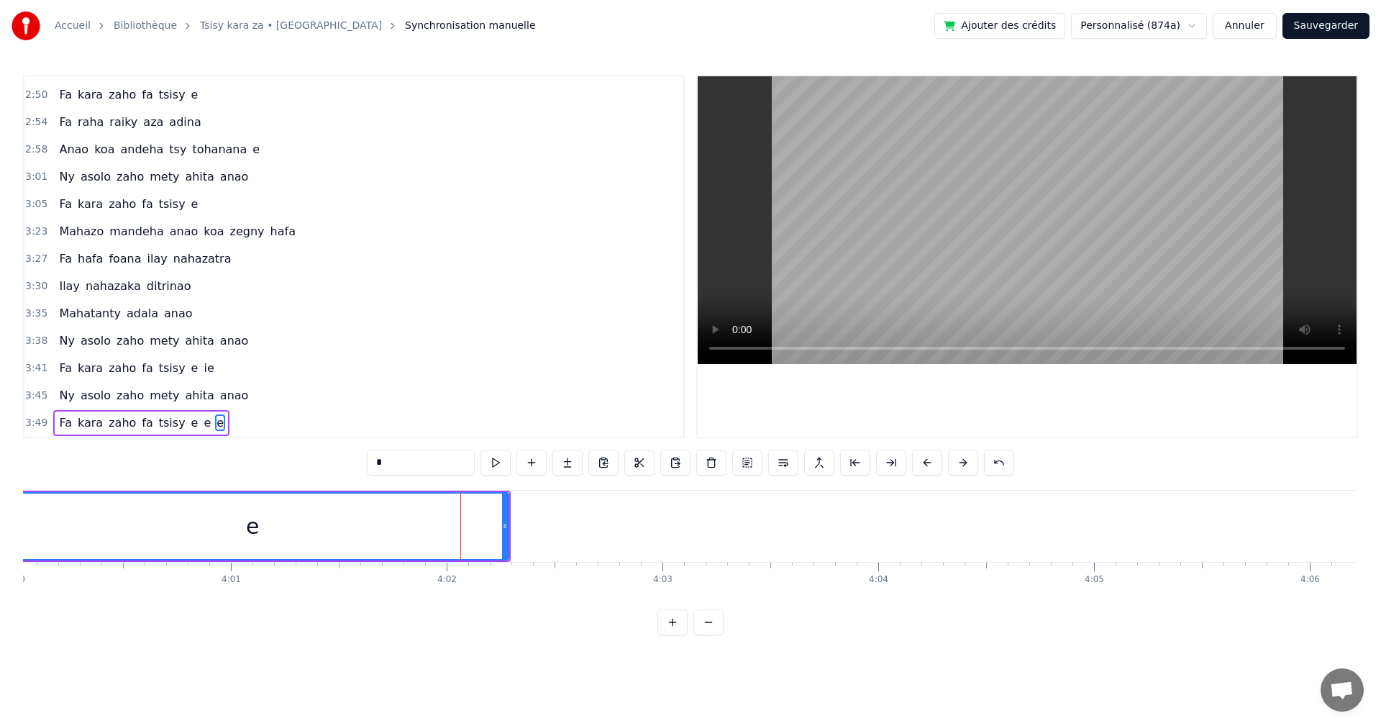
drag, startPoint x: 414, startPoint y: 534, endPoint x: 111, endPoint y: 536, distance: 302.7
click at [60, 524] on div "e" at bounding box center [252, 525] width 511 height 65
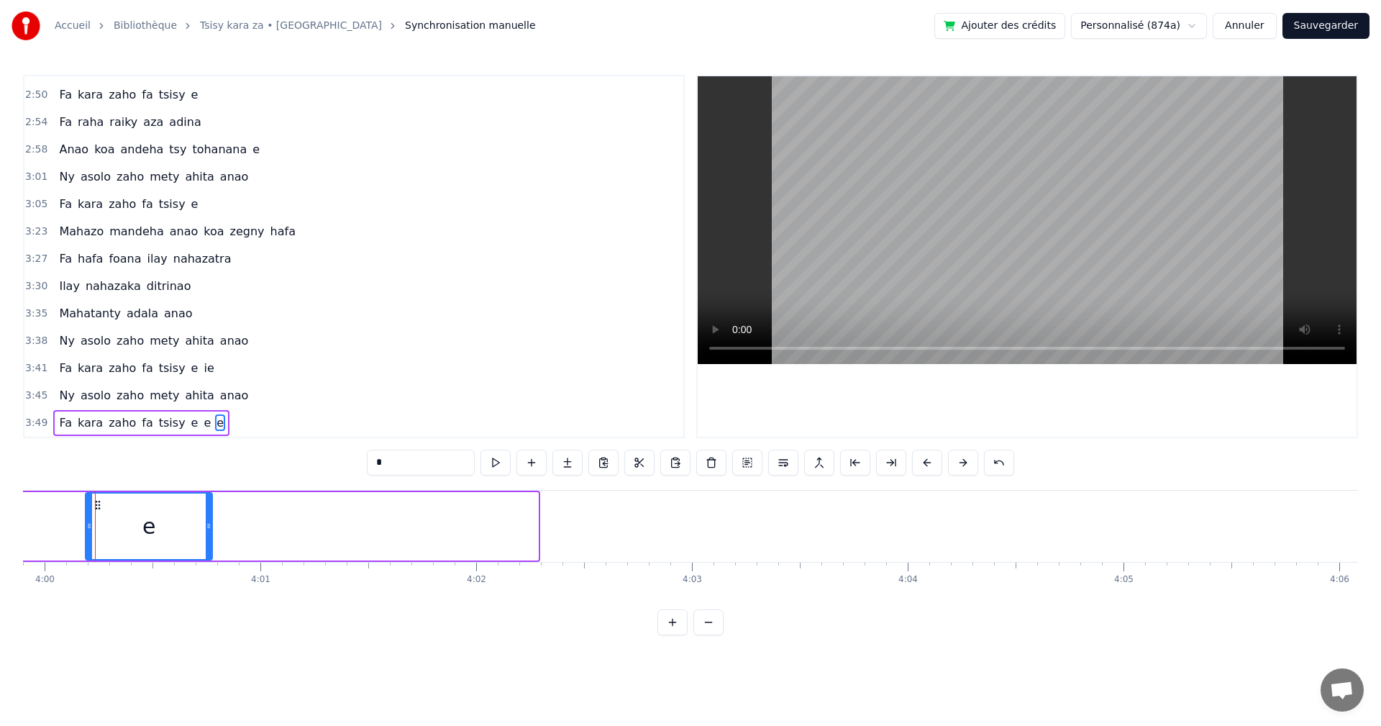
drag, startPoint x: 534, startPoint y: 537, endPoint x: 208, endPoint y: 496, distance: 328.3
click at [208, 496] on div at bounding box center [209, 525] width 6 height 65
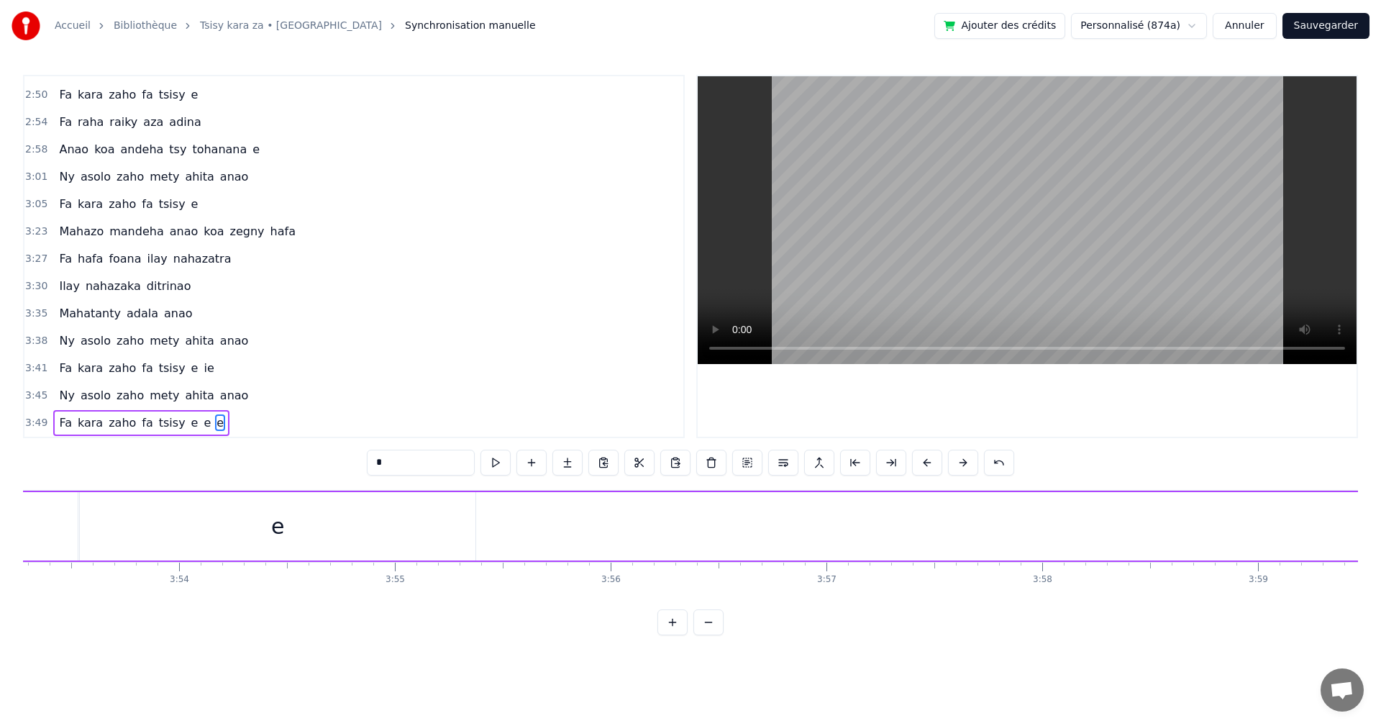
scroll to position [0, 50642]
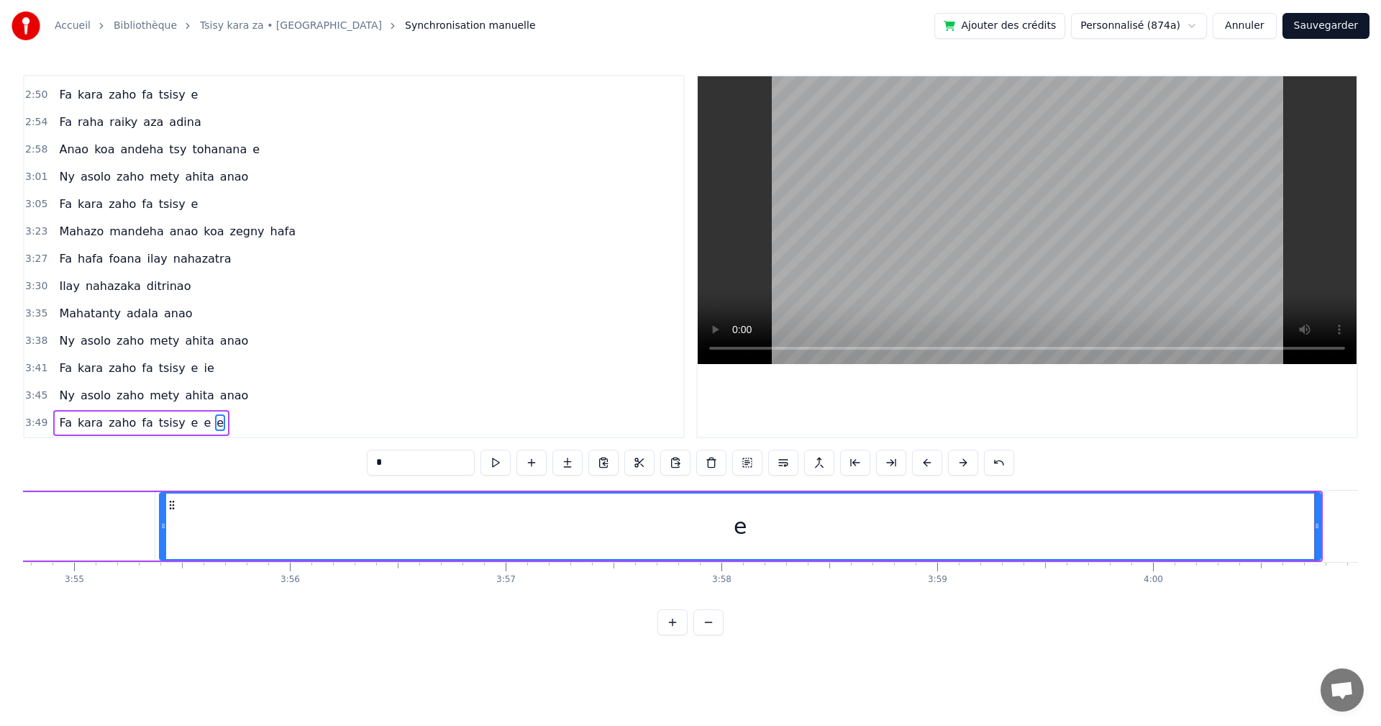
drag, startPoint x: 1199, startPoint y: 517, endPoint x: 165, endPoint y: 521, distance: 1034.0
click at [165, 521] on div at bounding box center [163, 525] width 6 height 65
click at [507, 477] on div "*" at bounding box center [690, 463] width 647 height 29
click at [488, 469] on button at bounding box center [495, 462] width 30 height 26
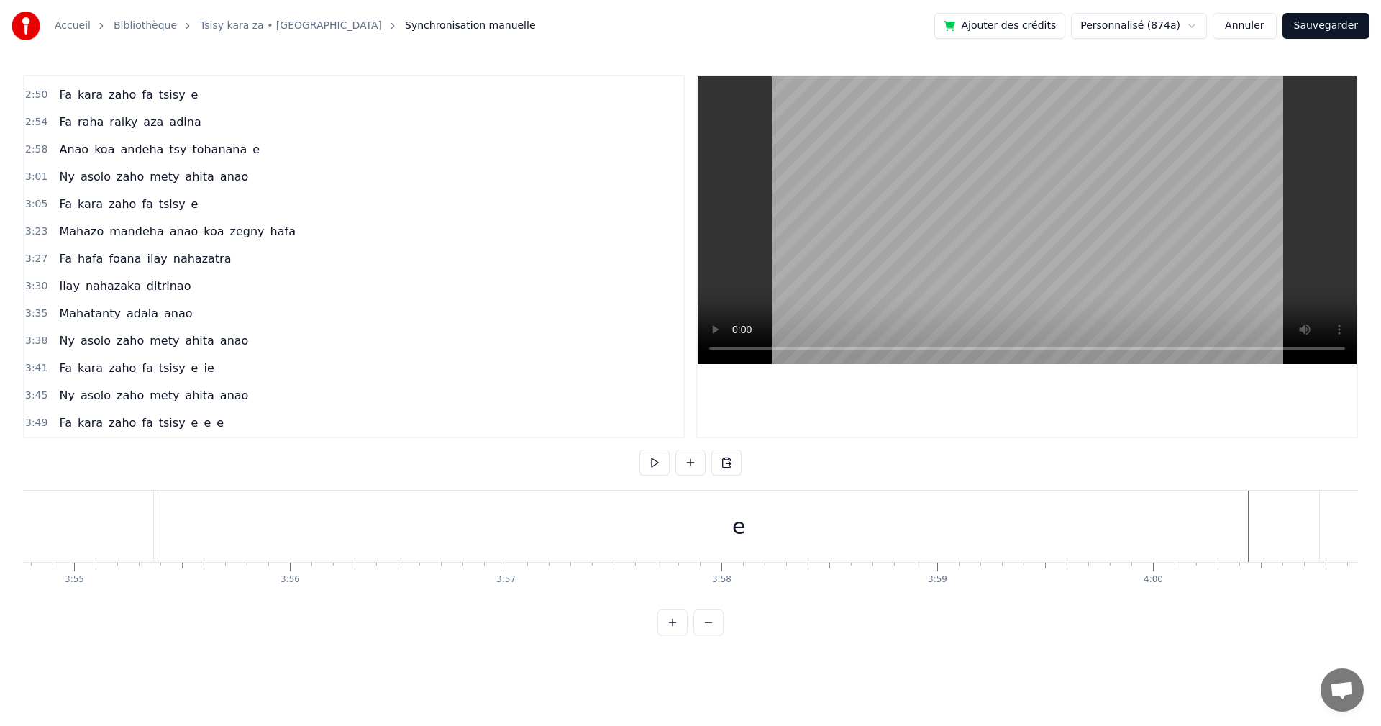
click at [1249, 522] on div "e" at bounding box center [738, 525] width 1161 height 71
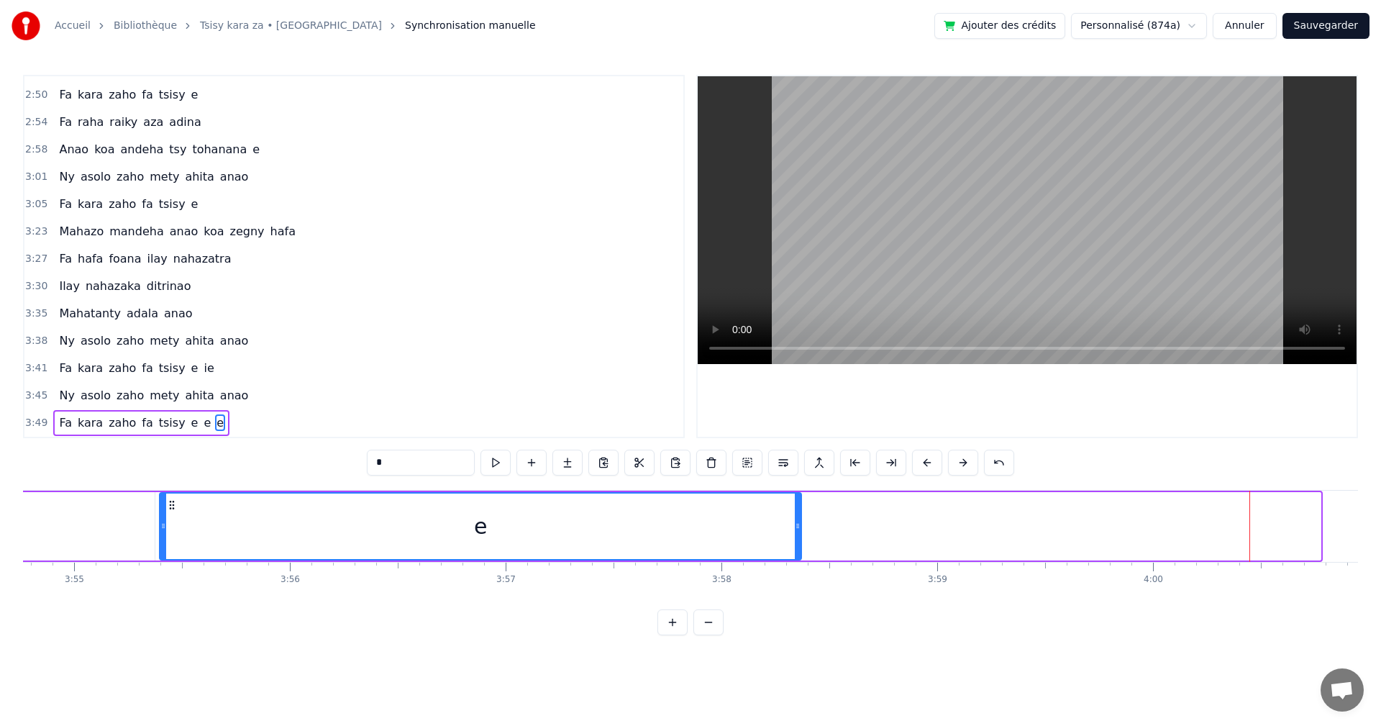
drag, startPoint x: 1317, startPoint y: 539, endPoint x: 797, endPoint y: 523, distance: 519.4
click at [797, 523] on div at bounding box center [798, 525] width 6 height 65
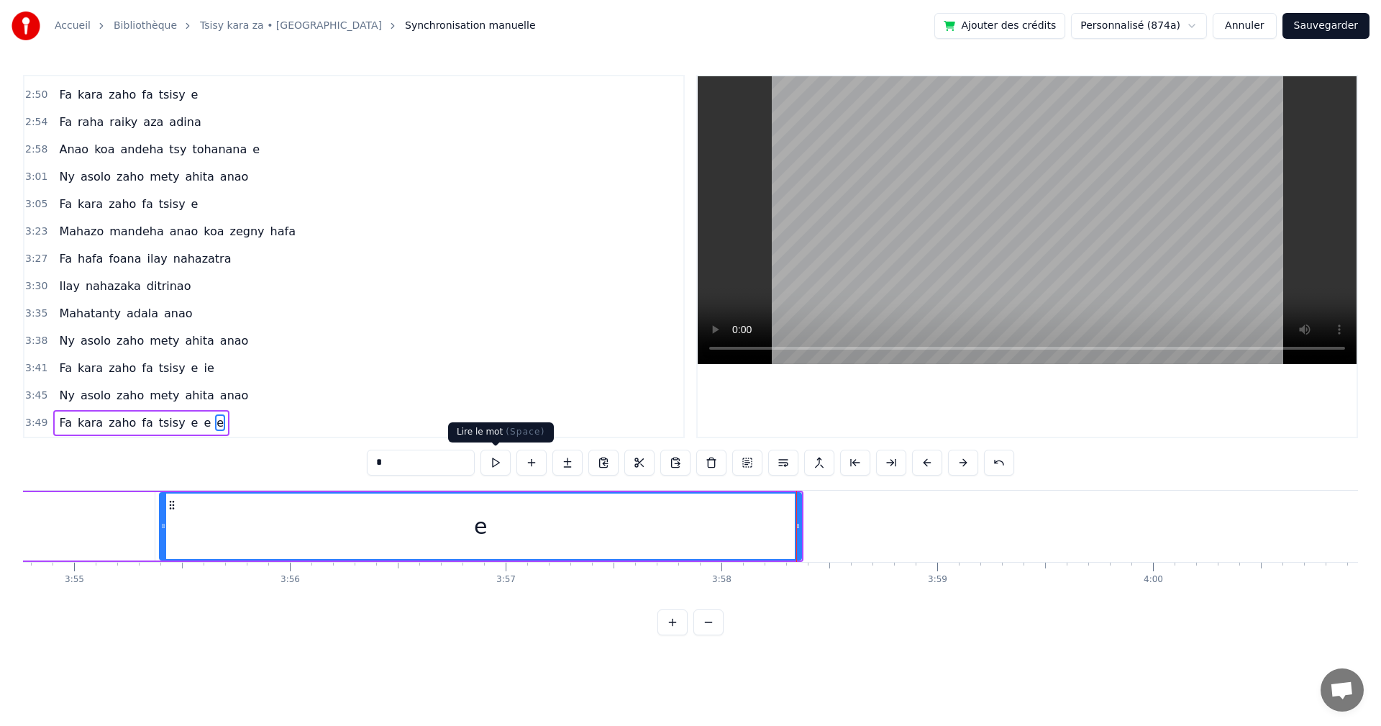
click at [490, 465] on button at bounding box center [495, 462] width 30 height 26
click at [1346, 30] on button "Sauvegarder" at bounding box center [1325, 26] width 87 height 26
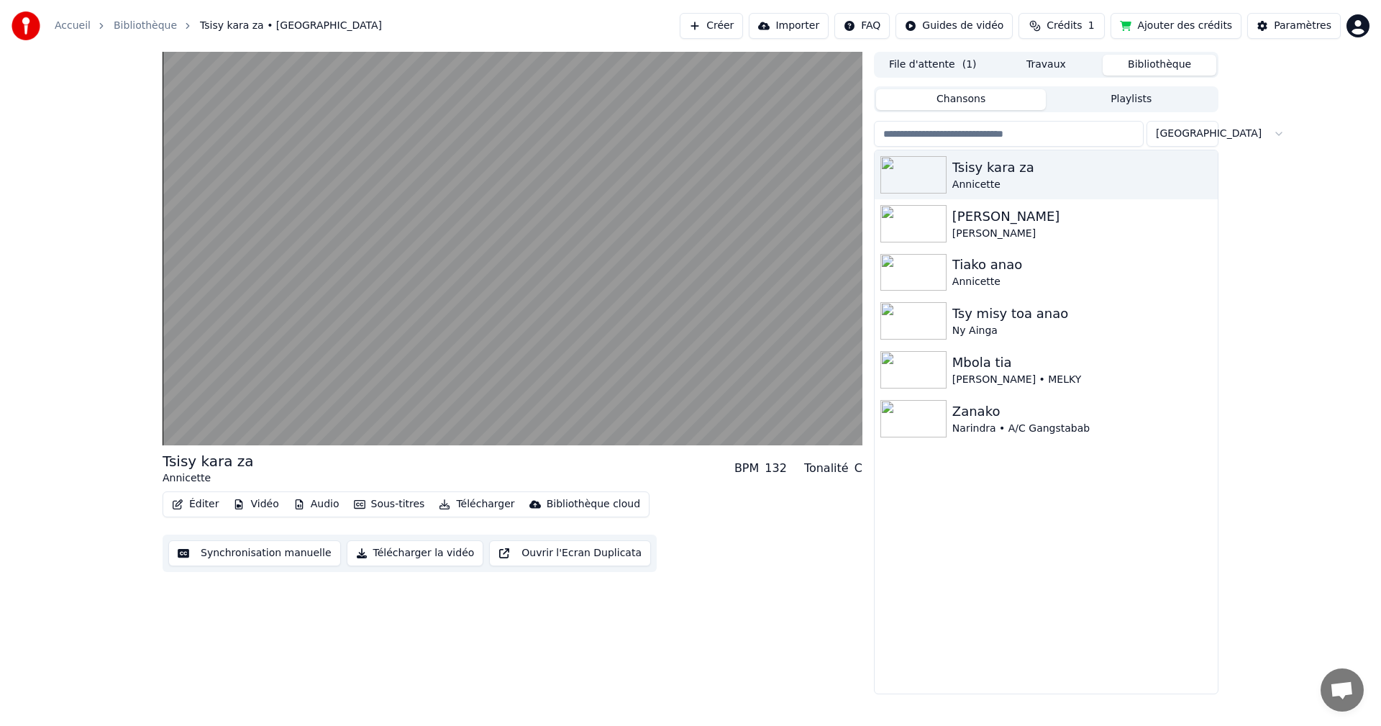
click at [401, 552] on button "Télécharger la vidéo" at bounding box center [415, 553] width 137 height 26
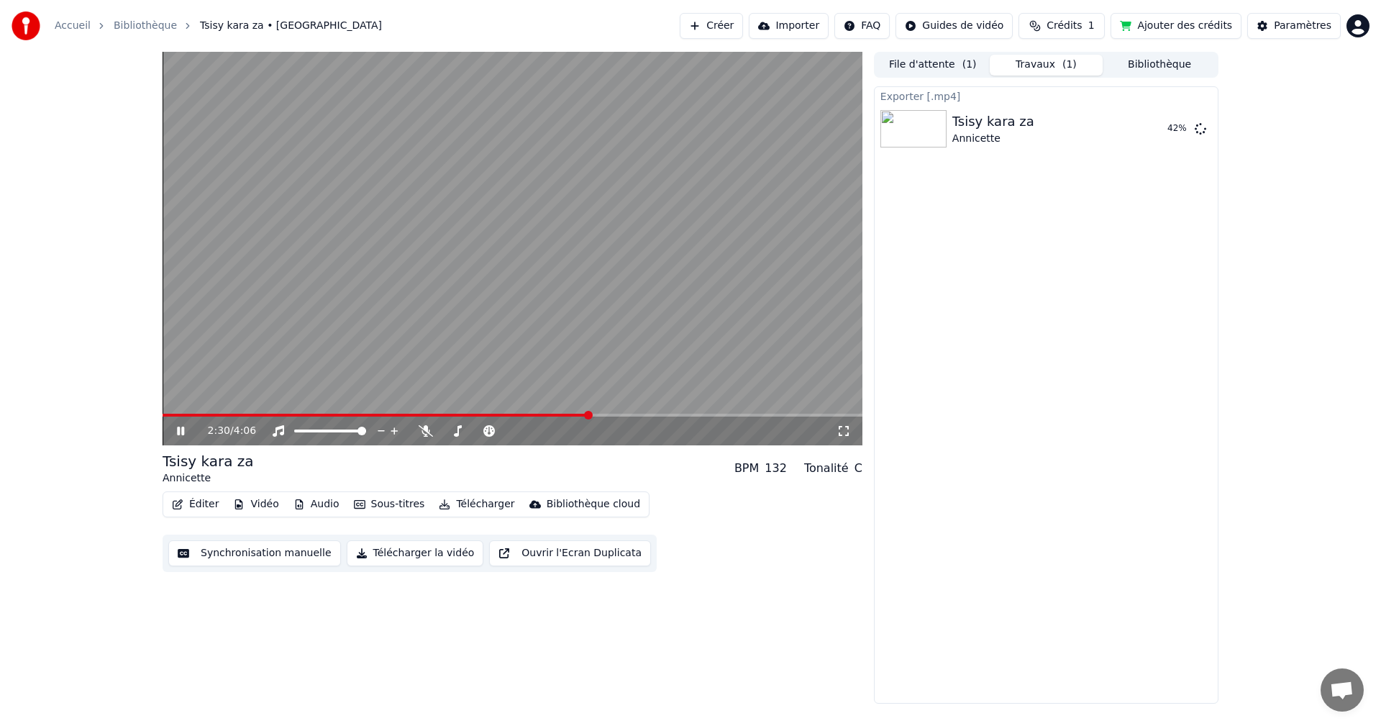
click at [314, 507] on button "Audio" at bounding box center [317, 504] width 58 height 20
click at [179, 429] on icon at bounding box center [180, 430] width 7 height 9
click at [1158, 134] on button "Afficher" at bounding box center [1156, 129] width 63 height 26
click at [1360, 43] on div "Accueil Bibliothèque Tsisy kara za • [PERSON_NAME] Importer FAQ Guides de vidéo…" at bounding box center [690, 26] width 1381 height 52
click at [1357, 22] on html "Accueil Bibliothèque Tsisy kara za • [PERSON_NAME] Importer FAQ Guides de vidéo…" at bounding box center [690, 363] width 1381 height 726
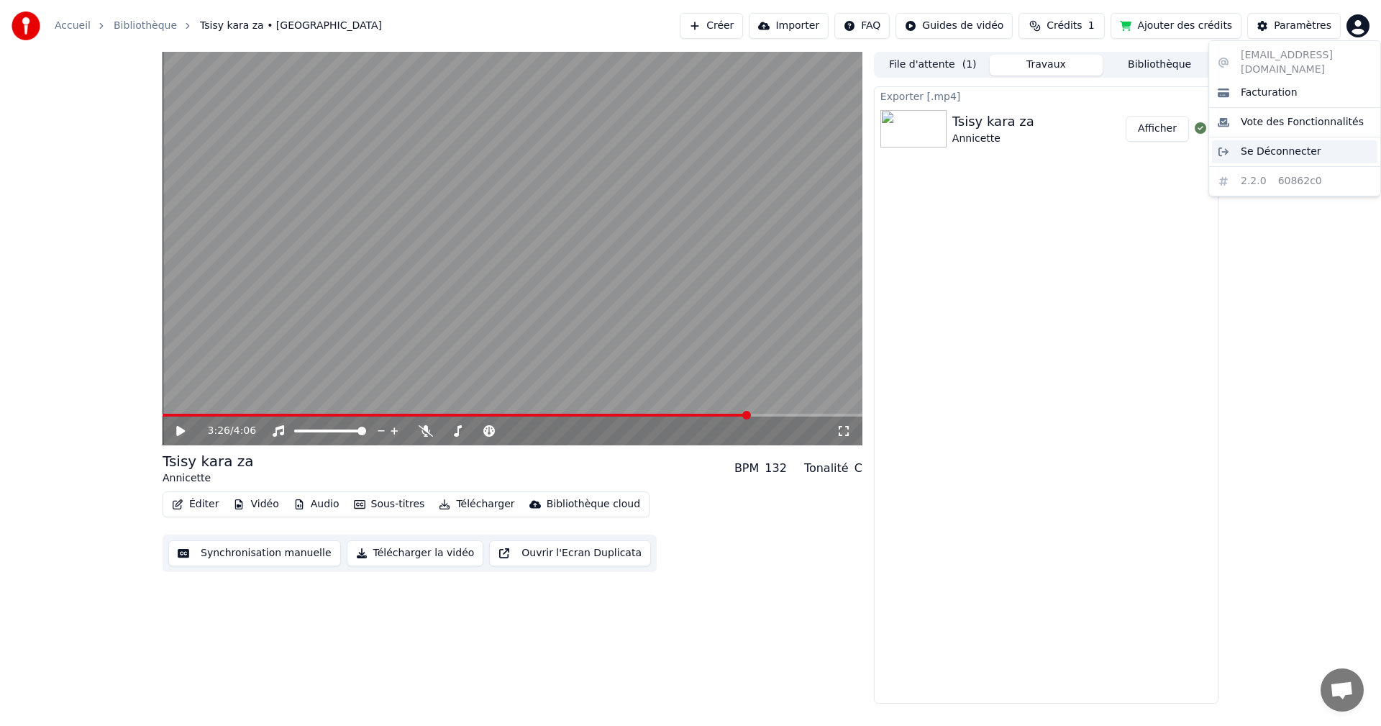
click at [1271, 145] on span "Se Déconnecter" at bounding box center [1280, 152] width 81 height 14
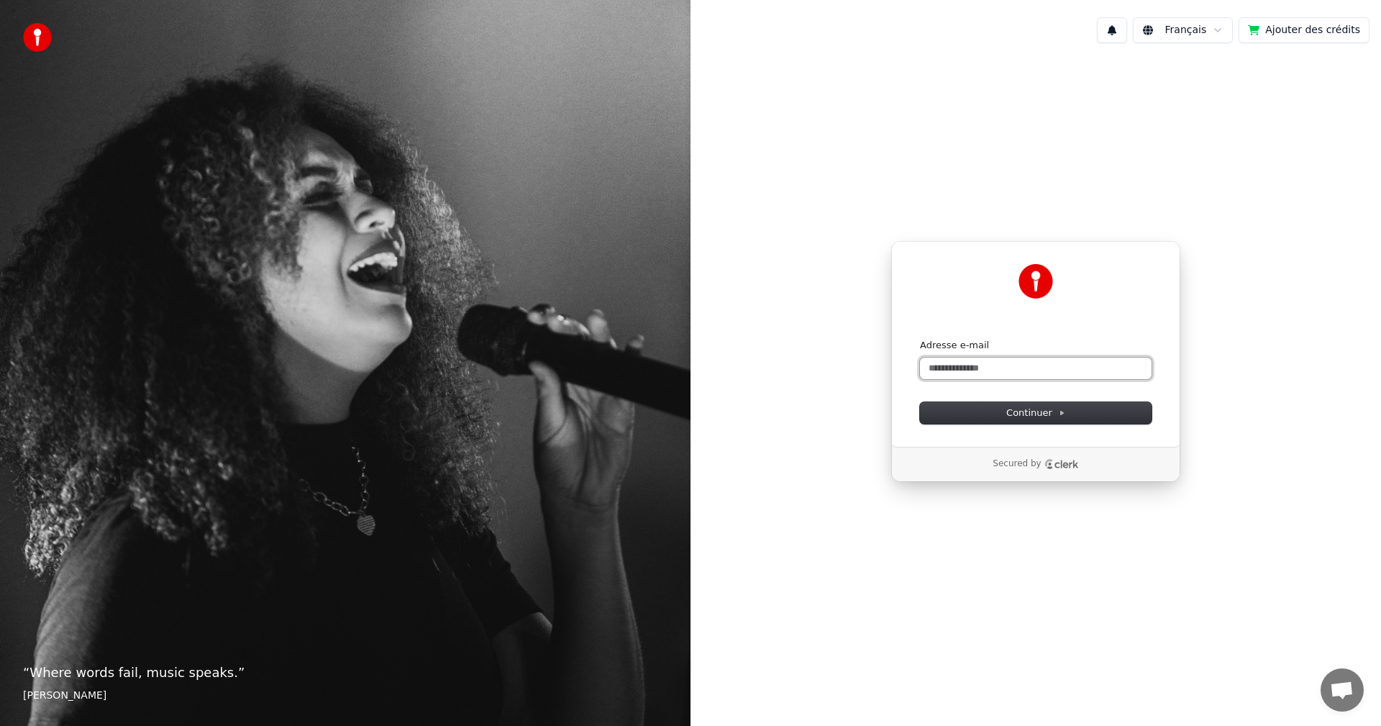
click at [994, 372] on input "Adresse e-mail" at bounding box center [1036, 368] width 232 height 22
click at [997, 369] on input "**********" at bounding box center [1036, 368] width 232 height 22
click at [997, 364] on input "**********" at bounding box center [1036, 368] width 232 height 22
click at [993, 368] on input "**********" at bounding box center [1036, 368] width 232 height 22
click at [1041, 367] on input "**********" at bounding box center [1036, 368] width 232 height 22
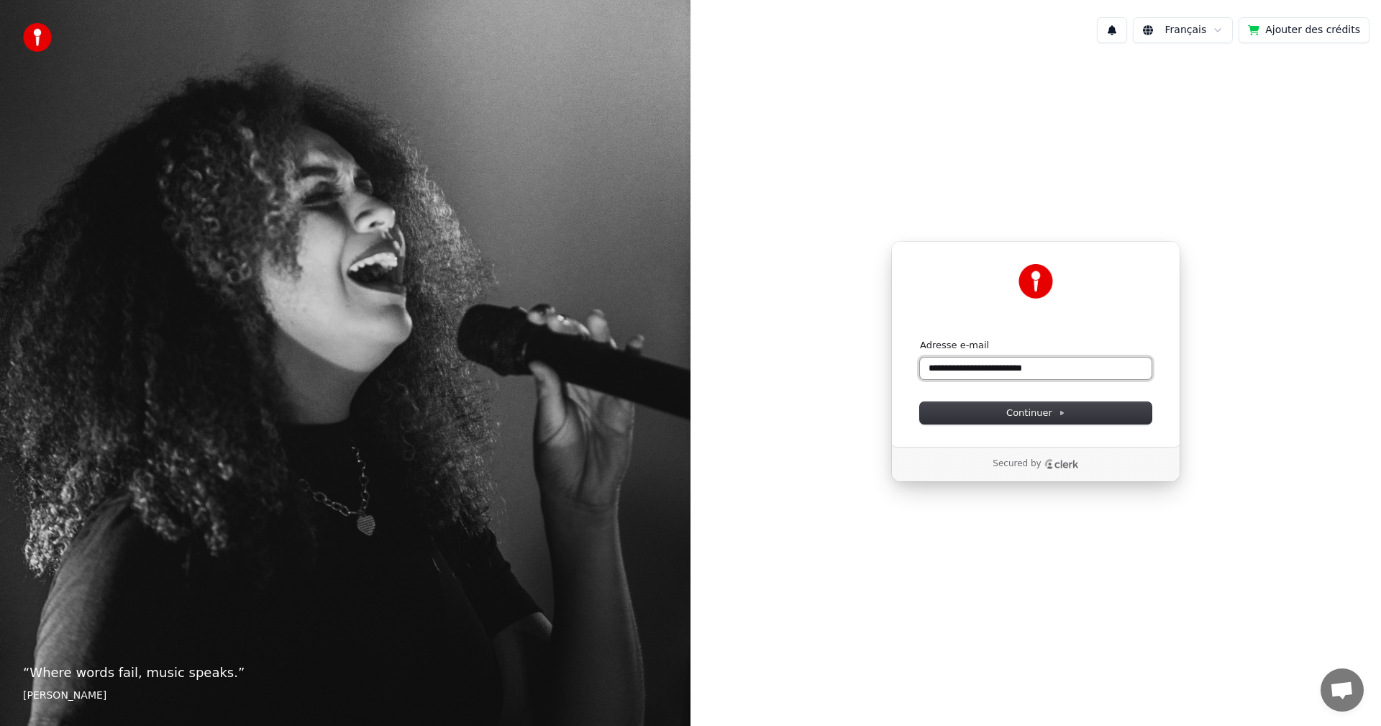
click at [1040, 365] on input "**********" at bounding box center [1036, 368] width 232 height 22
click at [1033, 371] on input "**********" at bounding box center [1036, 368] width 232 height 22
click at [1061, 412] on icon at bounding box center [1062, 413] width 3 height 4
type input "**********"
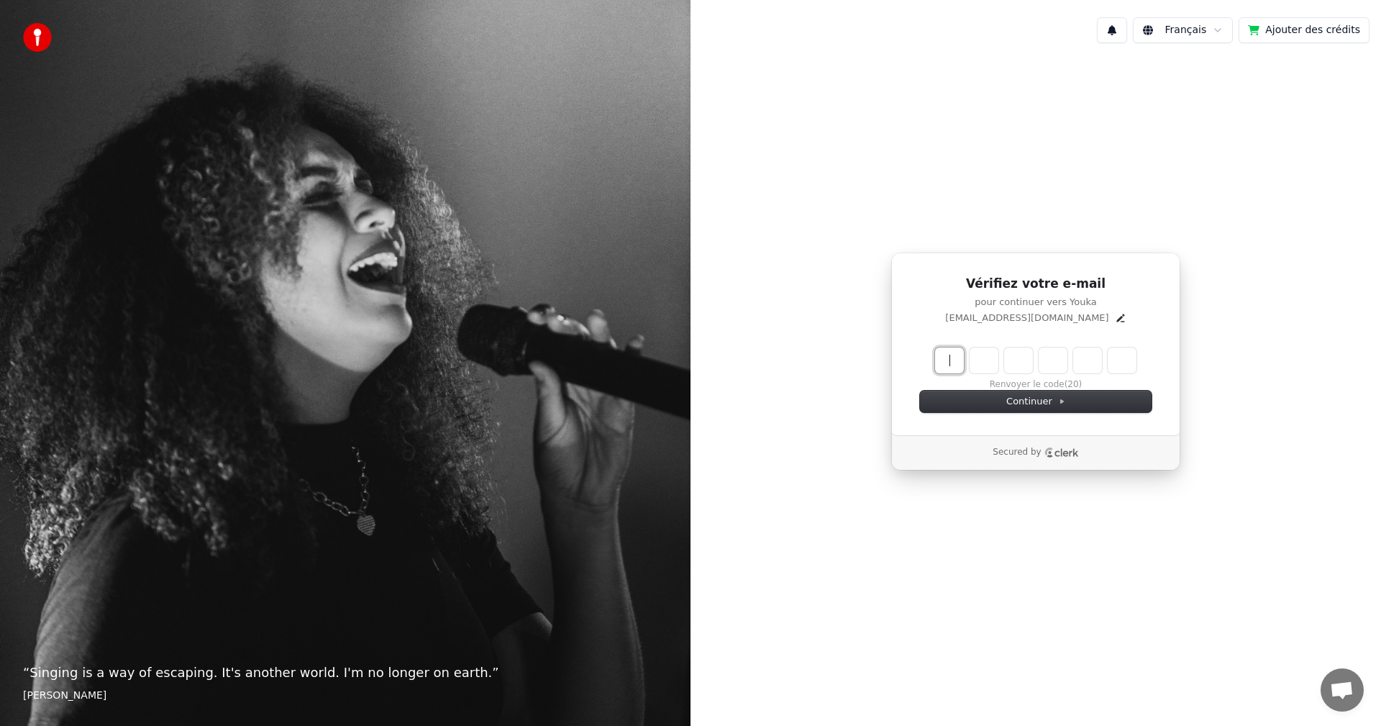
click at [936, 357] on input "Enter verification code" at bounding box center [1050, 360] width 230 height 26
type input "******"
